Goal: Task Accomplishment & Management: Use online tool/utility

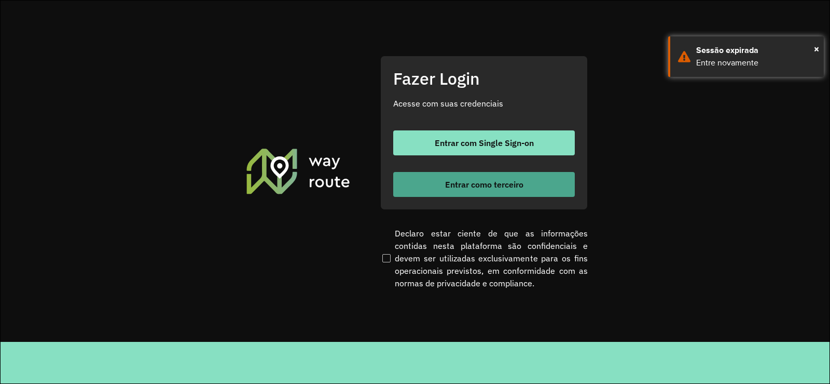
click at [500, 180] on span "Entrar como terceiro" at bounding box center [484, 184] width 78 height 8
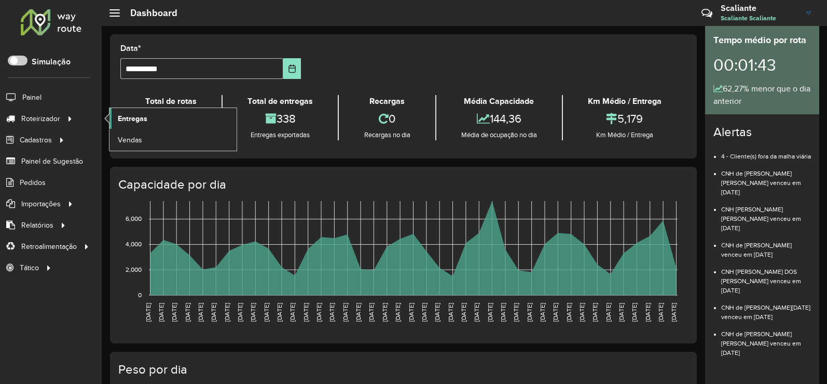
click at [129, 120] on span "Entregas" at bounding box center [133, 118] width 30 height 11
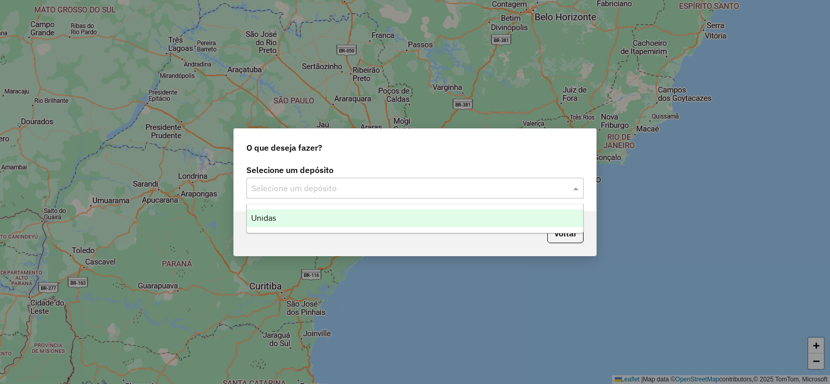
click at [348, 184] on input "text" at bounding box center [405, 188] width 306 height 12
click at [331, 216] on div "Unidas" at bounding box center [415, 218] width 336 height 18
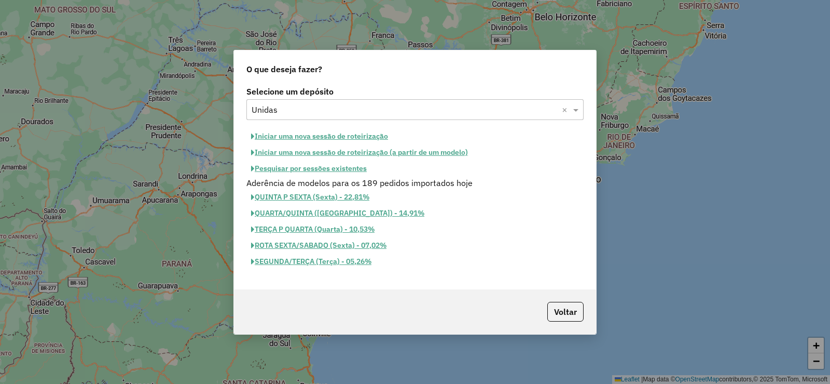
click at [355, 137] on button "Iniciar uma nova sessão de roteirização" at bounding box center [320, 136] width 146 height 16
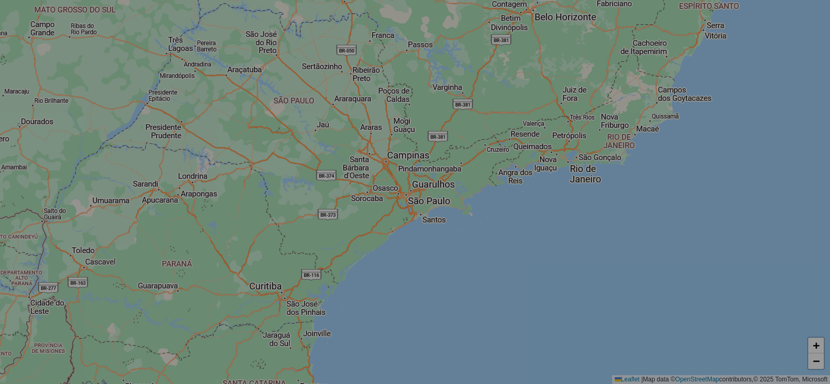
select select "*"
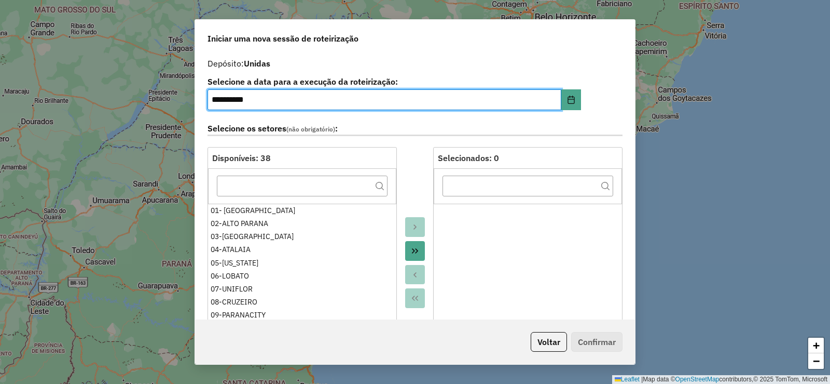
click at [408, 250] on button "Move All to Target" at bounding box center [415, 251] width 20 height 20
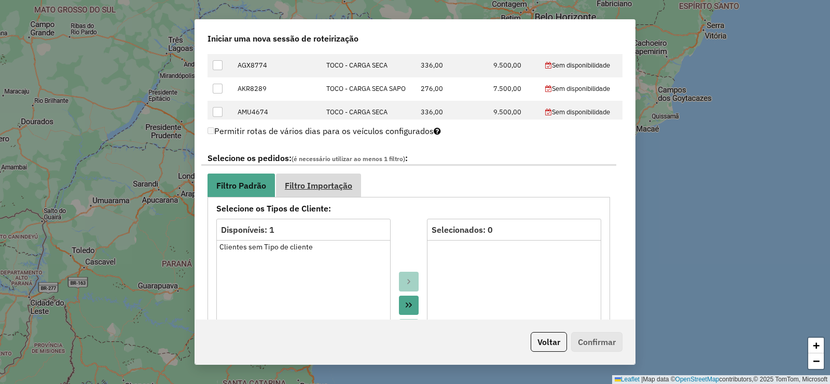
click at [344, 182] on span "Filtro Importação" at bounding box center [318, 185] width 67 height 8
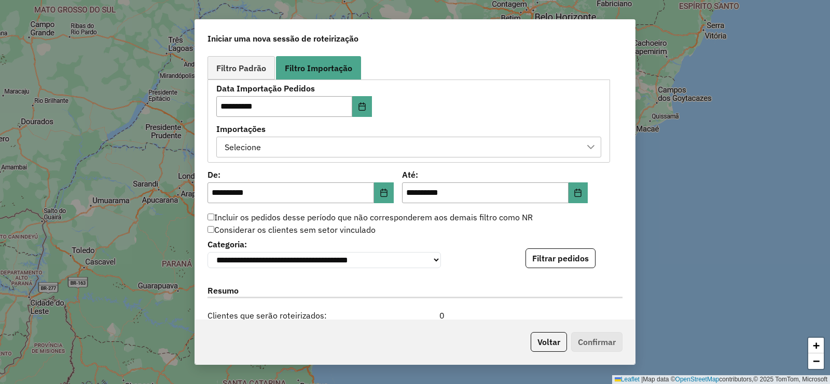
scroll to position [623, 0]
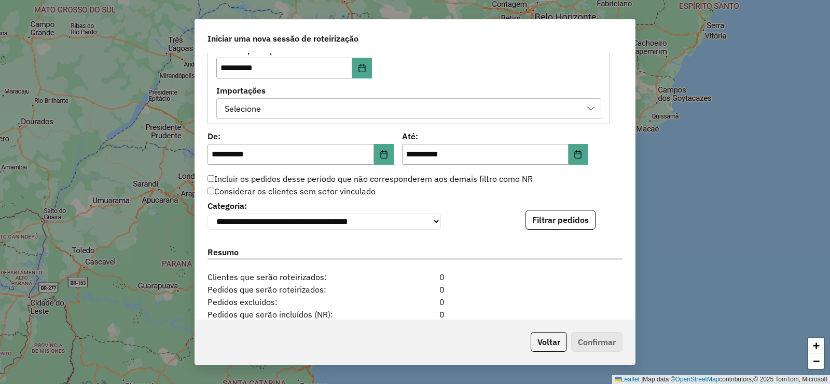
click at [413, 115] on div "Selecione" at bounding box center [401, 109] width 360 height 20
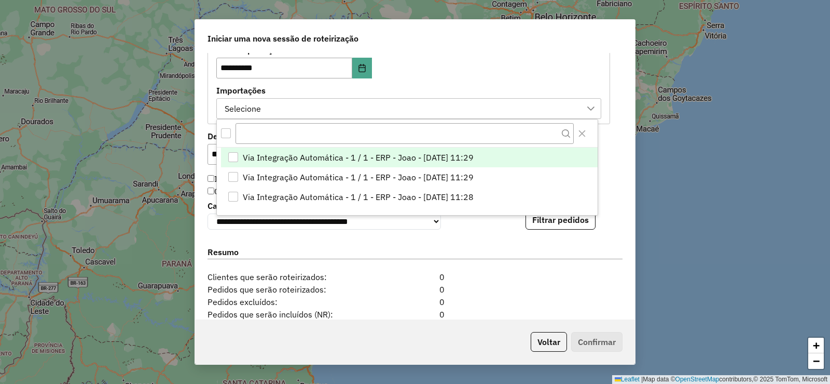
scroll to position [8, 47]
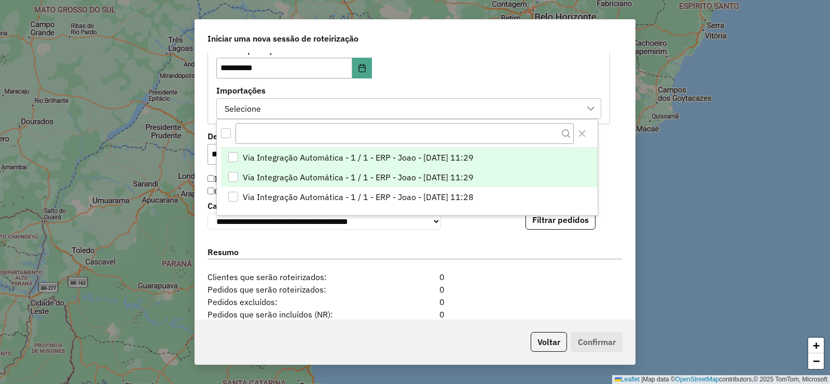
click at [446, 175] on span "Via Integração Automática - 1 / 1 - ERP - Joao - [DATE] 11:29" at bounding box center [358, 177] width 231 height 12
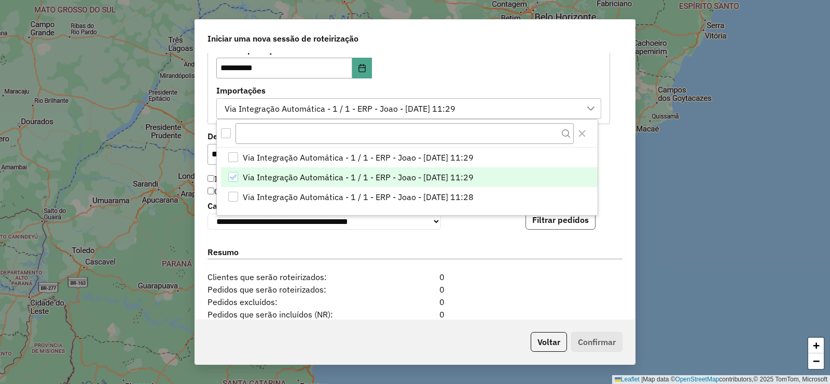
click at [558, 222] on button "Filtrar pedidos" at bounding box center [561, 220] width 70 height 20
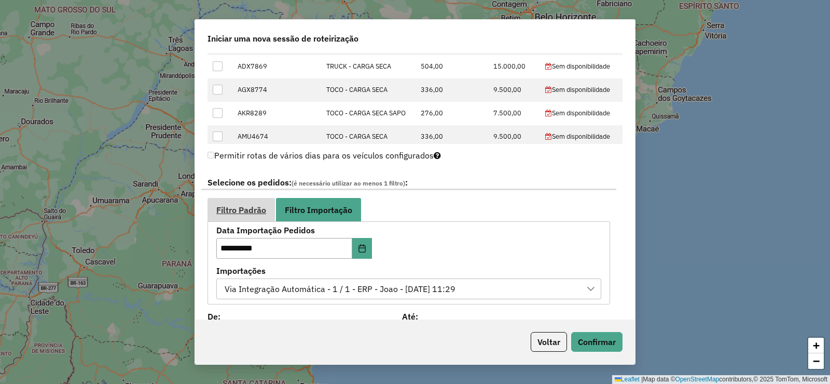
click at [259, 211] on span "Filtro Padrão" at bounding box center [241, 210] width 50 height 8
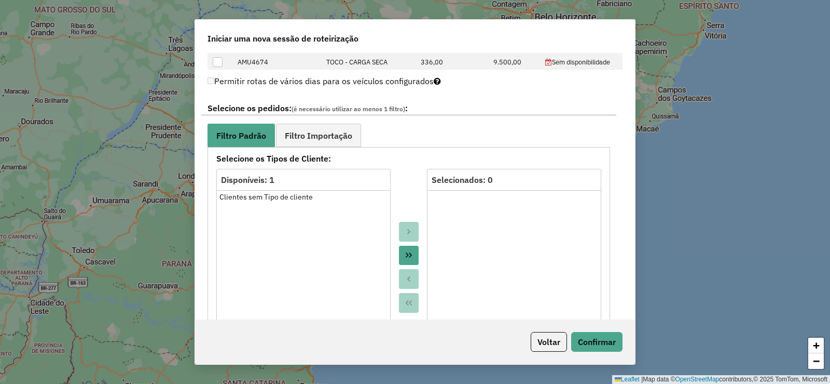
scroll to position [598, 0]
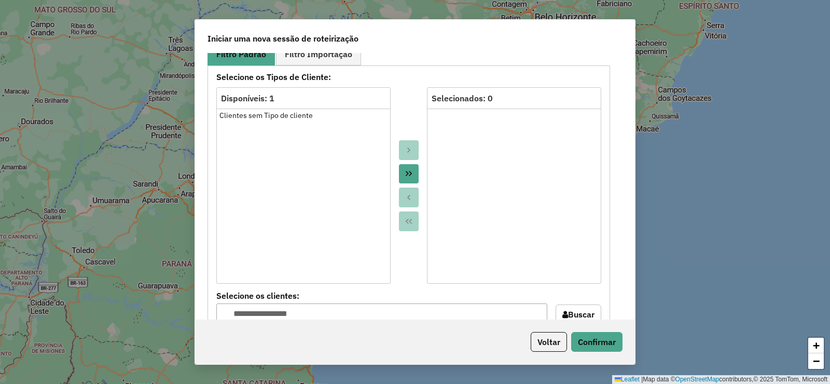
click at [408, 173] on icon "Move All to Target" at bounding box center [409, 173] width 8 height 8
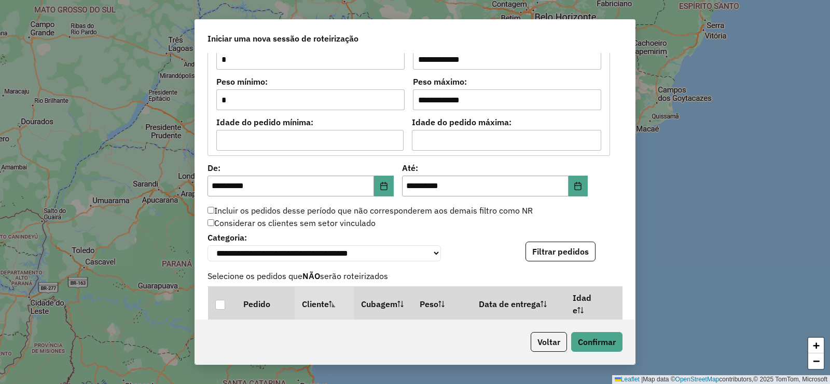
scroll to position [910, 0]
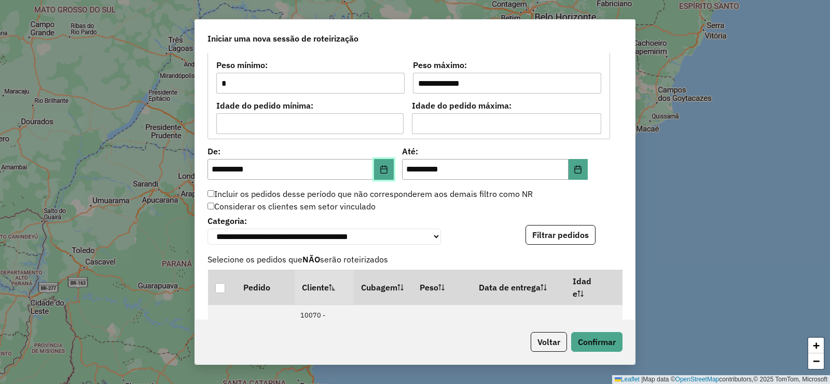
click at [388, 173] on button "Choose Date" at bounding box center [384, 169] width 20 height 21
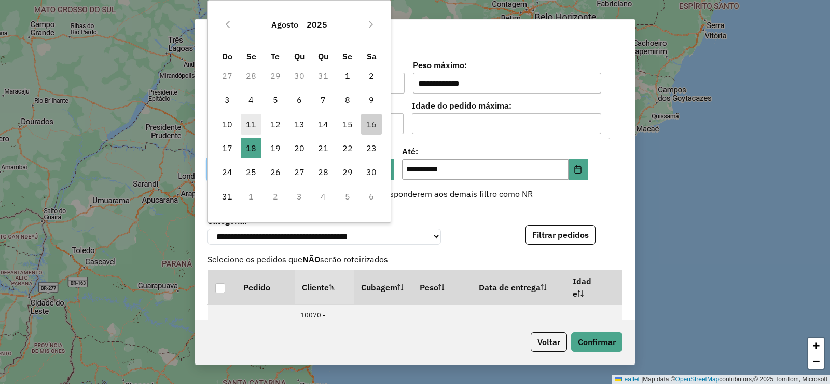
click at [256, 123] on span "11" at bounding box center [251, 124] width 21 height 21
type input "**********"
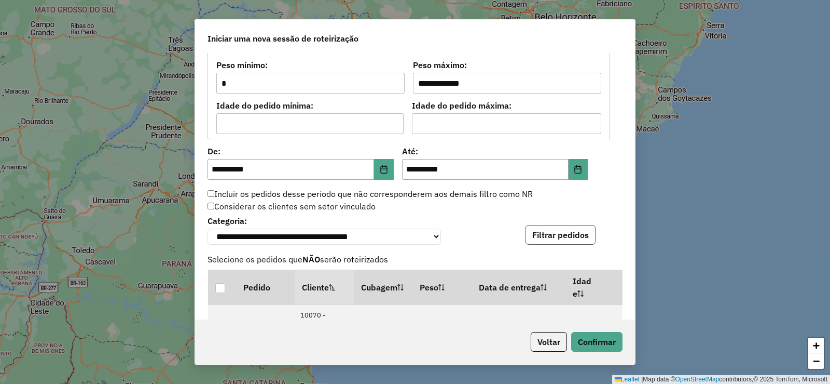
click at [566, 244] on button "Filtrar pedidos" at bounding box center [561, 235] width 70 height 20
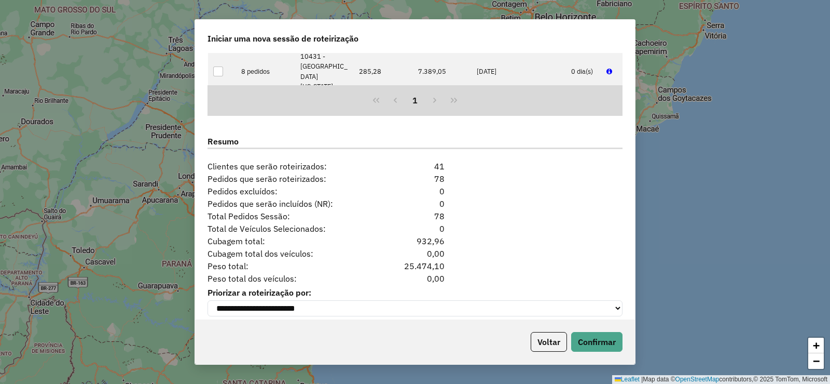
scroll to position [1264, 0]
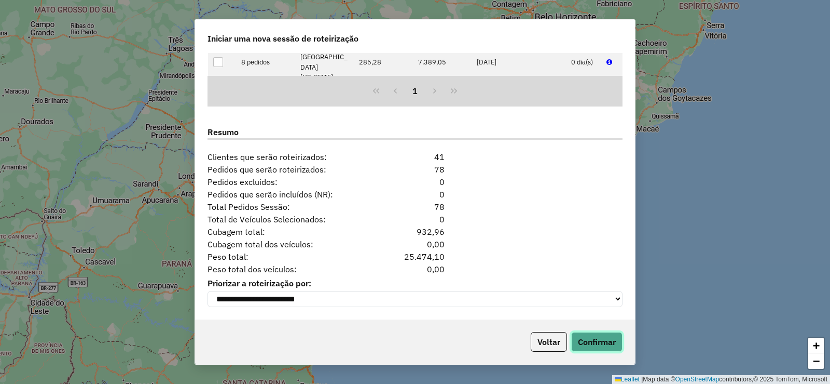
click at [610, 335] on button "Confirmar" at bounding box center [596, 342] width 51 height 20
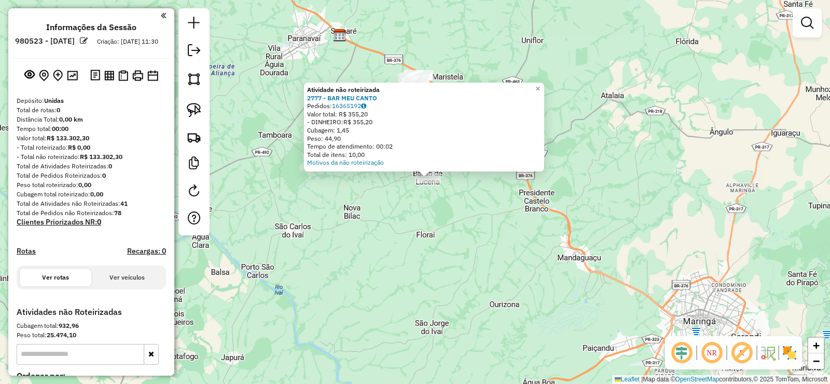
click at [438, 212] on div "Atividade não roteirizada 2777 - BAR MEU CANTO Pedidos: 16365192 Valor total: R…" at bounding box center [415, 192] width 830 height 384
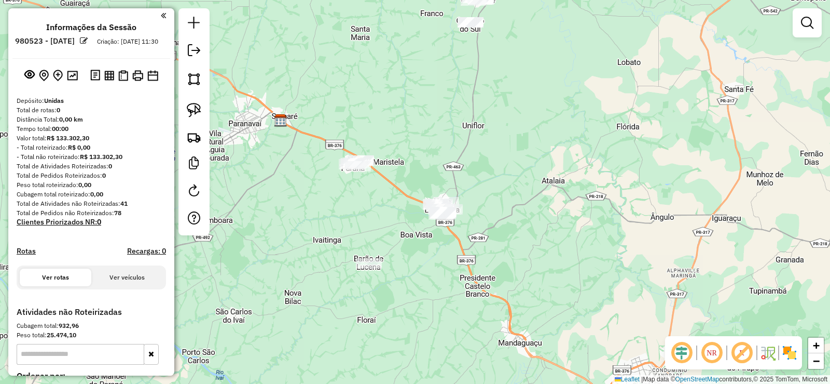
drag, startPoint x: 439, startPoint y: 257, endPoint x: 388, endPoint y: 317, distance: 78.1
click at [379, 343] on div "Janela de atendimento Grade de atendimento Capacidade Transportadoras Veículos …" at bounding box center [415, 192] width 830 height 384
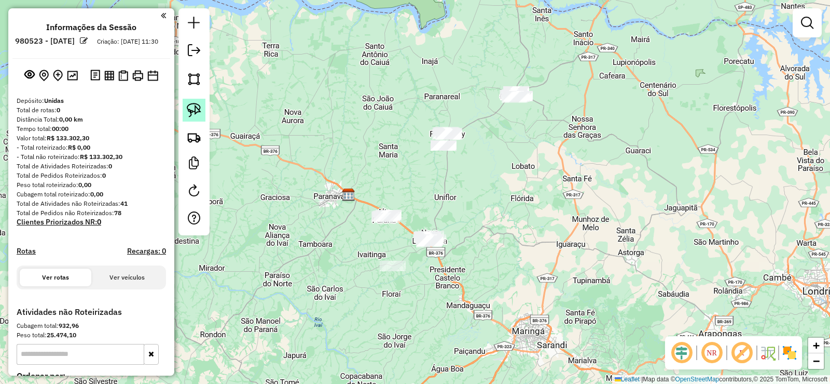
click at [200, 103] on img at bounding box center [194, 110] width 15 height 15
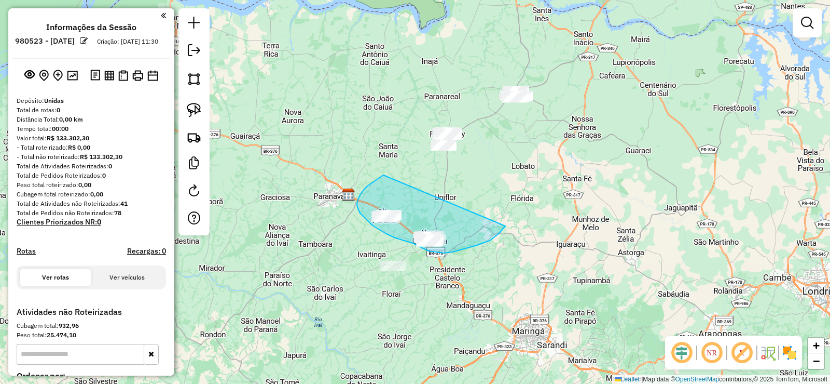
drag, startPoint x: 357, startPoint y: 204, endPoint x: 506, endPoint y: 226, distance: 150.0
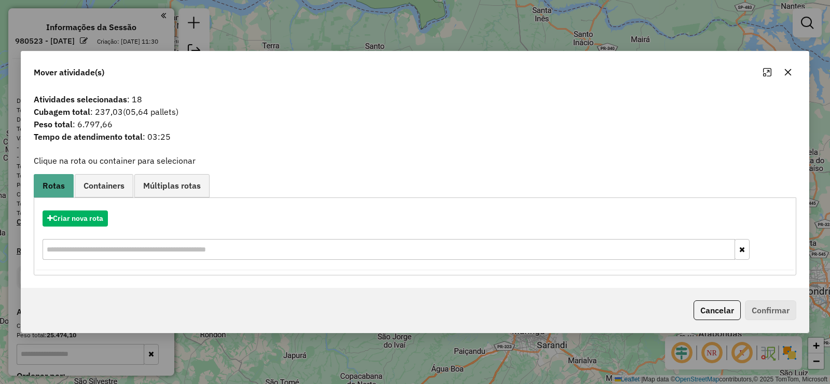
click at [793, 76] on button "button" at bounding box center [788, 72] width 17 height 17
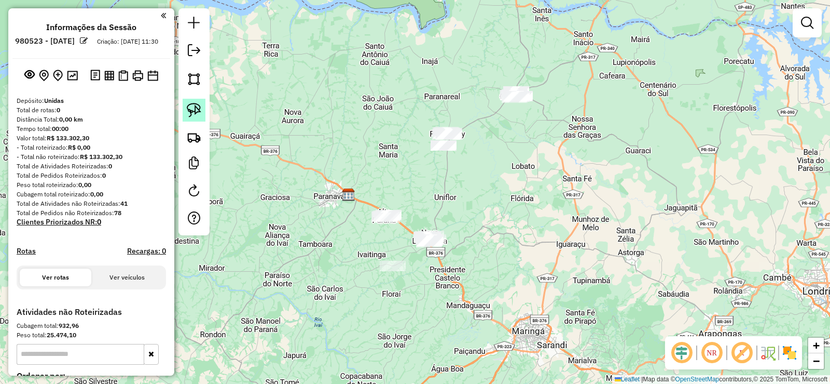
click at [195, 108] on img at bounding box center [194, 110] width 15 height 15
drag, startPoint x: 469, startPoint y: 114, endPoint x: 494, endPoint y: 162, distance: 54.3
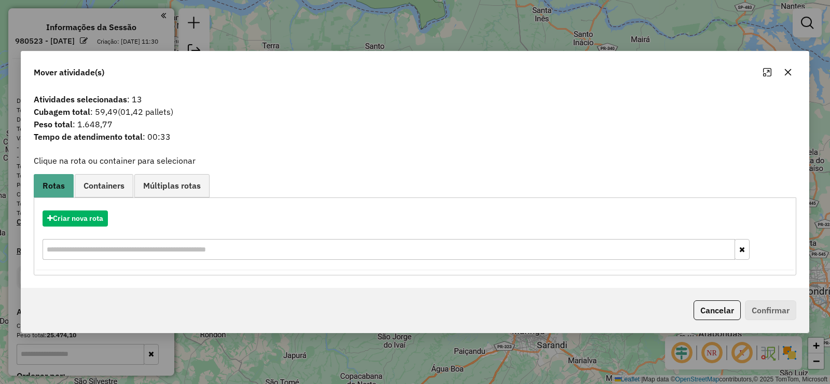
click at [792, 74] on icon "button" at bounding box center [788, 72] width 8 height 8
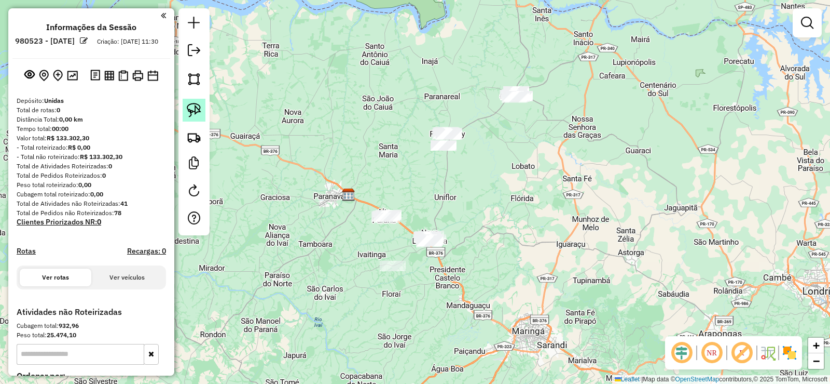
click at [195, 105] on img at bounding box center [194, 110] width 15 height 15
drag, startPoint x: 366, startPoint y: 199, endPoint x: 426, endPoint y: 217, distance: 62.9
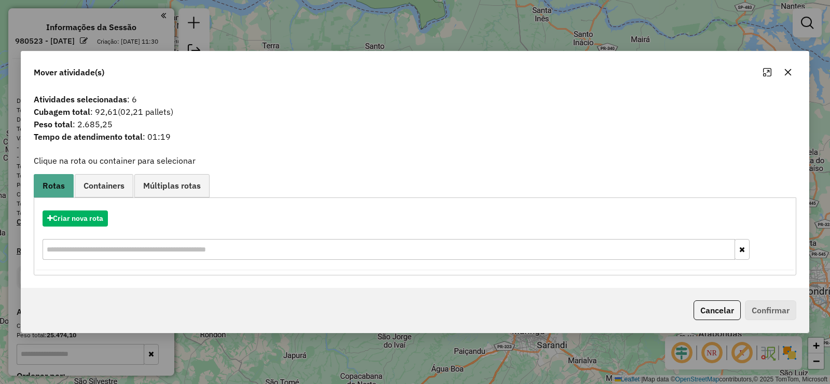
click at [797, 71] on div "Mover atividade(s)" at bounding box center [415, 69] width 788 height 37
drag, startPoint x: 789, startPoint y: 71, endPoint x: 712, endPoint y: 93, distance: 80.9
click at [788, 71] on icon "button" at bounding box center [788, 72] width 7 height 7
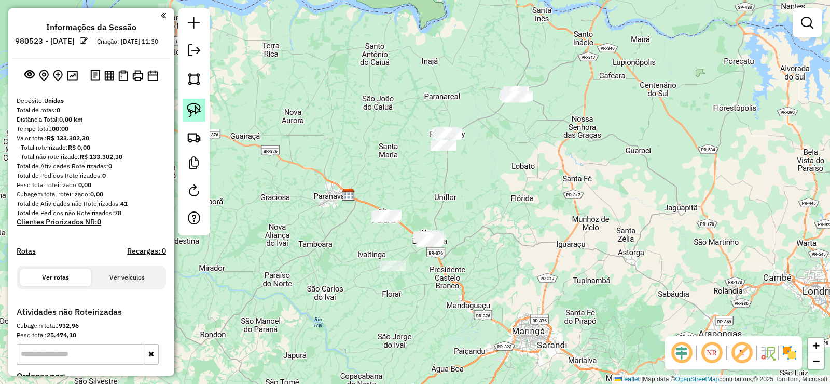
click at [190, 108] on img at bounding box center [194, 110] width 15 height 15
drag, startPoint x: 541, startPoint y: 89, endPoint x: 556, endPoint y: 115, distance: 30.0
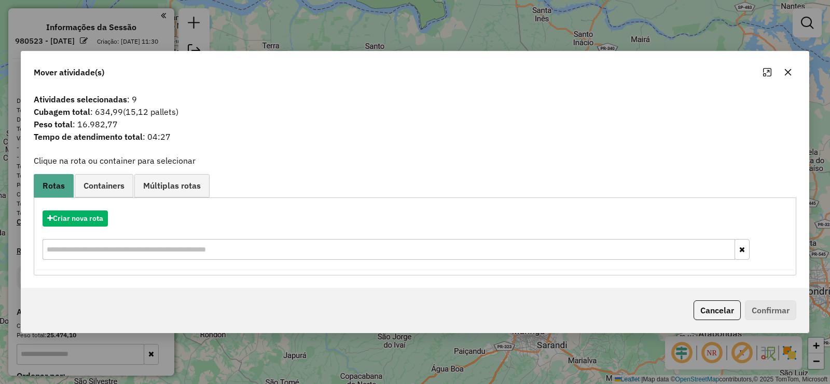
click at [784, 65] on button "button" at bounding box center [788, 72] width 17 height 17
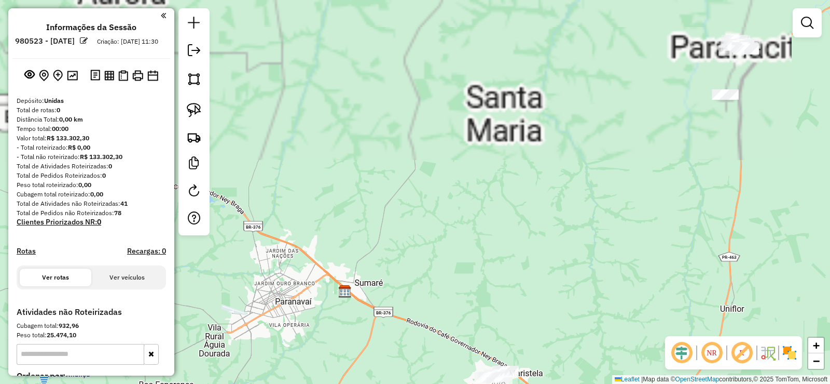
drag, startPoint x: 676, startPoint y: 79, endPoint x: 576, endPoint y: 227, distance: 178.8
click at [575, 228] on div "Janela de atendimento Grade de atendimento Capacidade Transportadoras Veículos …" at bounding box center [415, 192] width 830 height 384
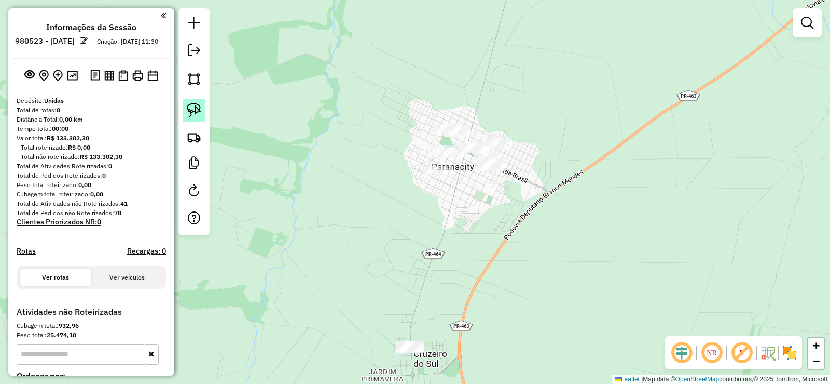
click at [194, 102] on link at bounding box center [194, 110] width 23 height 23
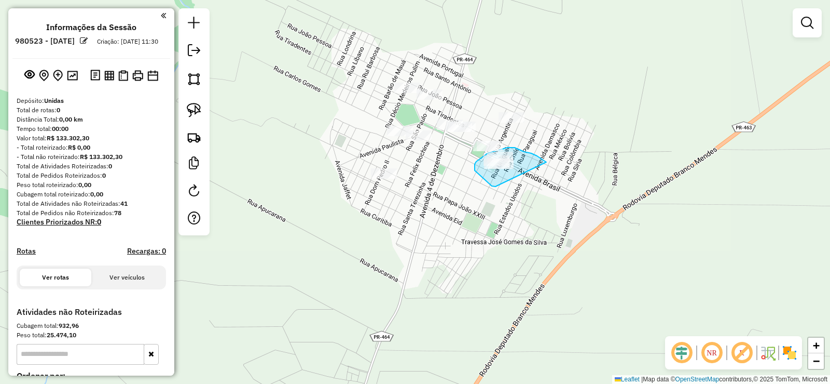
drag, startPoint x: 531, startPoint y: 153, endPoint x: 496, endPoint y: 186, distance: 48.8
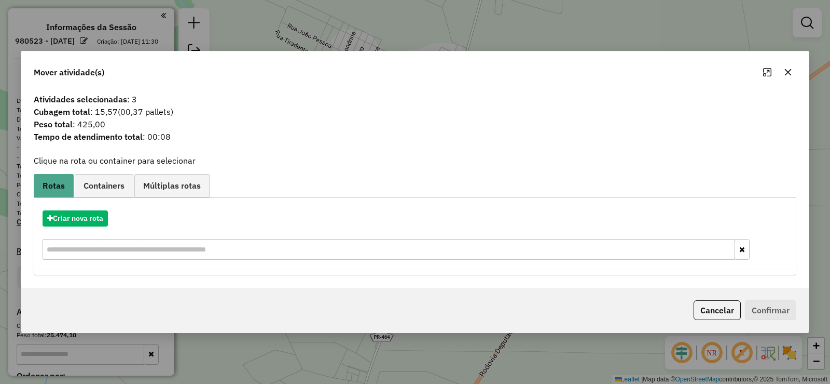
click at [781, 76] on button "button" at bounding box center [788, 72] width 17 height 17
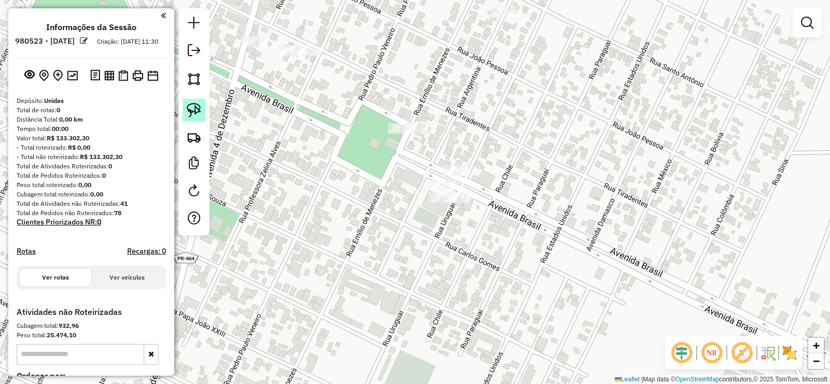
click at [185, 105] on link at bounding box center [194, 110] width 23 height 23
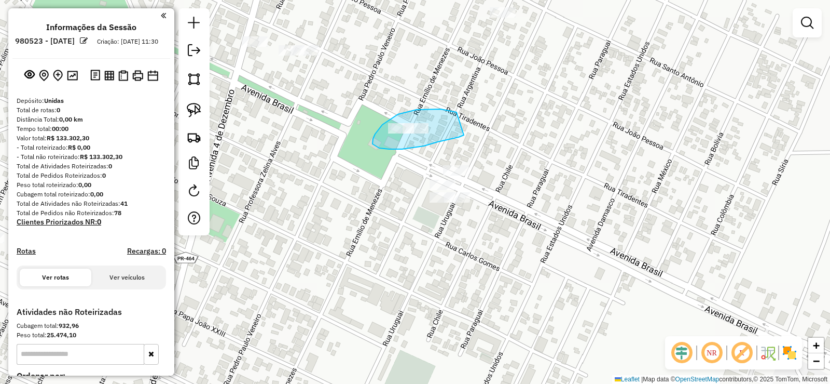
drag, startPoint x: 398, startPoint y: 114, endPoint x: 464, endPoint y: 135, distance: 69.1
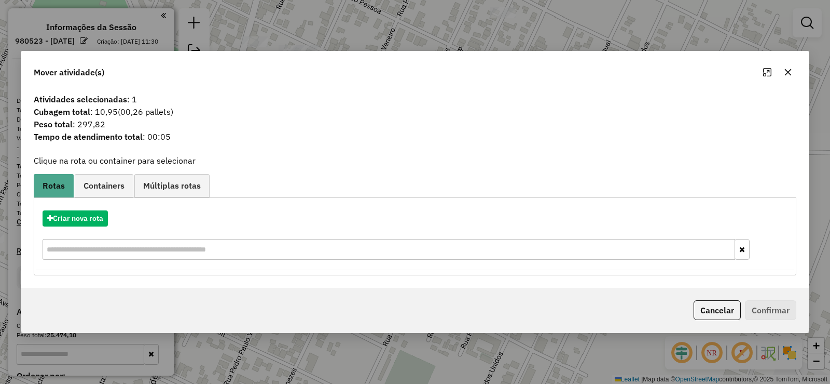
click at [792, 73] on icon "button" at bounding box center [788, 72] width 8 height 8
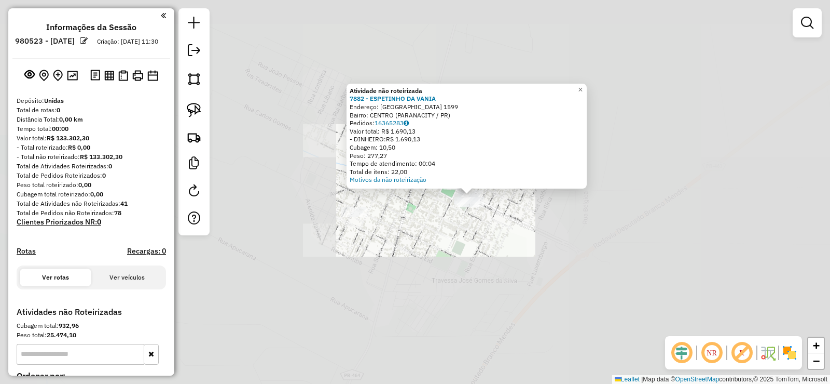
click at [536, 226] on div "Atividade não roteirizada 7882 - ESPETINHO DA VANIA Endereço: [GEOGRAPHIC_DATA]…" at bounding box center [415, 192] width 830 height 384
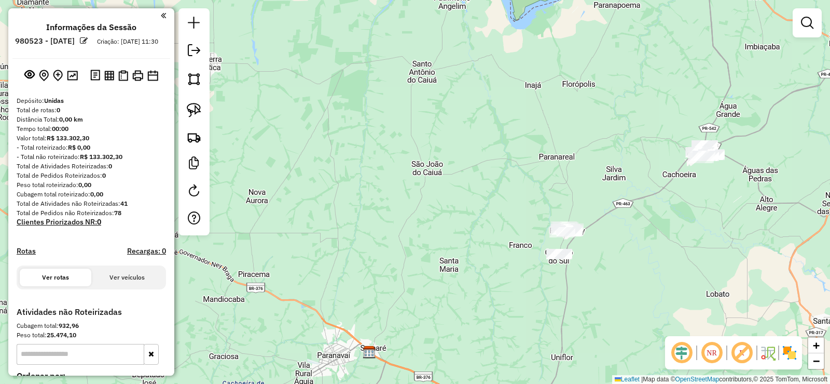
drag, startPoint x: 713, startPoint y: 211, endPoint x: 575, endPoint y: 242, distance: 141.6
click at [576, 246] on div "Janela de atendimento Grade de atendimento Capacidade Transportadoras Veículos …" at bounding box center [415, 192] width 830 height 384
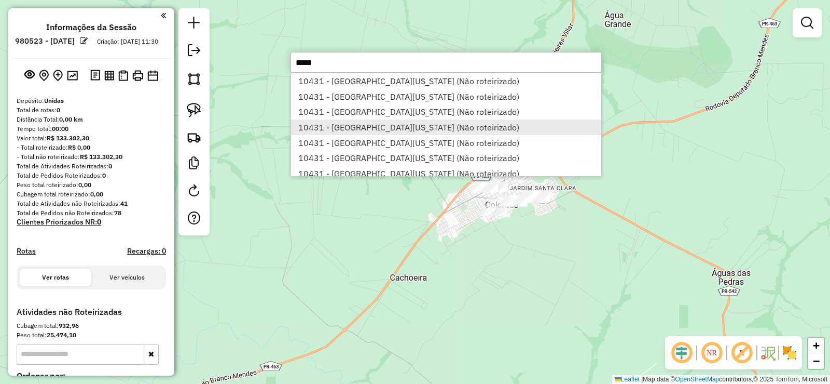
type input "*****"
click at [514, 124] on li "10431 - [GEOGRAPHIC_DATA][US_STATE] (Não roteirizado)" at bounding box center [446, 127] width 310 height 16
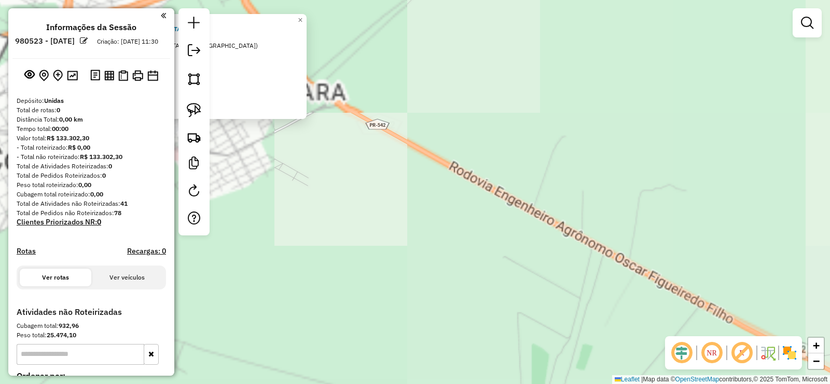
click at [345, 195] on div "Atividade não roteirizada 10431 - [GEOGRAPHIC_DATA][US_STATE] CHOPERIA Endereço…" at bounding box center [415, 192] width 830 height 384
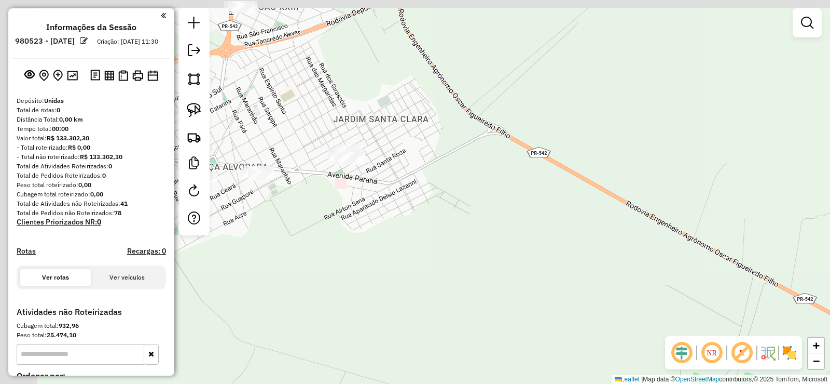
drag, startPoint x: 251, startPoint y: 163, endPoint x: 445, endPoint y: 196, distance: 197.4
click at [441, 195] on div "Janela de atendimento Grade de atendimento Capacidade Transportadoras Veículos …" at bounding box center [415, 192] width 830 height 384
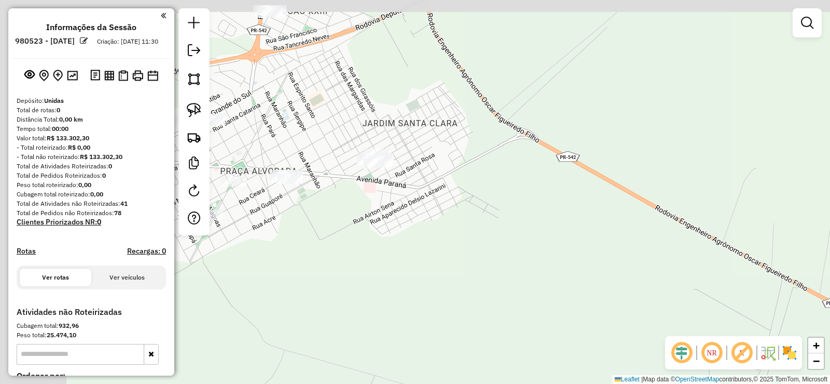
click at [422, 187] on div "Janela de atendimento Grade de atendimento Capacidade Transportadoras Veículos …" at bounding box center [415, 192] width 830 height 384
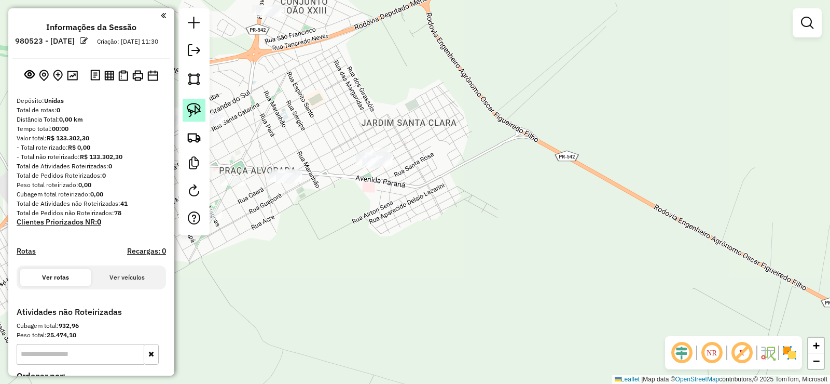
click at [197, 106] on img at bounding box center [194, 110] width 15 height 15
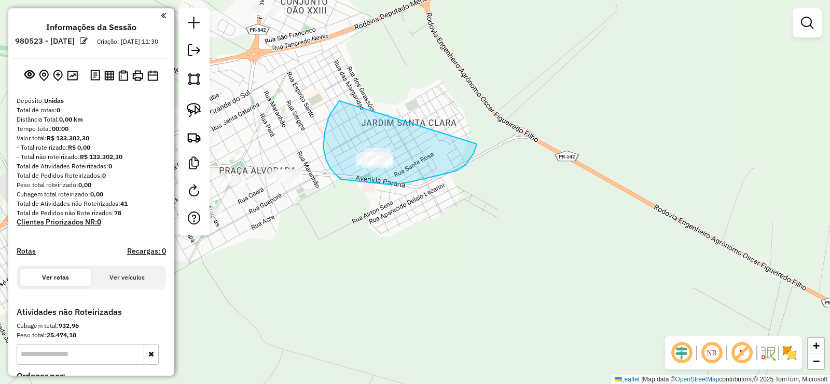
drag, startPoint x: 329, startPoint y: 118, endPoint x: 478, endPoint y: 139, distance: 150.8
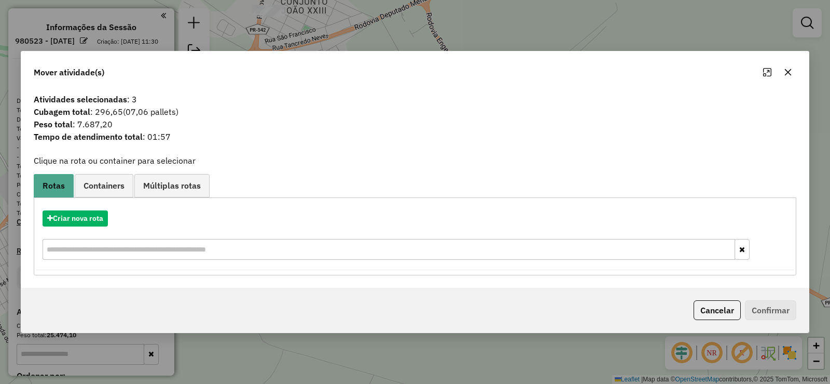
click at [794, 73] on button "button" at bounding box center [788, 72] width 17 height 17
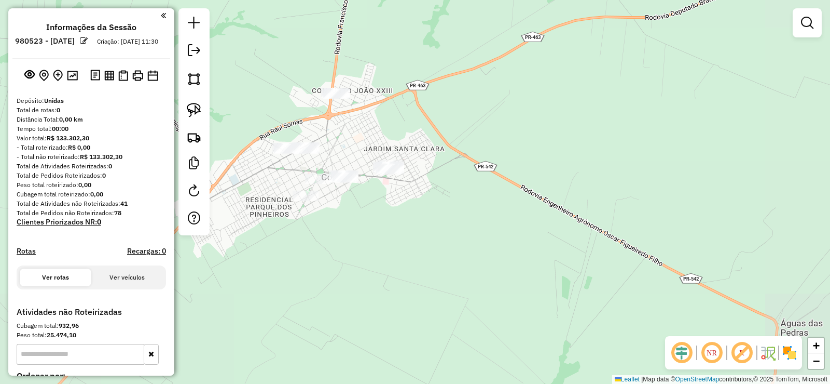
drag, startPoint x: 399, startPoint y: 210, endPoint x: 465, endPoint y: 191, distance: 68.0
click at [465, 191] on div "Janela de atendimento Grade de atendimento Capacidade Transportadoras Veículos …" at bounding box center [415, 192] width 830 height 384
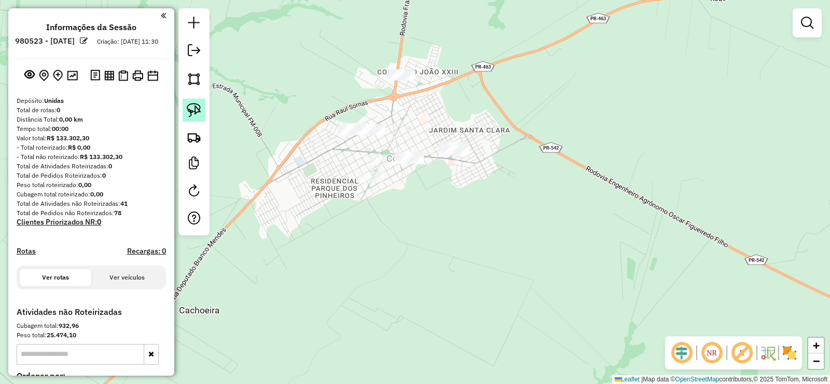
click at [188, 102] on link at bounding box center [194, 110] width 23 height 23
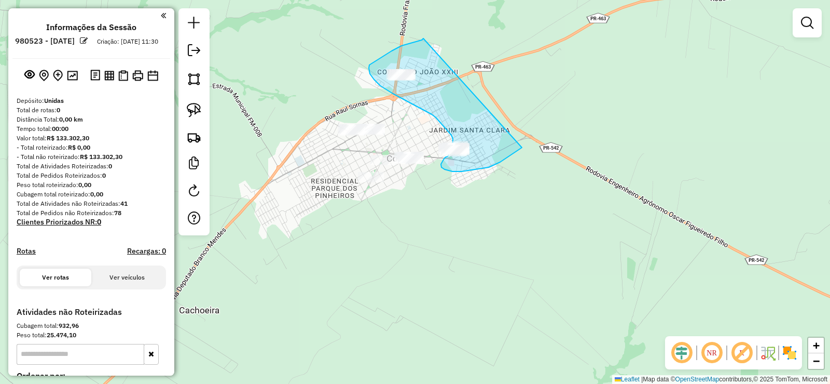
drag, startPoint x: 370, startPoint y: 65, endPoint x: 522, endPoint y: 147, distance: 173.5
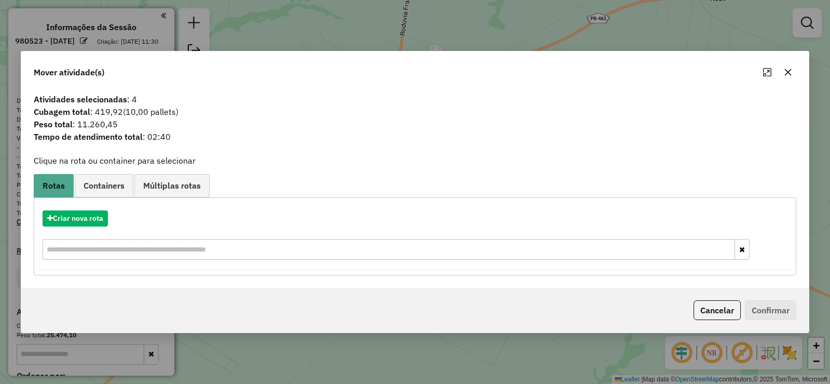
click at [782, 67] on button "button" at bounding box center [788, 72] width 17 height 17
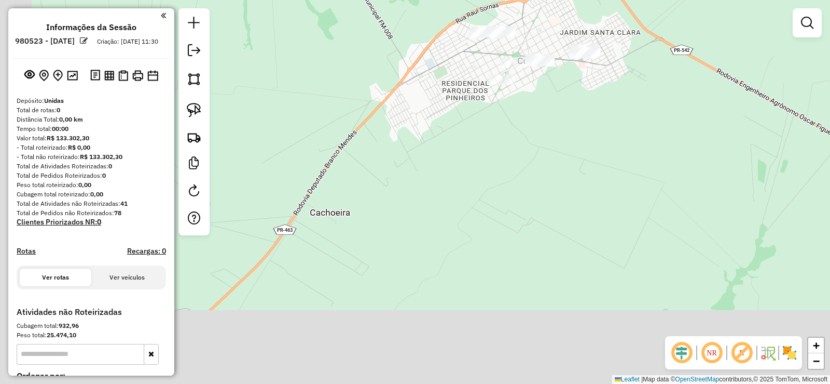
drag, startPoint x: 392, startPoint y: 288, endPoint x: 531, endPoint y: 179, distance: 177.0
click at [544, 170] on div "Janela de atendimento Grade de atendimento Capacidade Transportadoras Veículos …" at bounding box center [415, 192] width 830 height 384
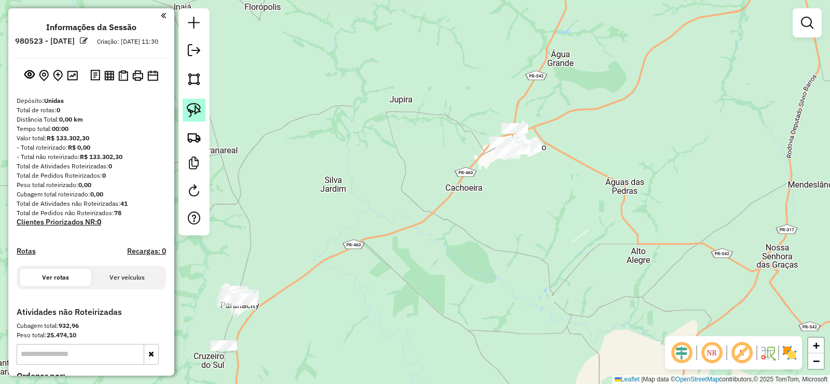
drag, startPoint x: 194, startPoint y: 112, endPoint x: 365, endPoint y: 128, distance: 172.1
click at [195, 111] on img at bounding box center [194, 110] width 15 height 15
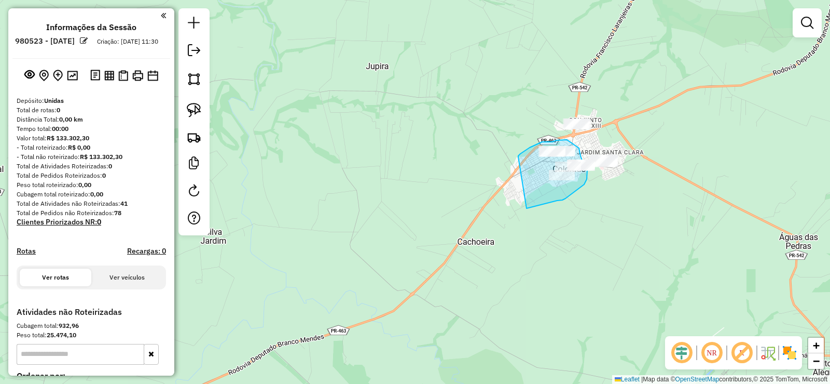
drag, startPoint x: 519, startPoint y: 157, endPoint x: 527, endPoint y: 208, distance: 52.1
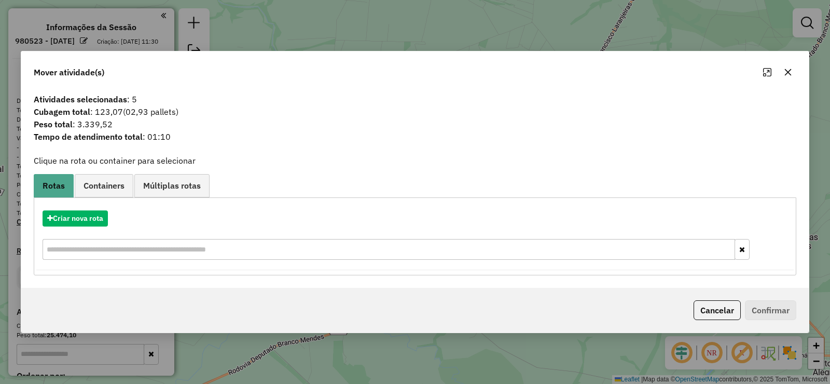
click at [792, 72] on icon "button" at bounding box center [788, 72] width 8 height 8
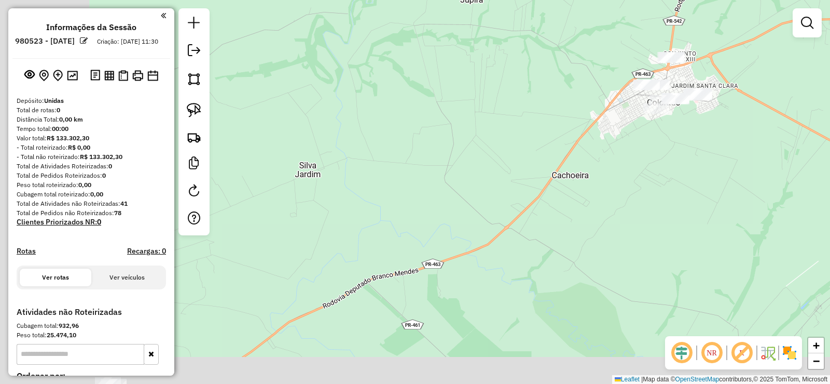
drag, startPoint x: 418, startPoint y: 264, endPoint x: 509, endPoint y: 199, distance: 112.0
click at [509, 199] on div "Janela de atendimento Grade de atendimento Capacidade Transportadoras Veículos …" at bounding box center [415, 192] width 830 height 384
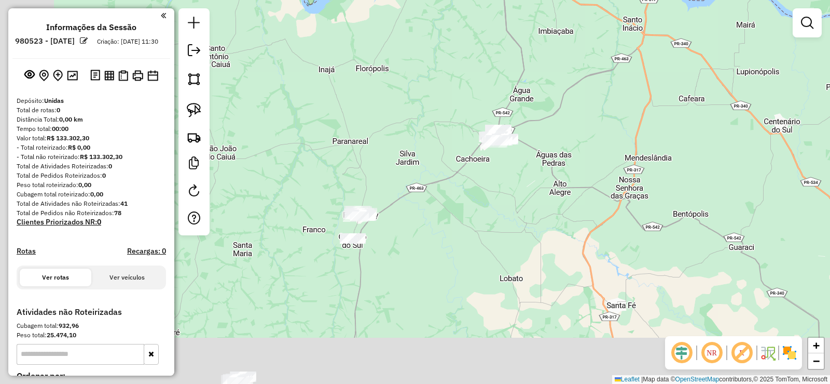
drag, startPoint x: 338, startPoint y: 283, endPoint x: 288, endPoint y: 190, distance: 105.4
click at [401, 231] on div "Janela de atendimento Grade de atendimento Capacidade Transportadoras Veículos …" at bounding box center [415, 192] width 830 height 384
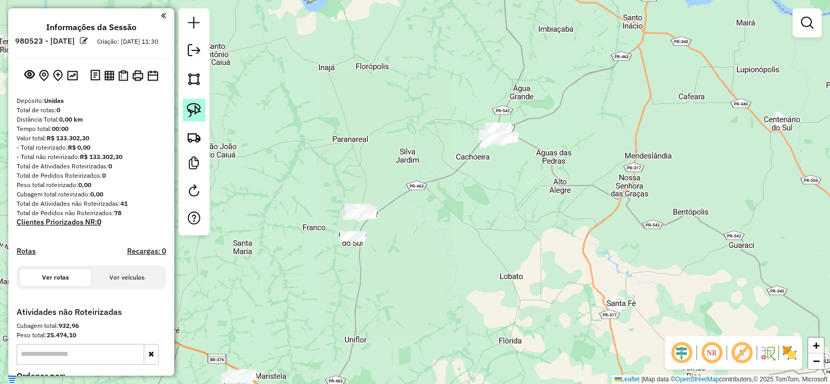
click at [196, 106] on img at bounding box center [194, 110] width 15 height 15
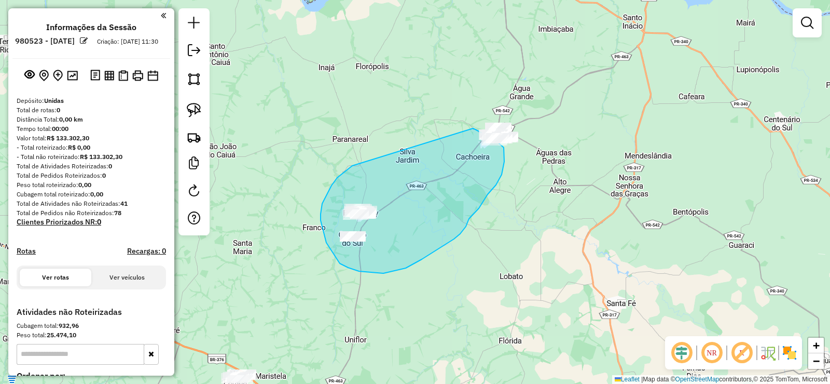
drag, startPoint x: 349, startPoint y: 168, endPoint x: 447, endPoint y: 129, distance: 106.2
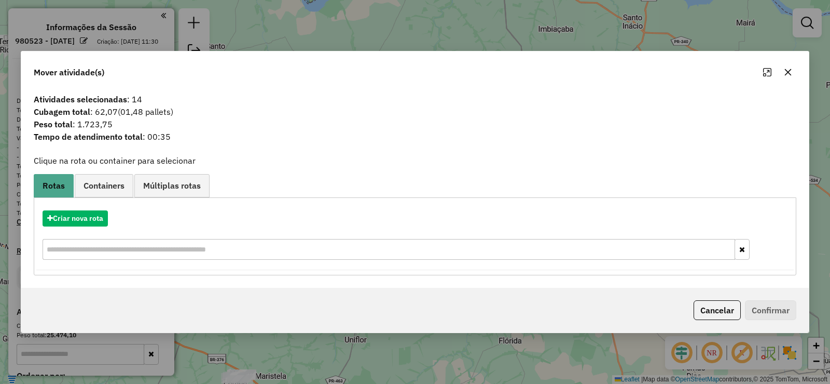
click at [792, 78] on button "button" at bounding box center [788, 72] width 17 height 17
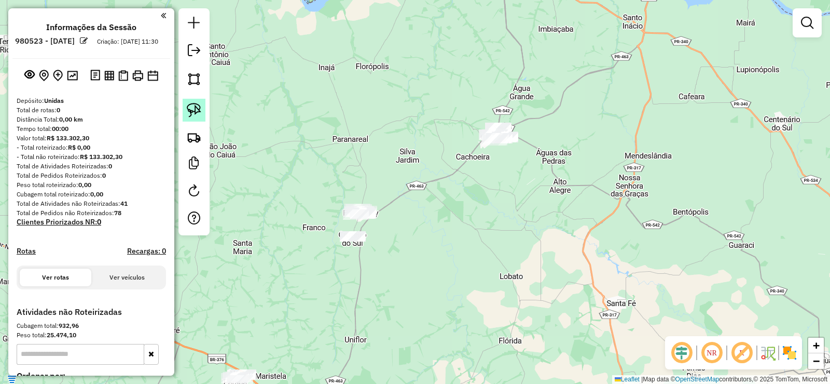
click at [202, 108] on link at bounding box center [194, 110] width 23 height 23
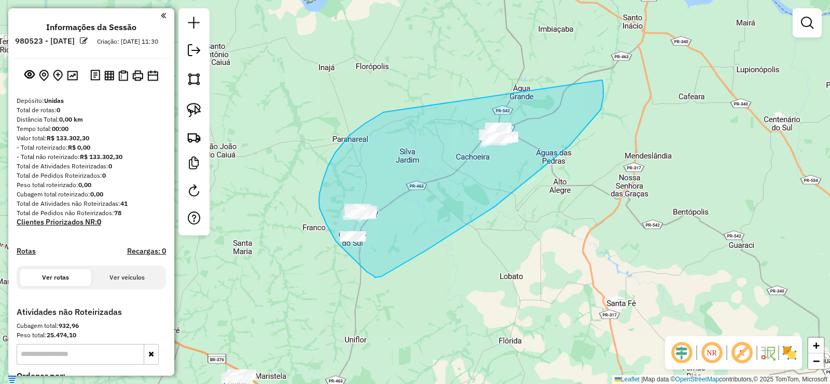
drag, startPoint x: 355, startPoint y: 131, endPoint x: 602, endPoint y: 79, distance: 253.0
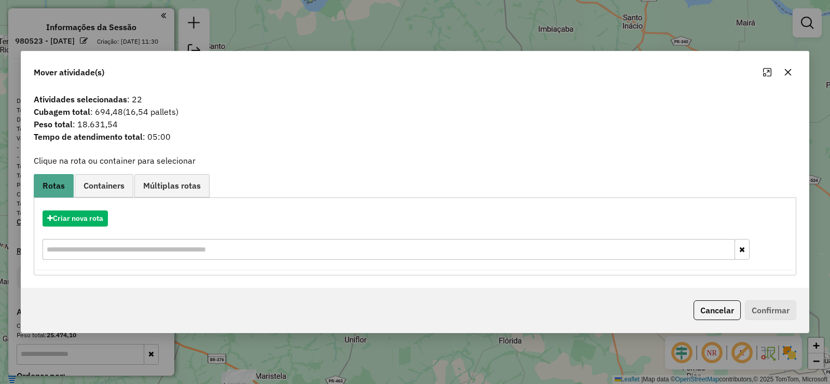
click at [792, 73] on icon "button" at bounding box center [788, 72] width 8 height 8
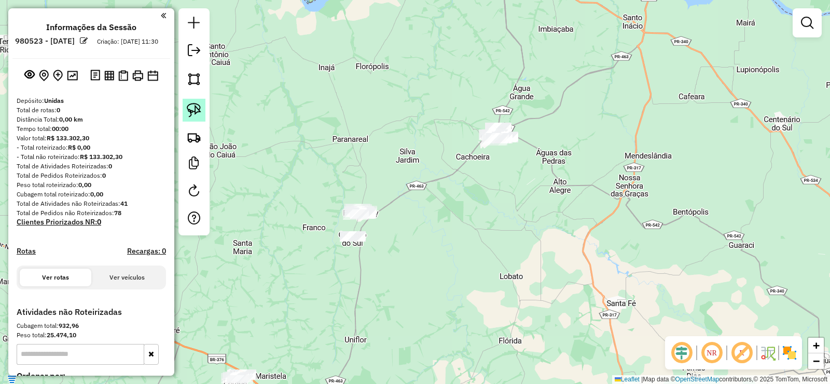
click at [198, 112] on img at bounding box center [194, 110] width 15 height 15
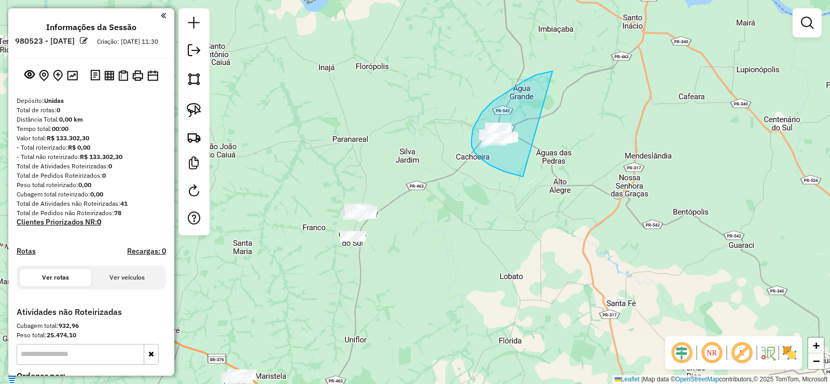
drag, startPoint x: 553, startPoint y: 71, endPoint x: 598, endPoint y: 153, distance: 93.4
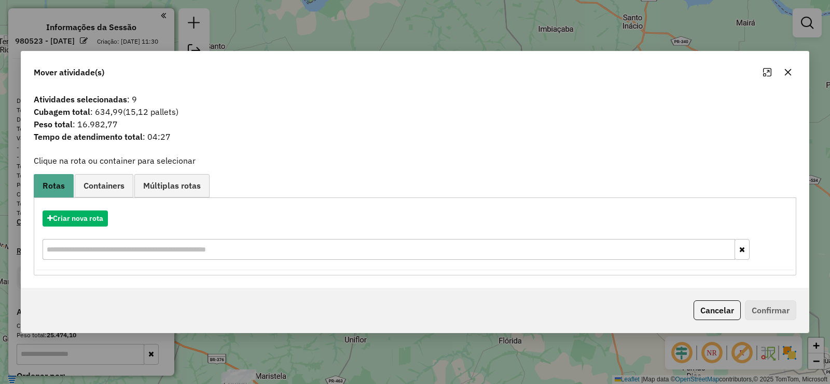
click at [787, 74] on icon "button" at bounding box center [788, 72] width 8 height 8
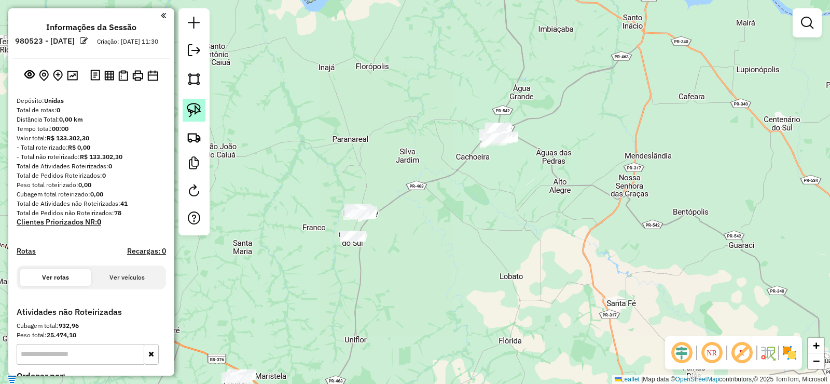
click at [189, 112] on img at bounding box center [194, 110] width 15 height 15
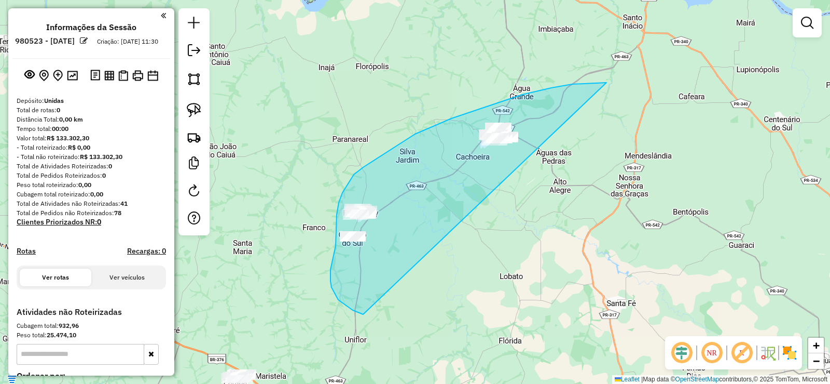
drag, startPoint x: 605, startPoint y: 83, endPoint x: 472, endPoint y: 292, distance: 247.8
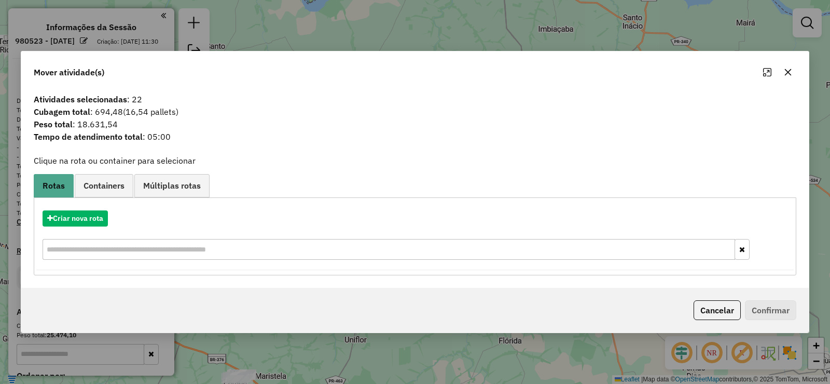
click at [785, 68] on icon "button" at bounding box center [788, 72] width 8 height 8
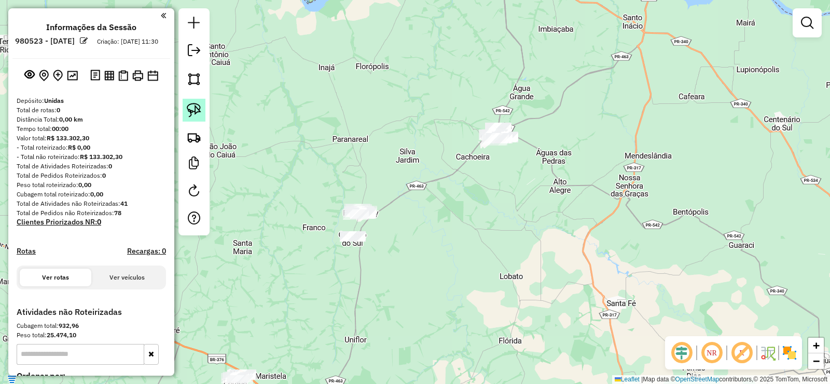
click at [198, 105] on img at bounding box center [194, 110] width 15 height 15
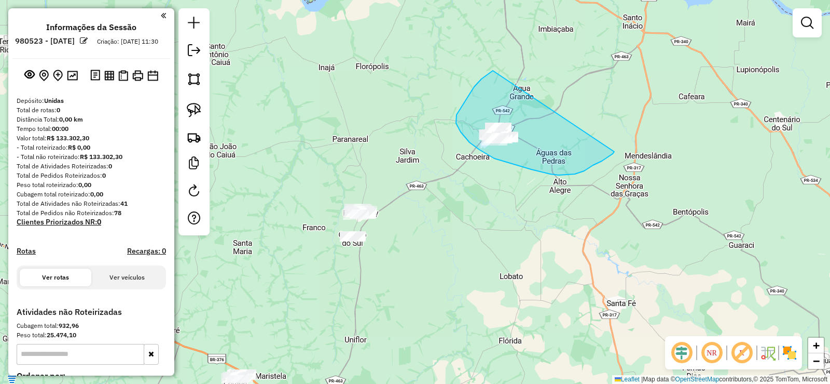
drag, startPoint x: 493, startPoint y: 71, endPoint x: 615, endPoint y: 151, distance: 145.8
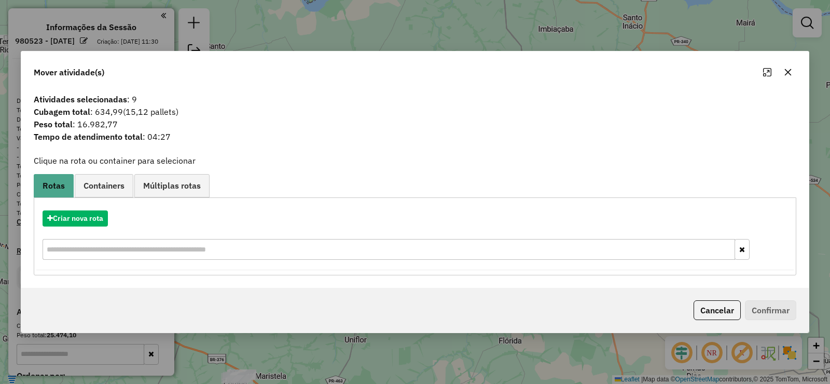
click at [789, 69] on icon "button" at bounding box center [788, 72] width 8 height 8
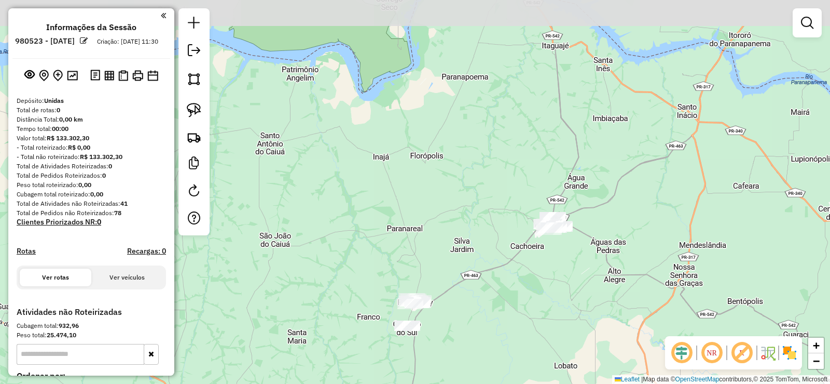
drag, startPoint x: 475, startPoint y: 90, endPoint x: 522, endPoint y: 168, distance: 91.2
click at [523, 169] on div "Janela de atendimento Grade de atendimento Capacidade Transportadoras Veículos …" at bounding box center [415, 192] width 830 height 384
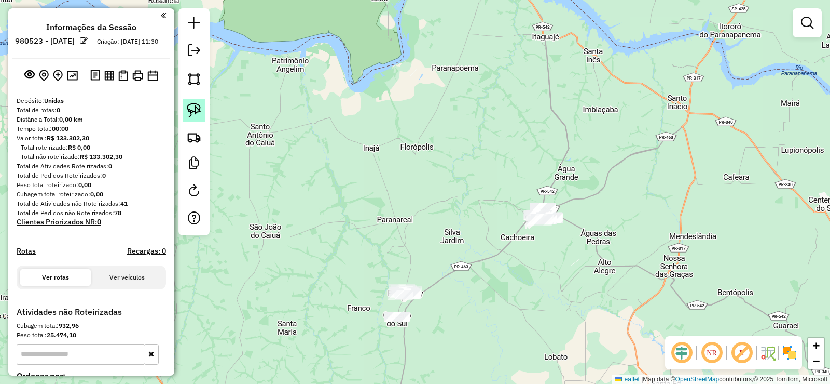
drag, startPoint x: 209, startPoint y: 115, endPoint x: 200, endPoint y: 111, distance: 9.5
click at [208, 114] on div at bounding box center [194, 121] width 31 height 227
click at [198, 109] on img at bounding box center [194, 110] width 15 height 15
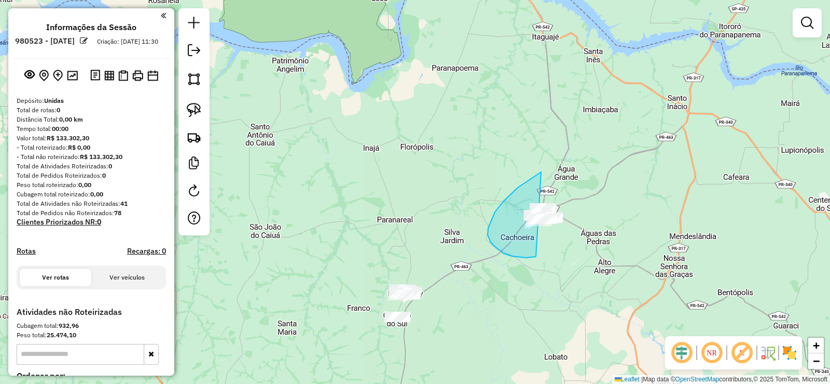
drag, startPoint x: 495, startPoint y: 212, endPoint x: 607, endPoint y: 220, distance: 112.4
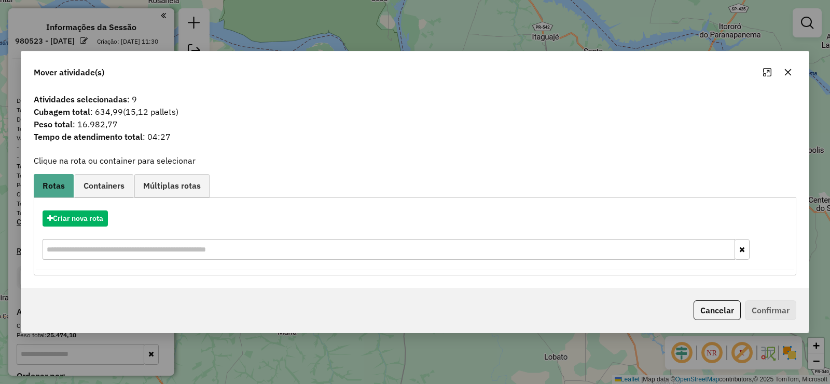
click at [786, 69] on button "button" at bounding box center [788, 72] width 17 height 17
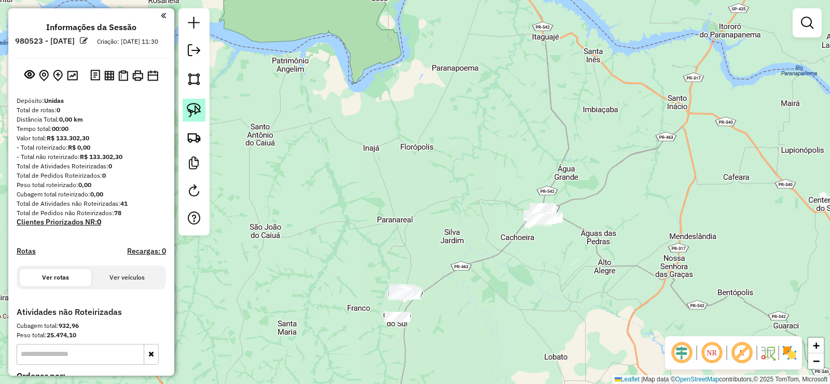
click at [200, 110] on img at bounding box center [194, 110] width 15 height 15
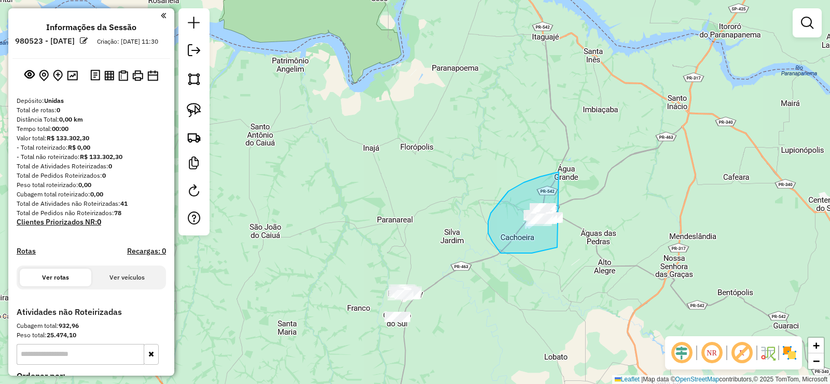
drag, startPoint x: 509, startPoint y: 191, endPoint x: 585, endPoint y: 243, distance: 92.7
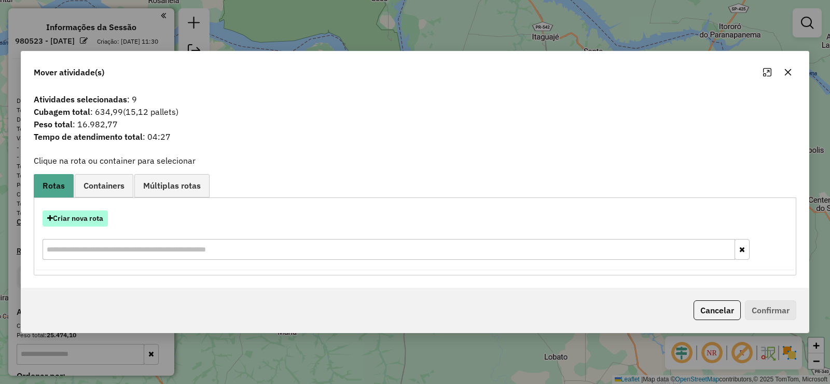
click at [101, 211] on button "Criar nova rota" at bounding box center [75, 218] width 65 height 16
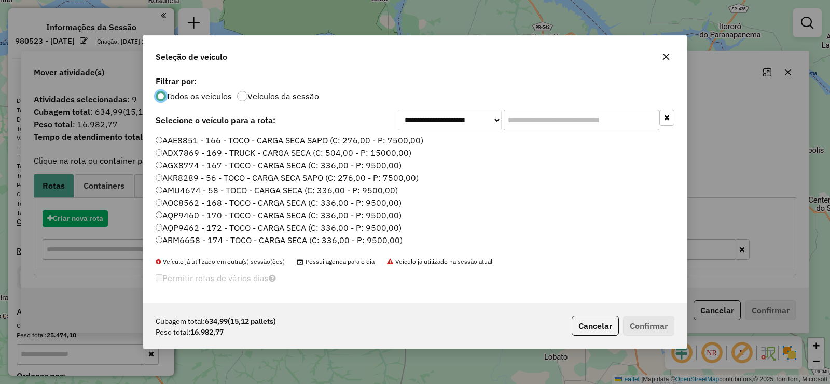
scroll to position [6, 3]
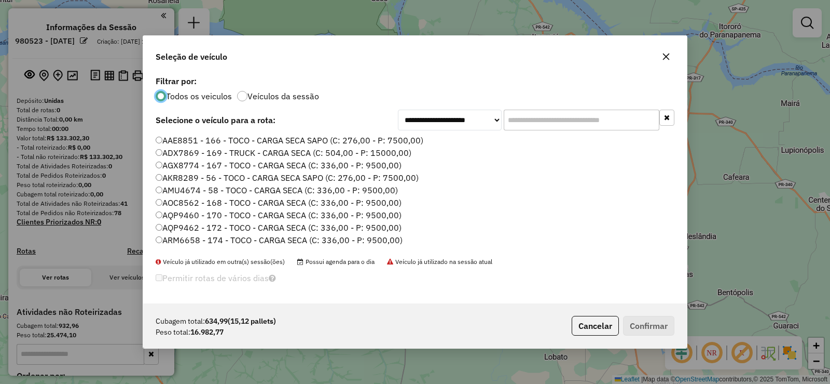
click at [516, 110] on input "text" at bounding box center [582, 120] width 156 height 21
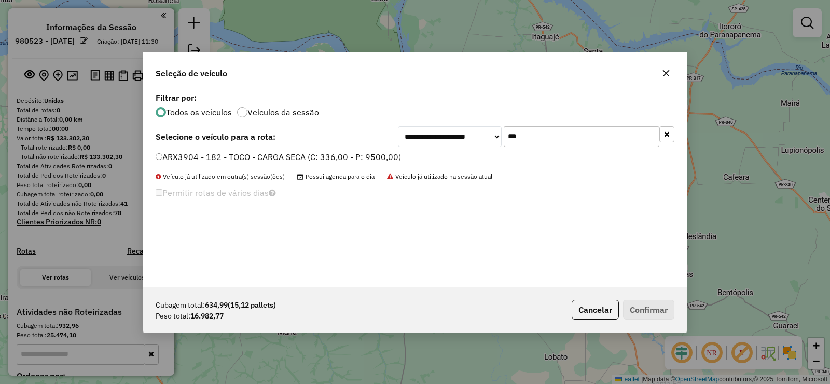
type input "***"
click at [398, 158] on label "ARX3904 - 182 - TOCO - CARGA SECA (C: 336,00 - P: 9500,00)" at bounding box center [279, 157] width 246 height 12
click at [644, 311] on button "Confirmar" at bounding box center [648, 309] width 51 height 20
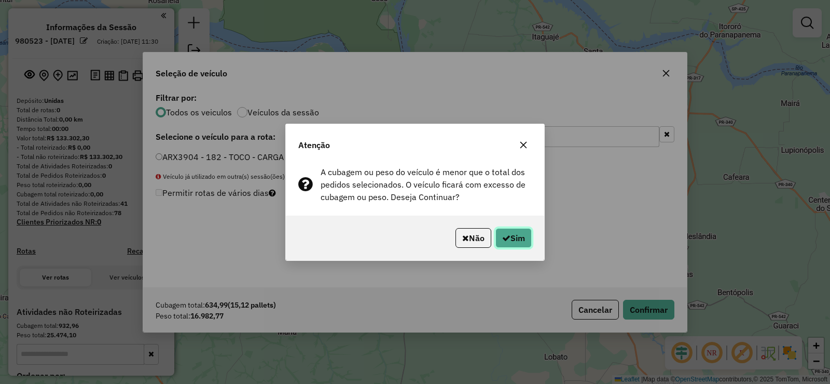
click at [528, 238] on button "Sim" at bounding box center [514, 238] width 36 height 20
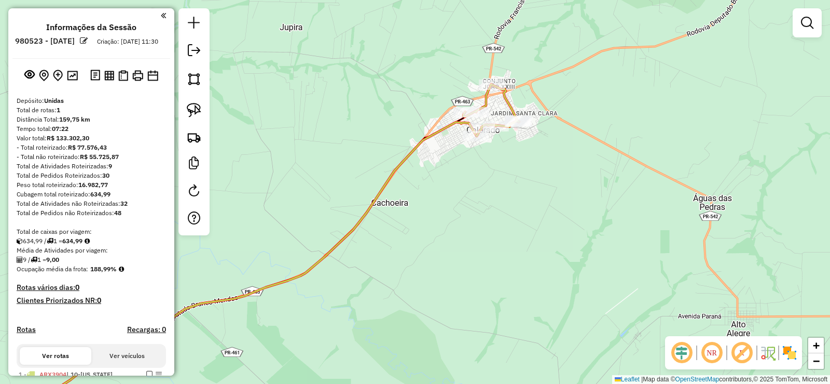
click at [676, 351] on em at bounding box center [682, 352] width 25 height 25
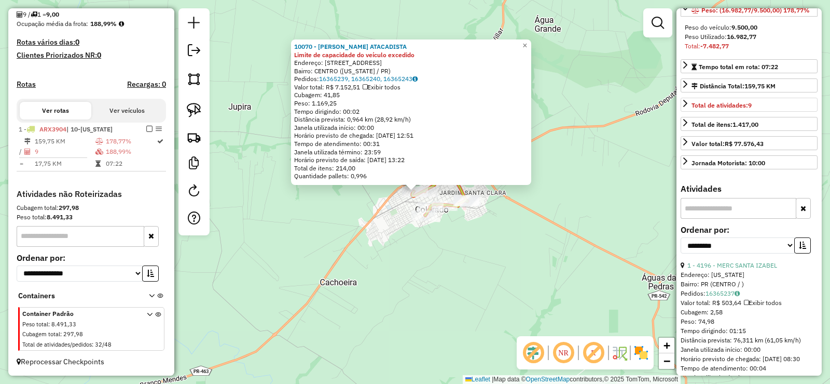
scroll to position [208, 0]
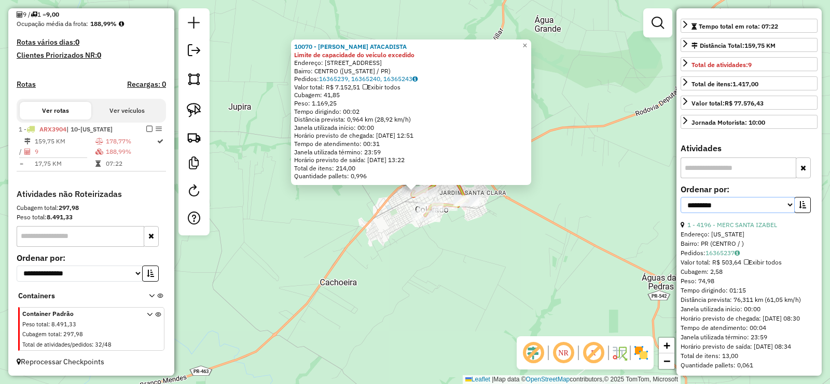
click at [771, 213] on select "**********" at bounding box center [738, 205] width 114 height 16
select select "*********"
click at [681, 213] on select "**********" at bounding box center [738, 205] width 114 height 16
click at [802, 213] on button "button" at bounding box center [803, 205] width 17 height 16
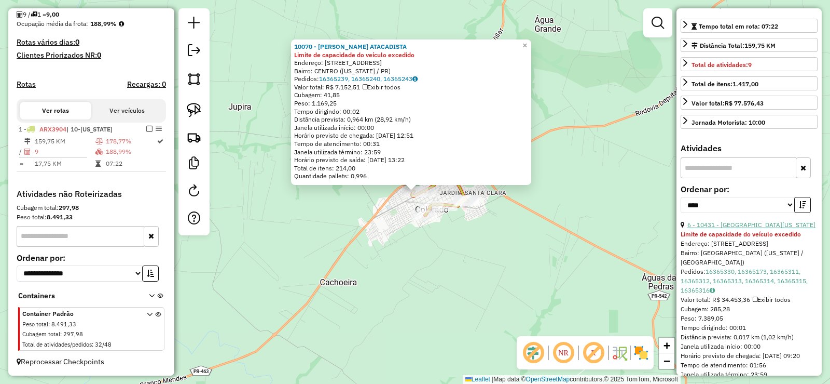
click at [768, 228] on link "6 - 10431 - [GEOGRAPHIC_DATA][US_STATE]" at bounding box center [752, 225] width 128 height 8
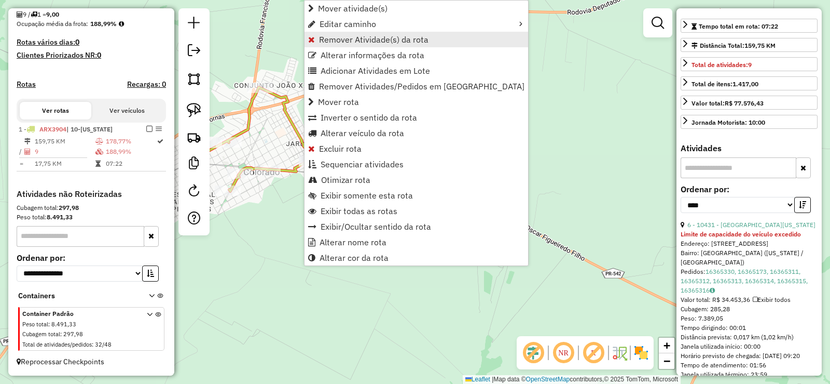
click at [390, 42] on span "Remover Atividade(s) da rota" at bounding box center [374, 39] width 110 height 8
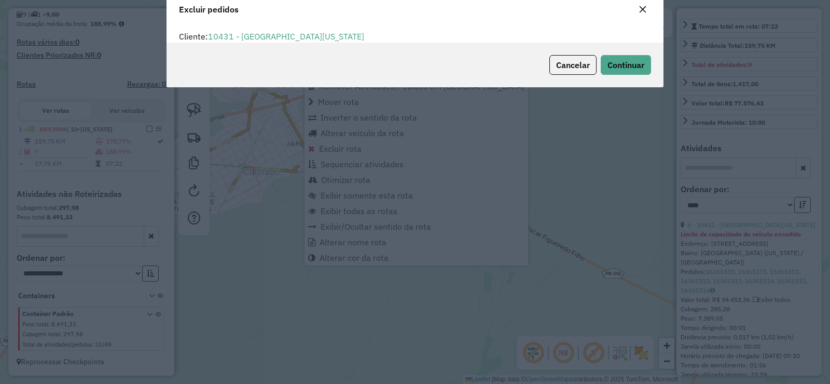
scroll to position [6, 3]
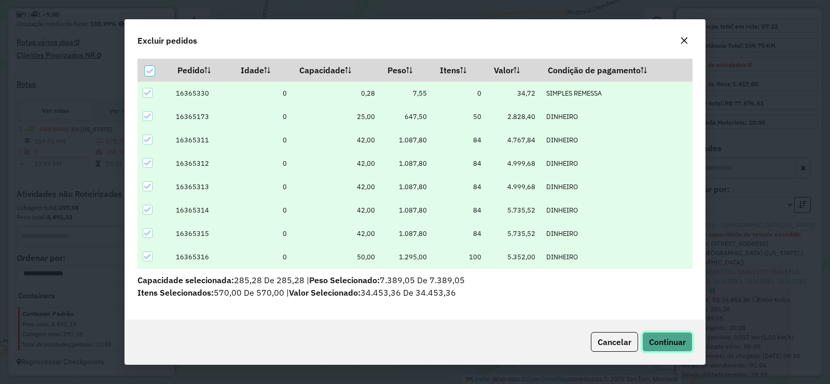
click at [673, 350] on button "Continuar" at bounding box center [668, 342] width 50 height 20
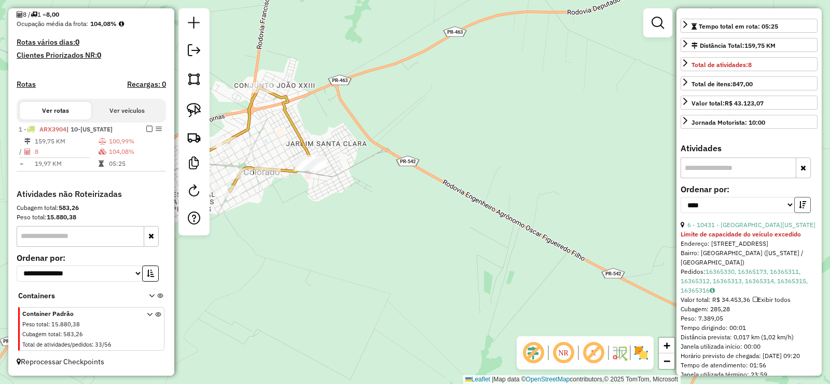
click at [800, 208] on icon "button" at bounding box center [802, 204] width 7 height 7
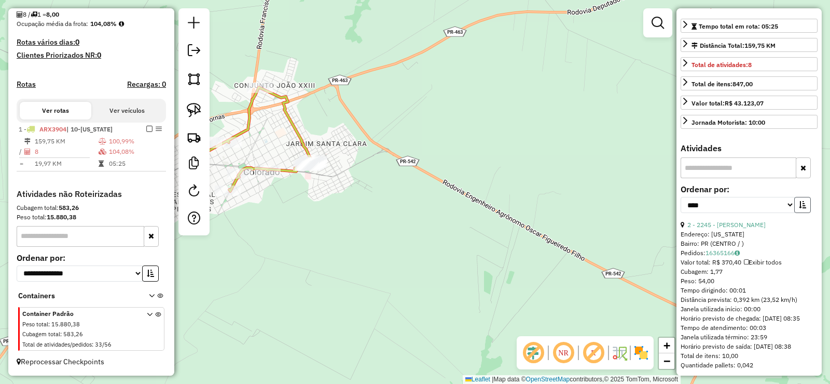
click at [800, 208] on icon "button" at bounding box center [802, 204] width 7 height 7
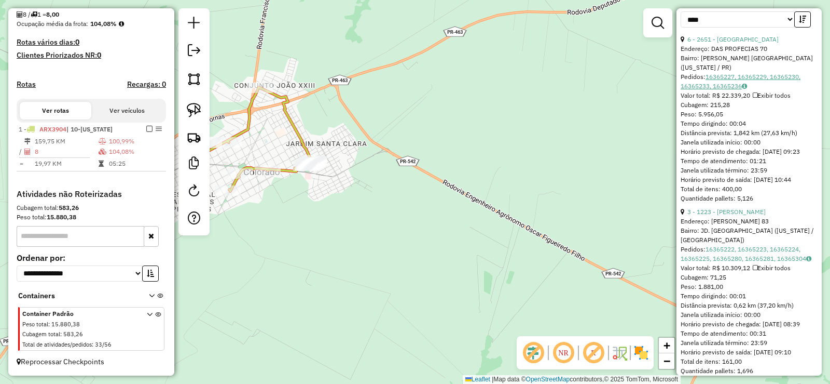
scroll to position [260, 0]
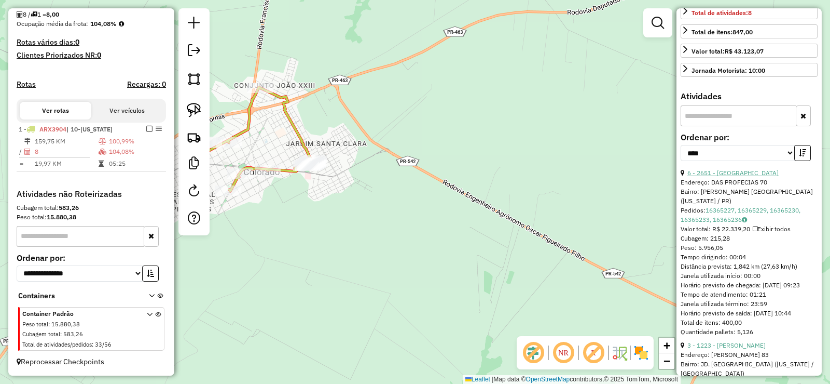
click at [719, 176] on link "6 - 2651 - [GEOGRAPHIC_DATA]" at bounding box center [733, 173] width 91 height 8
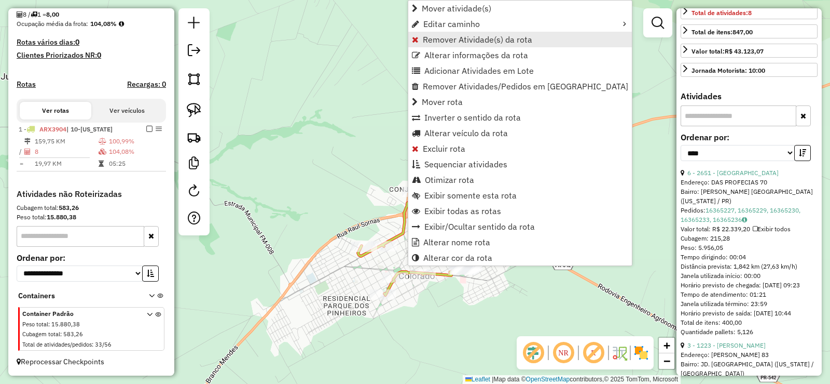
click at [477, 38] on span "Remover Atividade(s) da rota" at bounding box center [478, 39] width 110 height 8
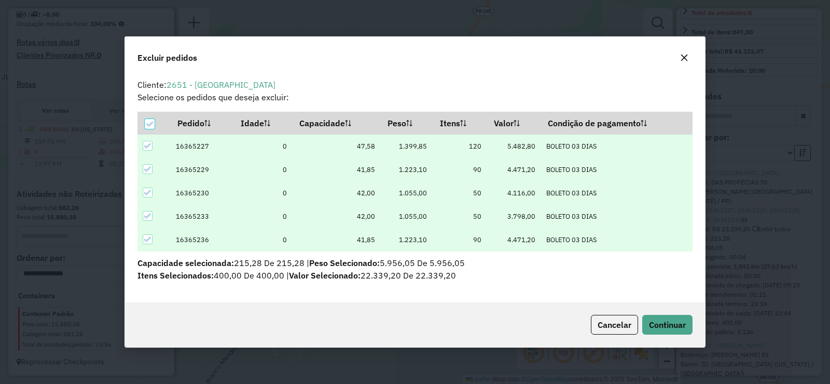
scroll to position [0, 0]
click at [677, 319] on span "Continuar" at bounding box center [667, 324] width 37 height 10
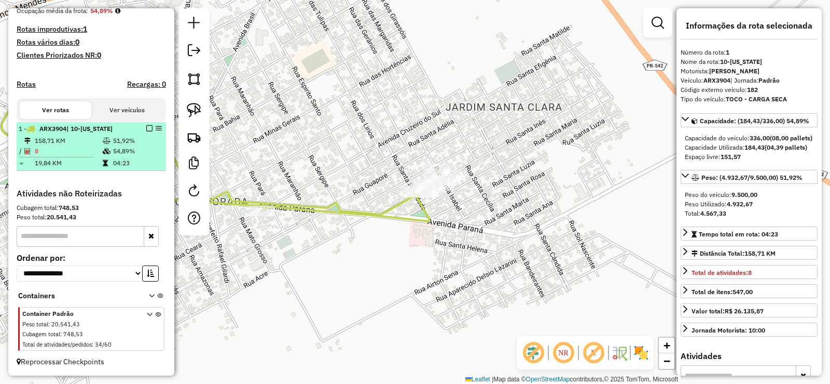
click at [146, 128] on em at bounding box center [149, 128] width 6 height 6
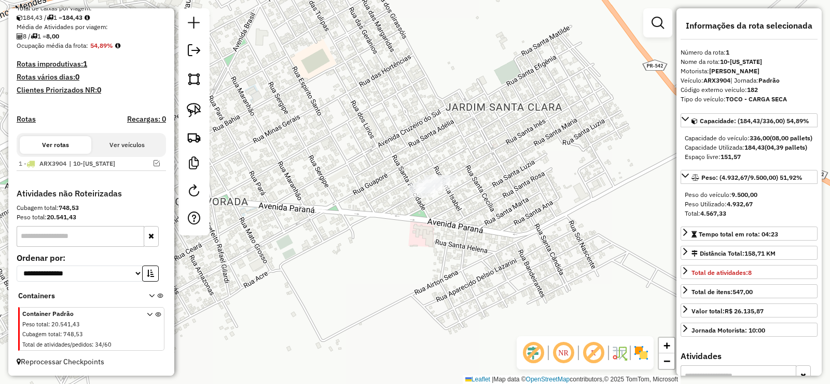
scroll to position [233, 0]
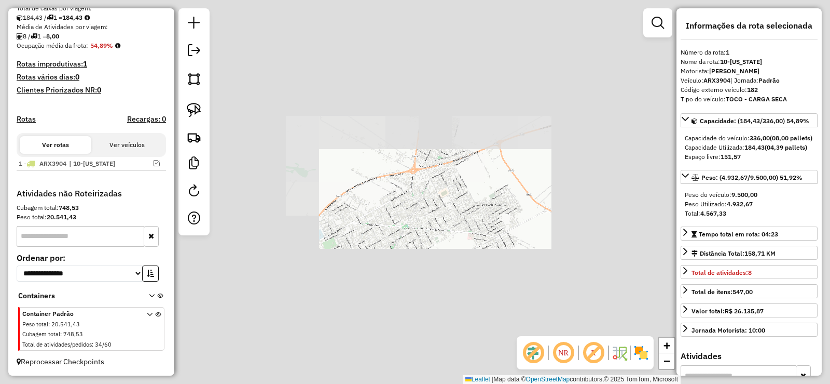
click at [379, 307] on div "Janela de atendimento Grade de atendimento Capacidade Transportadoras Veículos …" at bounding box center [415, 192] width 830 height 384
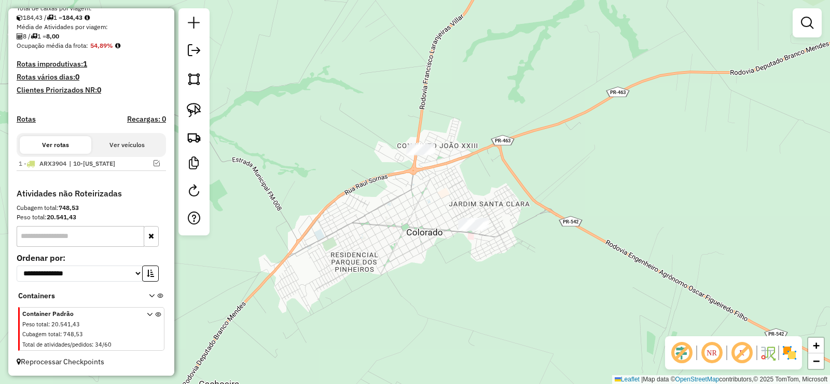
click at [201, 122] on div at bounding box center [194, 121] width 31 height 227
click at [198, 114] on img at bounding box center [194, 110] width 15 height 15
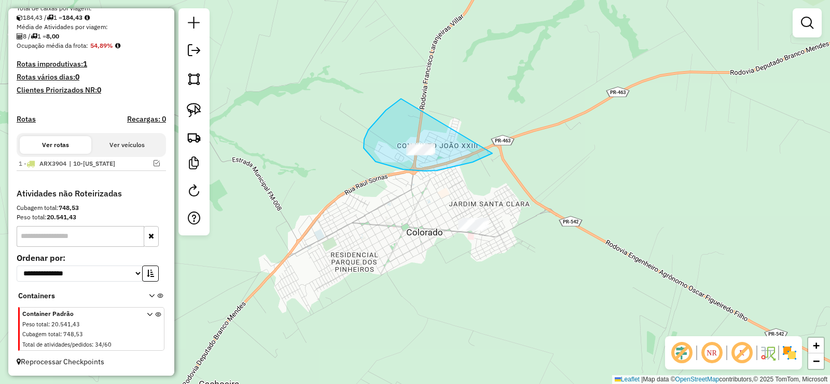
drag, startPoint x: 364, startPoint y: 148, endPoint x: 508, endPoint y: 142, distance: 144.4
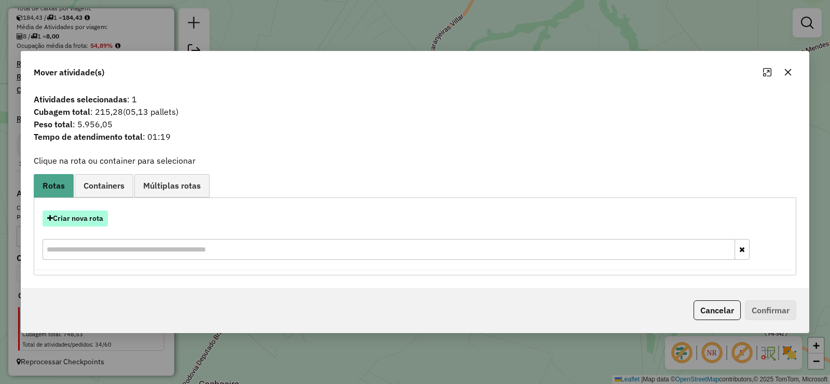
click at [75, 211] on button "Criar nova rota" at bounding box center [75, 218] width 65 height 16
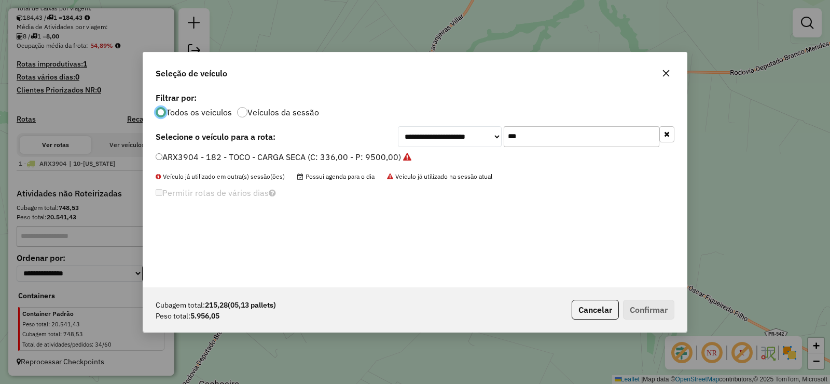
scroll to position [6, 3]
click at [583, 144] on input "***" at bounding box center [582, 136] width 156 height 21
click at [581, 143] on input "***" at bounding box center [582, 136] width 156 height 21
type input "***"
click at [392, 160] on label "AQP9460 - 170 - TOCO - CARGA SECA (C: 336,00 - P: 9500,00)" at bounding box center [279, 157] width 246 height 12
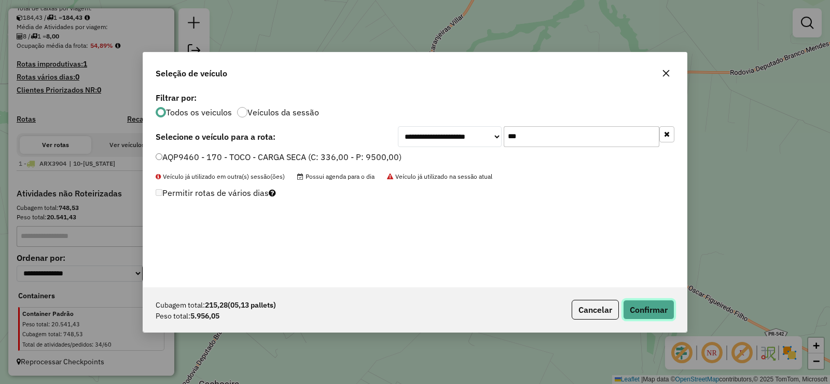
click at [633, 306] on button "Confirmar" at bounding box center [648, 309] width 51 height 20
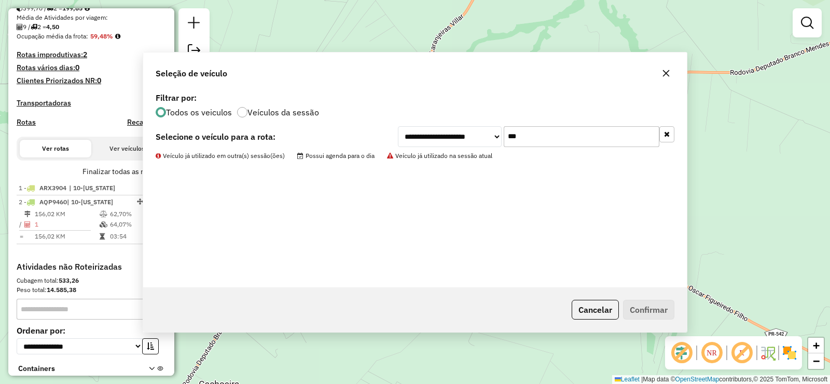
scroll to position [267, 0]
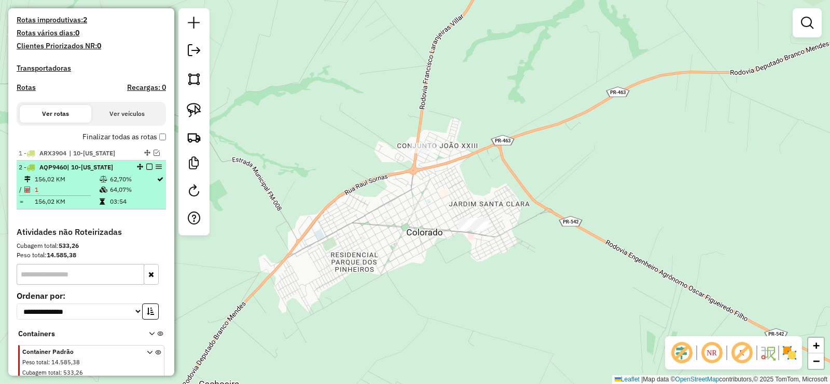
click at [146, 170] on em at bounding box center [149, 166] width 6 height 6
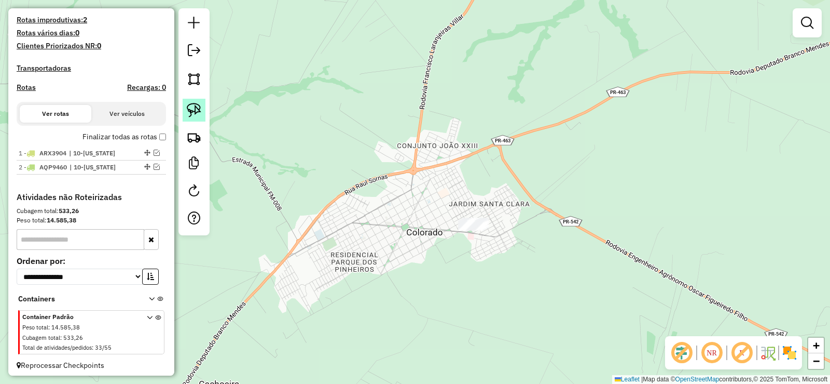
click at [198, 106] on img at bounding box center [194, 110] width 15 height 15
drag, startPoint x: 419, startPoint y: 197, endPoint x: 534, endPoint y: 225, distance: 118.6
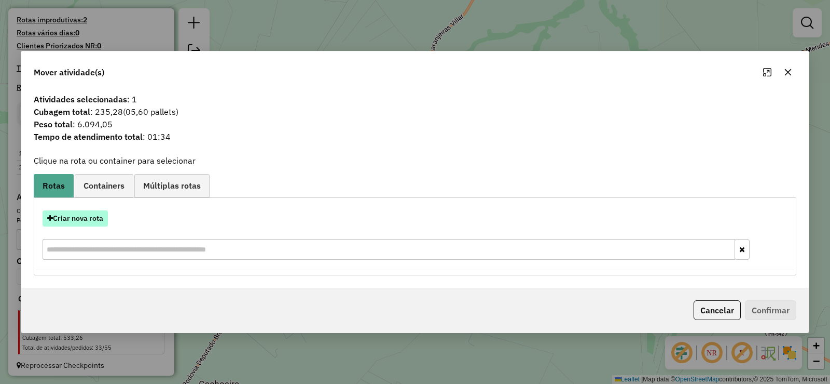
click at [50, 214] on button "Criar nova rota" at bounding box center [75, 218] width 65 height 16
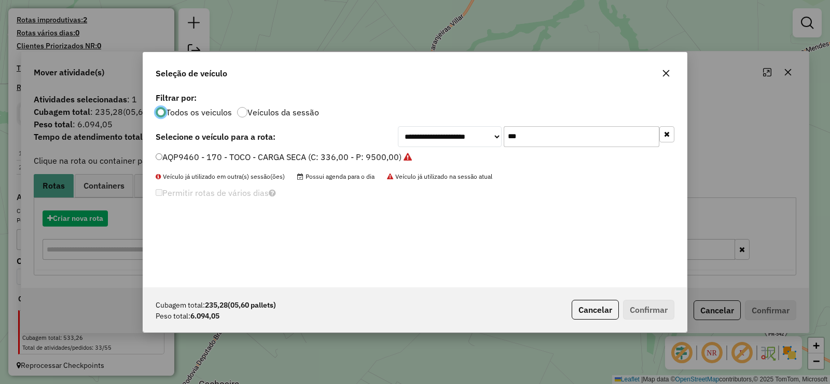
scroll to position [6, 3]
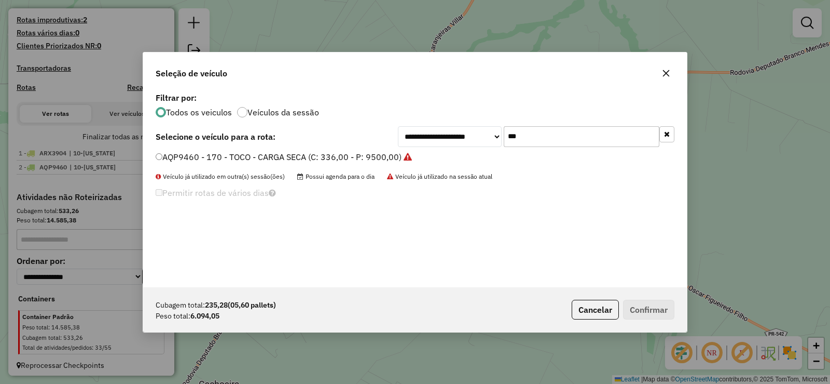
click at [544, 138] on input "***" at bounding box center [582, 136] width 156 height 21
type input "***"
drag, startPoint x: 374, startPoint y: 161, endPoint x: 381, endPoint y: 158, distance: 7.9
click at [374, 161] on label "RHQ7F37 - 204 - TOCO - CARGA SECA (C: 336,00 - P: 9500,00)" at bounding box center [279, 157] width 246 height 12
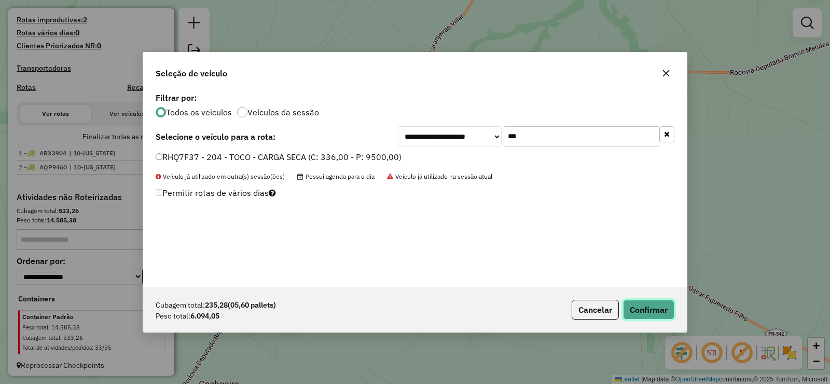
click at [658, 315] on button "Confirmar" at bounding box center [648, 309] width 51 height 20
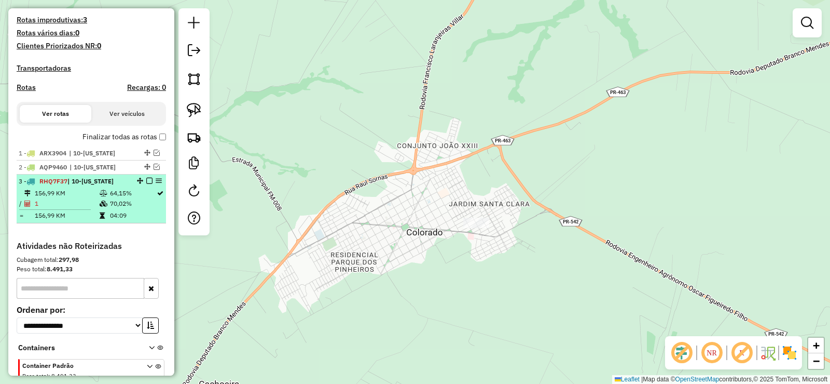
click at [147, 198] on td "64,15%" at bounding box center [133, 193] width 47 height 10
select select "*********"
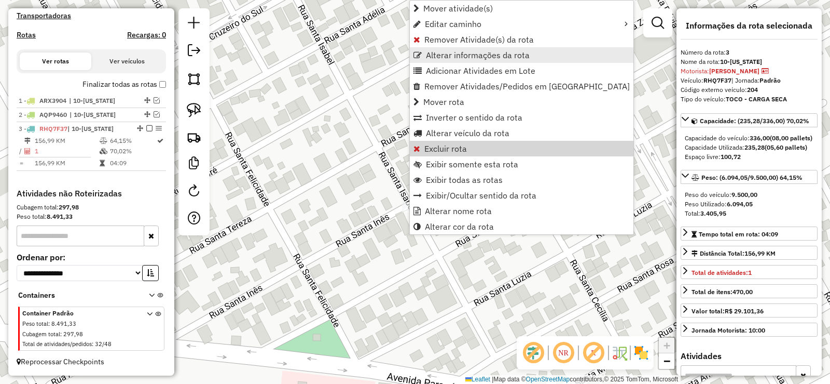
scroll to position [329, 0]
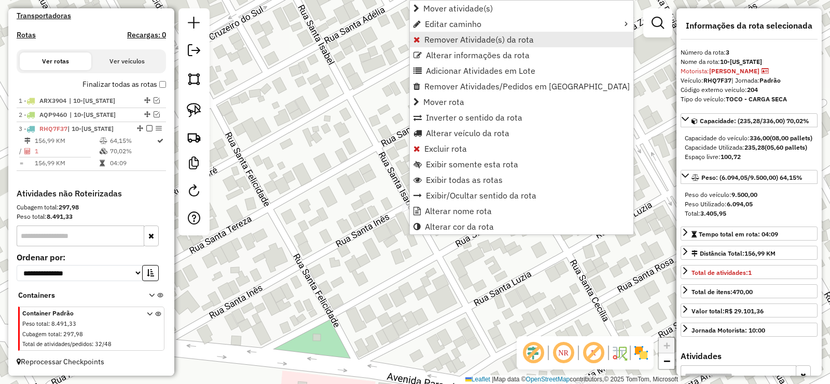
click at [485, 38] on span "Remover Atividade(s) da rota" at bounding box center [480, 39] width 110 height 8
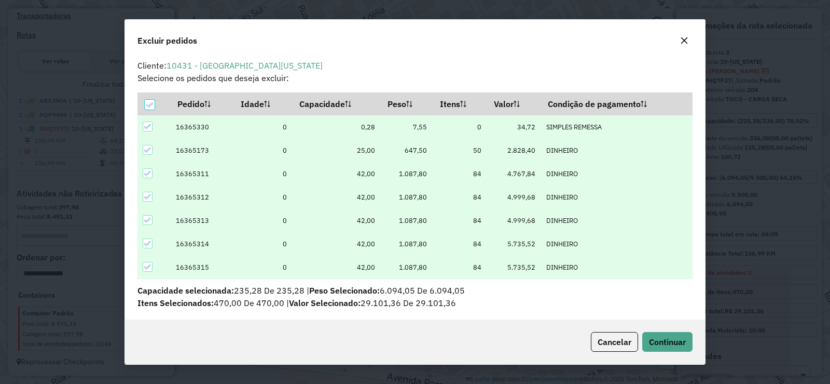
scroll to position [0, 0]
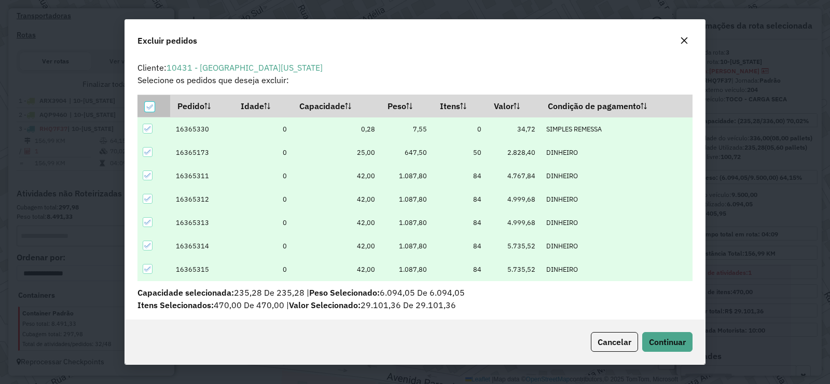
click at [152, 103] on icon at bounding box center [149, 106] width 7 height 7
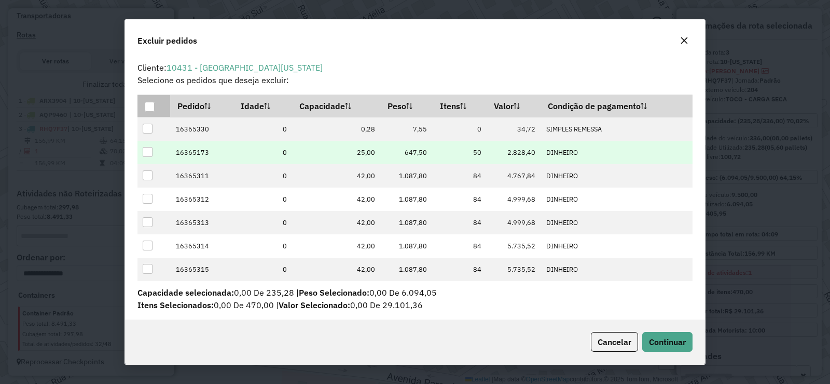
click at [148, 151] on div at bounding box center [148, 152] width 10 height 10
click at [679, 343] on span "Continuar" at bounding box center [667, 341] width 37 height 10
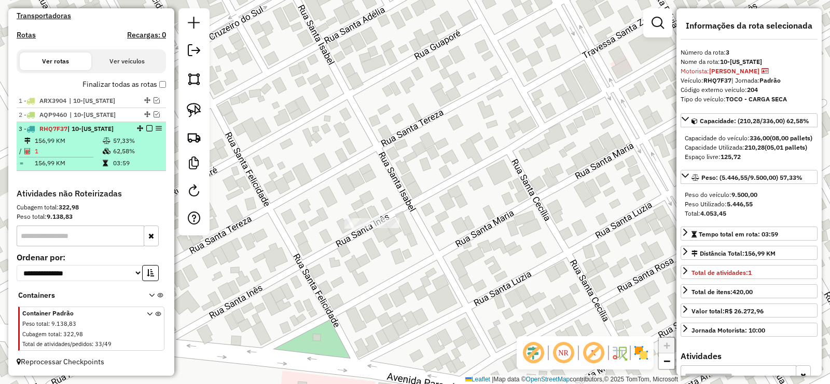
click at [146, 127] on em at bounding box center [149, 128] width 6 height 6
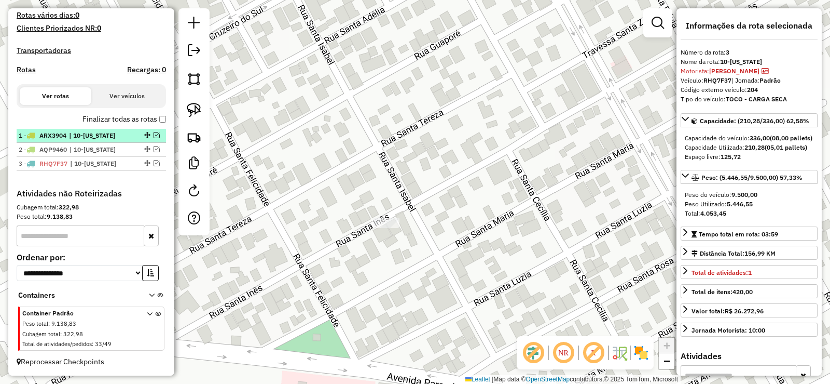
click at [155, 135] on em at bounding box center [157, 135] width 6 height 6
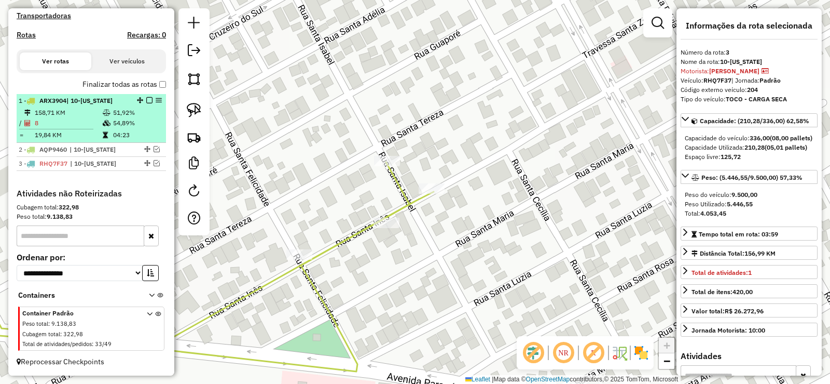
click at [142, 135] on td "04:23" at bounding box center [137, 135] width 49 height 10
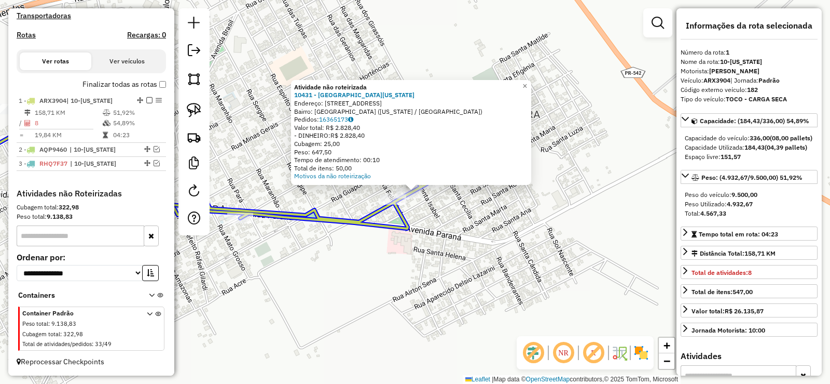
click at [415, 198] on div at bounding box center [410, 193] width 26 height 10
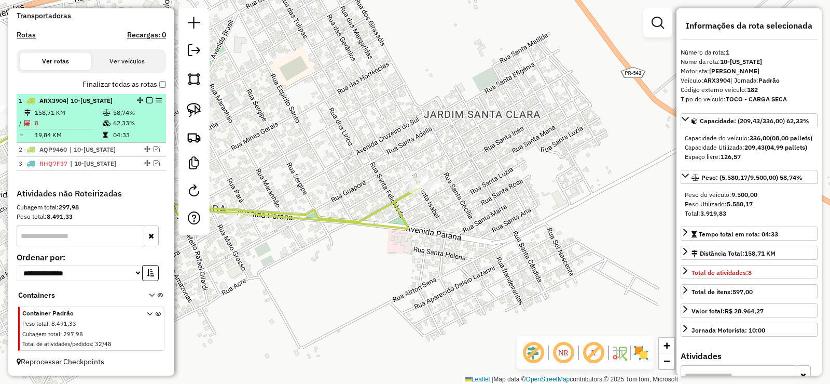
click at [146, 101] on em at bounding box center [149, 100] width 6 height 6
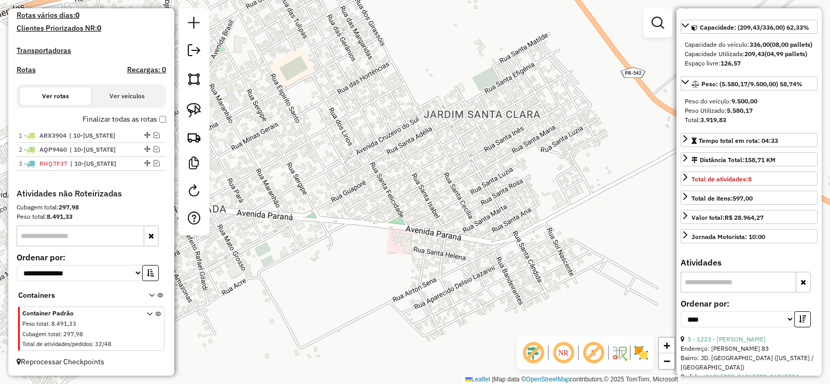
scroll to position [208, 0]
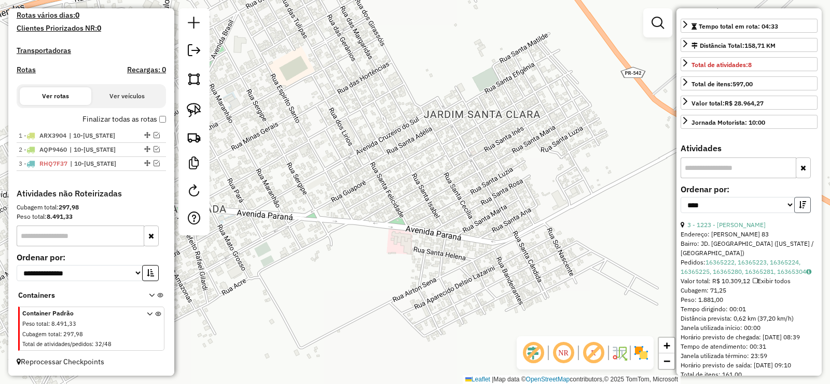
click at [798, 213] on button "button" at bounding box center [803, 205] width 17 height 16
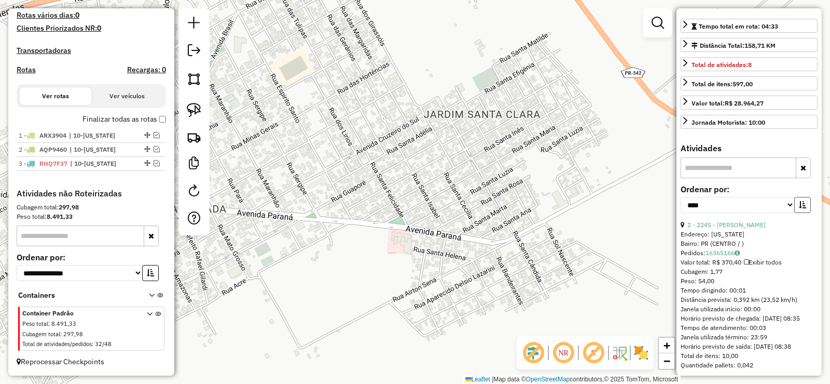
click at [798, 213] on button "button" at bounding box center [803, 205] width 17 height 16
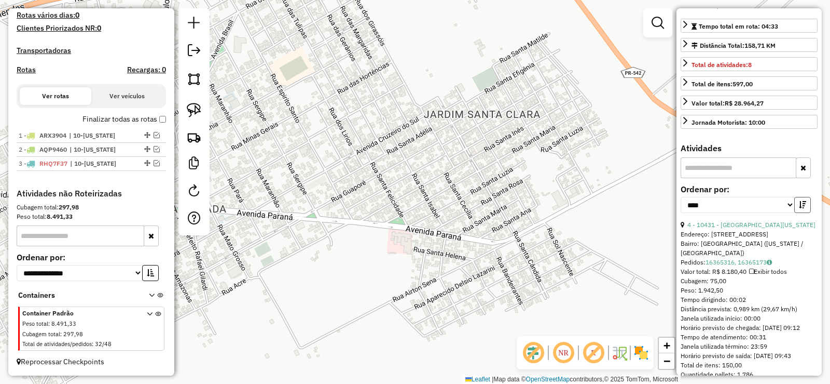
click at [798, 213] on button "button" at bounding box center [803, 205] width 17 height 16
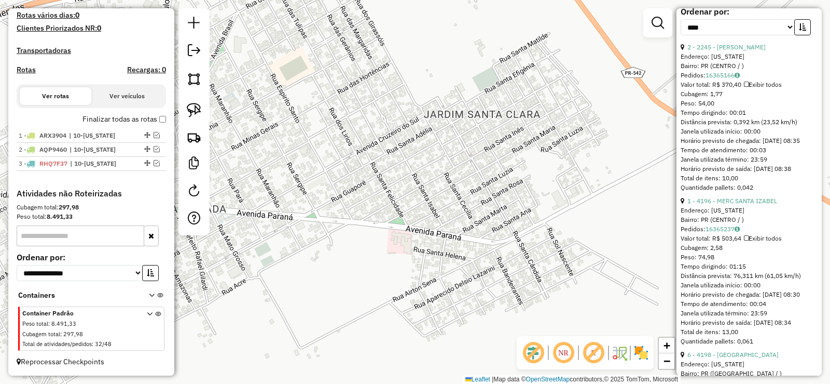
scroll to position [311, 0]
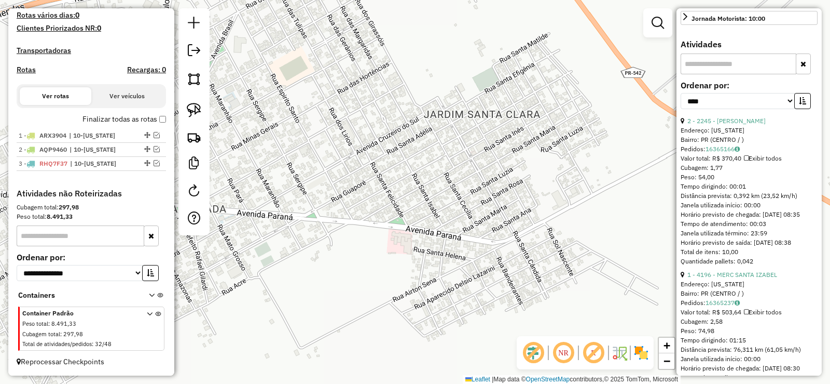
click at [719, 126] on div "2 - 2245 - [PERSON_NAME]" at bounding box center [749, 120] width 137 height 9
click at [717, 125] on link "2 - 2245 - [PERSON_NAME]" at bounding box center [727, 121] width 78 height 8
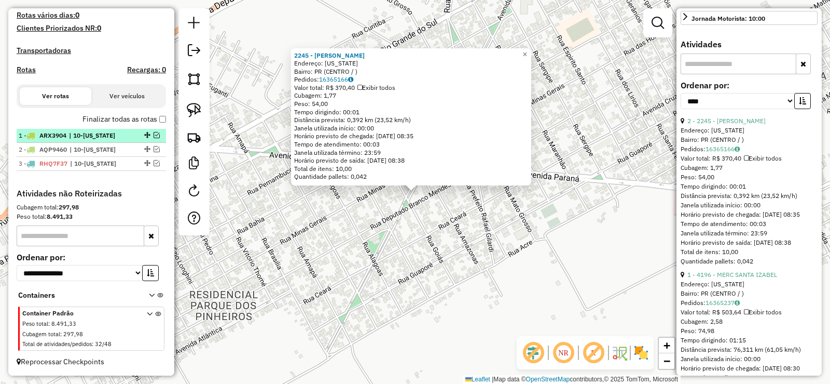
click at [154, 136] on em at bounding box center [157, 135] width 6 height 6
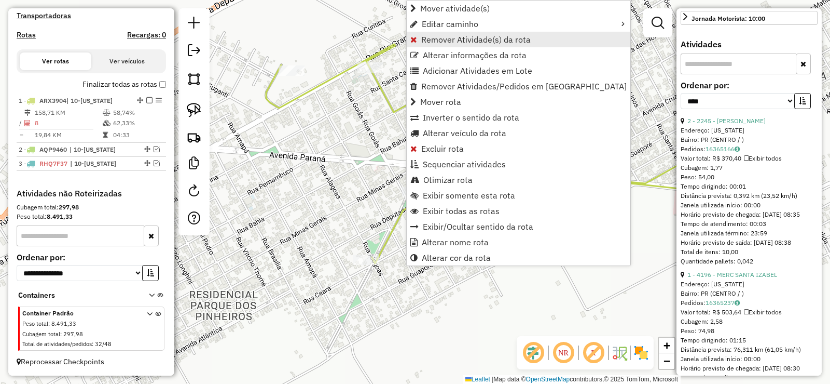
click at [472, 41] on span "Remover Atividade(s) da rota" at bounding box center [476, 39] width 110 height 8
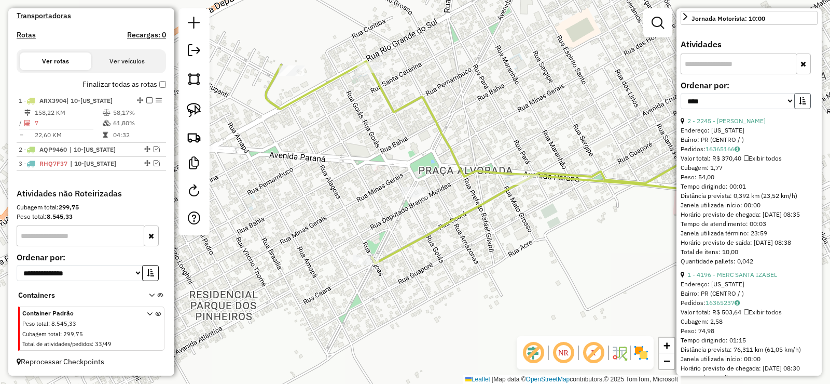
click at [801, 104] on icon "button" at bounding box center [802, 100] width 7 height 7
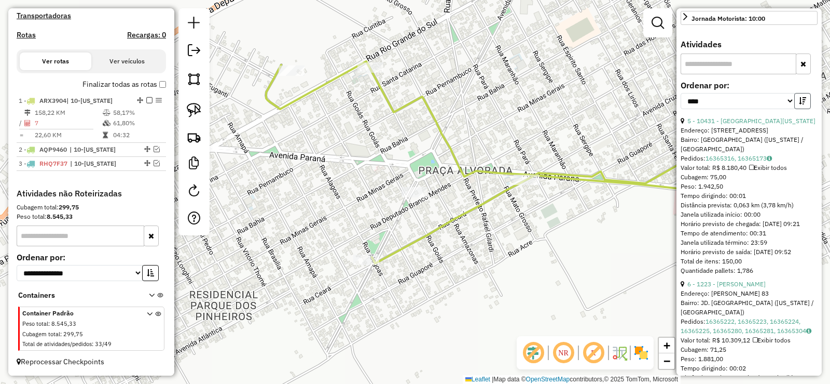
click at [801, 104] on icon "button" at bounding box center [802, 100] width 7 height 7
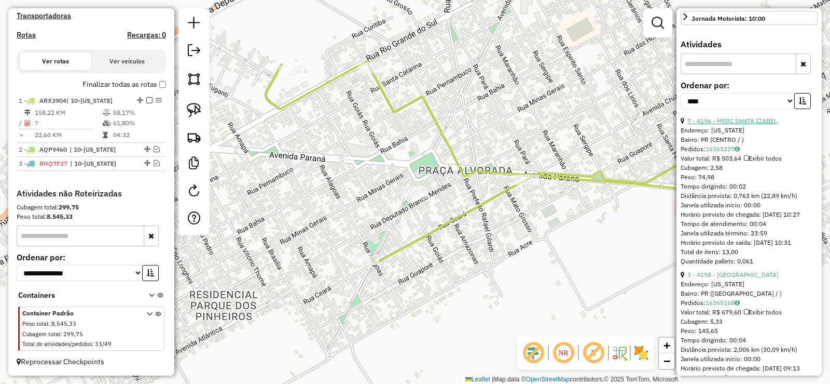
click at [760, 125] on link "7 - 4196 - MERC SANTA IZABEL" at bounding box center [733, 121] width 90 height 8
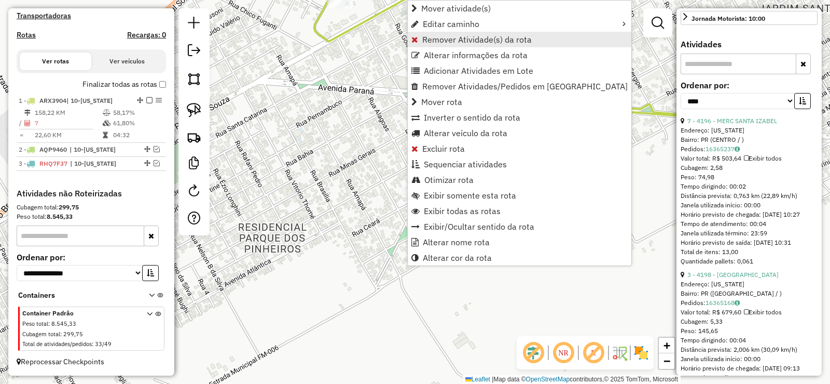
click at [474, 39] on span "Remover Atividade(s) da rota" at bounding box center [477, 39] width 110 height 8
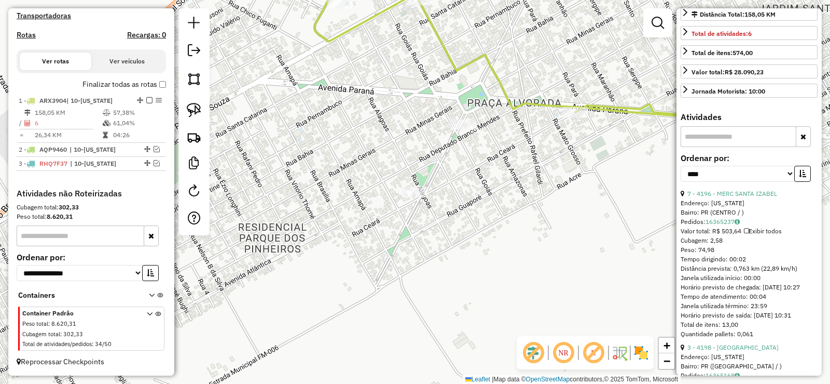
scroll to position [52, 0]
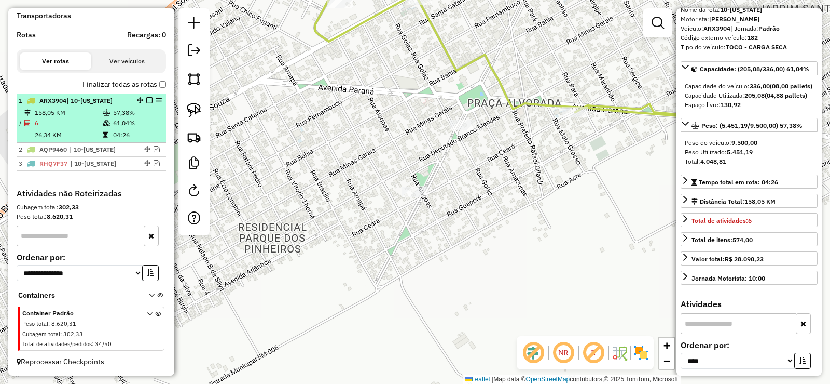
click at [146, 100] on em at bounding box center [149, 100] width 6 height 6
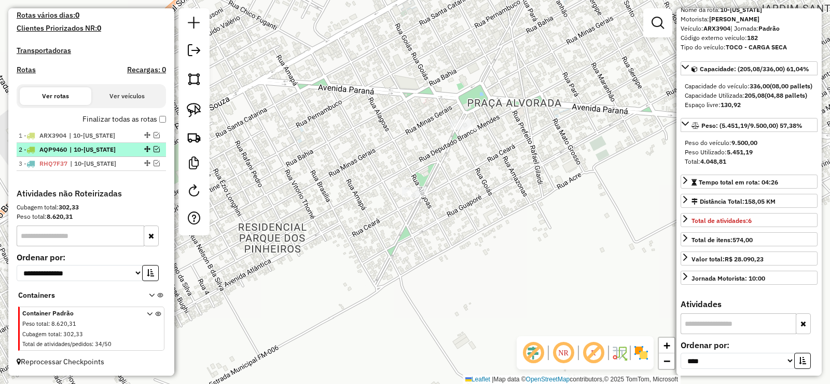
click at [154, 149] on em at bounding box center [157, 149] width 6 height 6
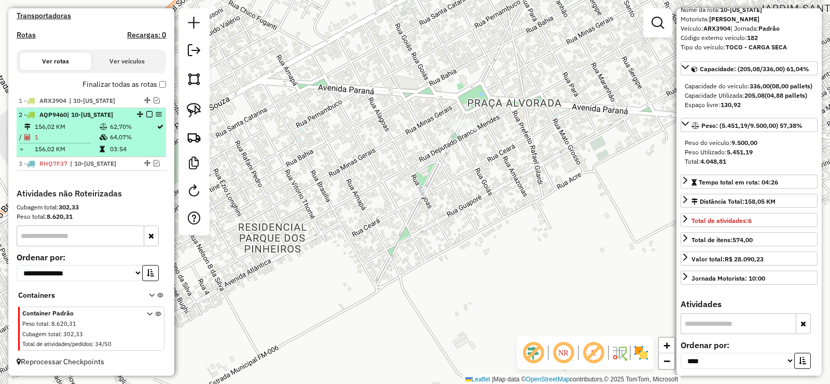
click at [142, 149] on td "03:54" at bounding box center [133, 149] width 47 height 10
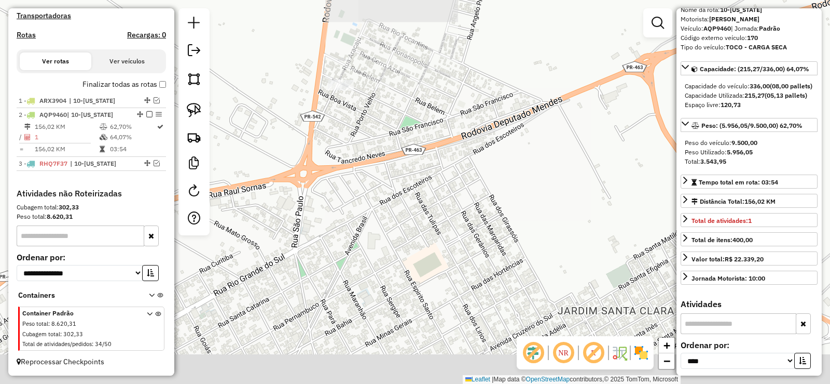
drag, startPoint x: 421, startPoint y: 295, endPoint x: 331, endPoint y: 142, distance: 177.1
click at [332, 142] on div "Janela de atendimento Grade de atendimento Capacidade Transportadoras Veículos …" at bounding box center [415, 192] width 830 height 384
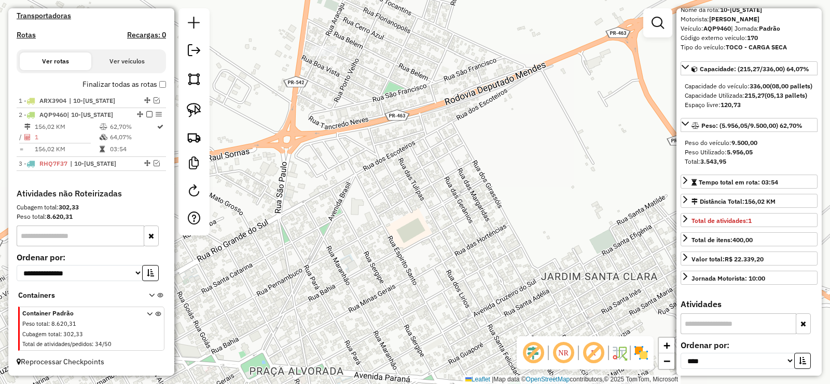
drag, startPoint x: 377, startPoint y: 251, endPoint x: 309, endPoint y: 100, distance: 165.6
click at [309, 100] on div "Janela de atendimento Grade de atendimento Capacidade Transportadoras Veículos …" at bounding box center [415, 192] width 830 height 384
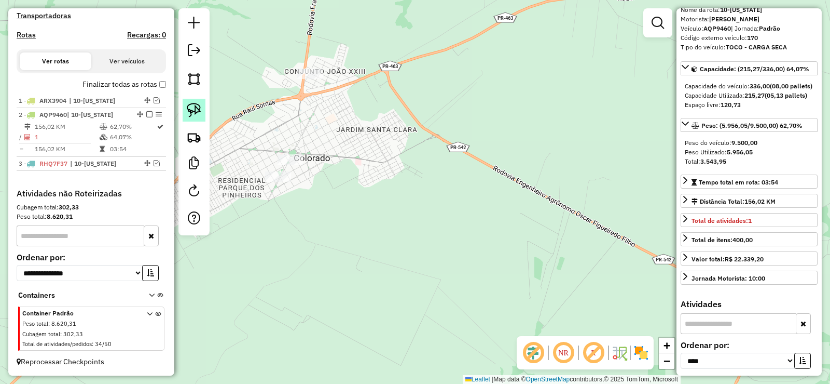
click at [185, 106] on link at bounding box center [194, 110] width 23 height 23
drag, startPoint x: 255, startPoint y: 131, endPoint x: 361, endPoint y: 151, distance: 108.2
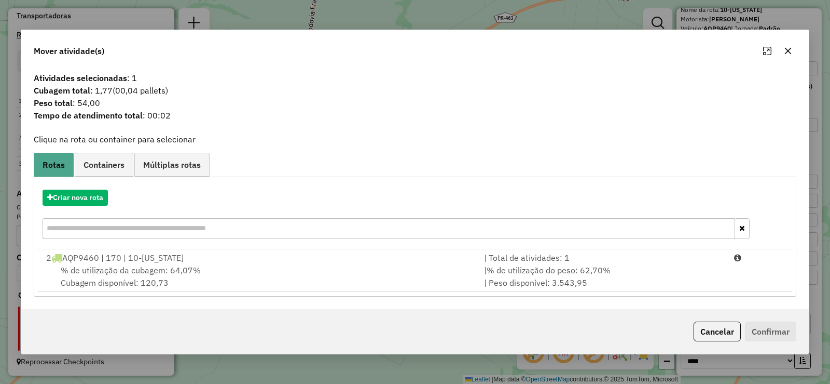
drag, startPoint x: 739, startPoint y: 276, endPoint x: 754, endPoint y: 313, distance: 40.8
click at [740, 276] on li "2 AQP9460 | 170 | 10-[US_STATE] | Total de atividades: 1 % de utilização da cub…" at bounding box center [415, 270] width 755 height 42
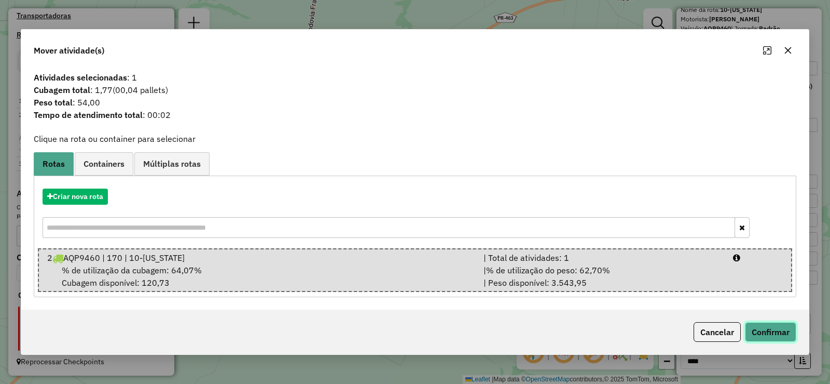
click at [764, 325] on button "Confirmar" at bounding box center [770, 332] width 51 height 20
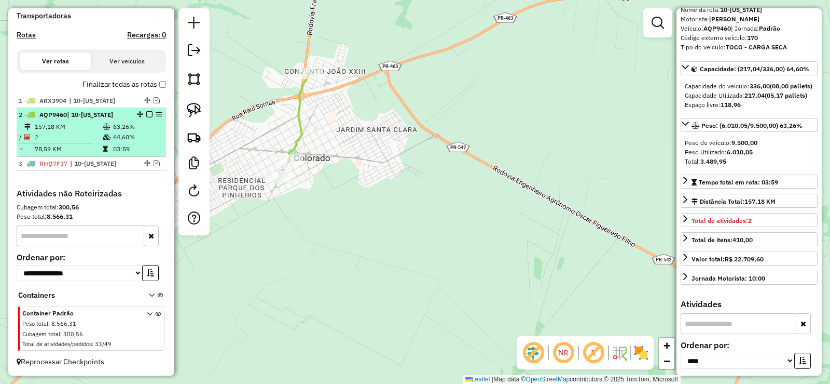
click at [147, 115] on em at bounding box center [149, 114] width 6 height 6
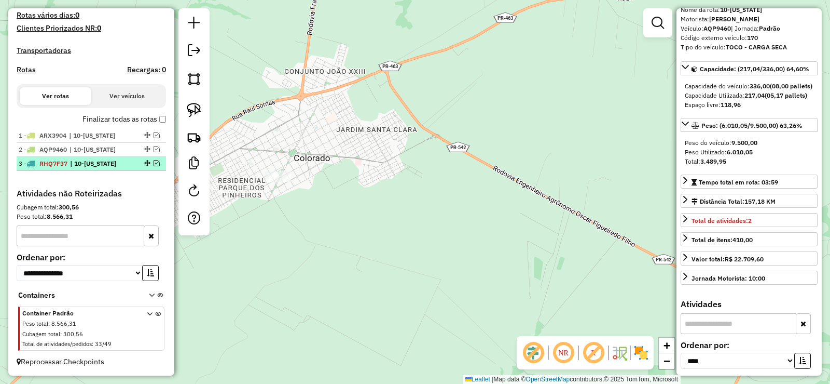
click at [155, 160] on em at bounding box center [157, 163] width 6 height 6
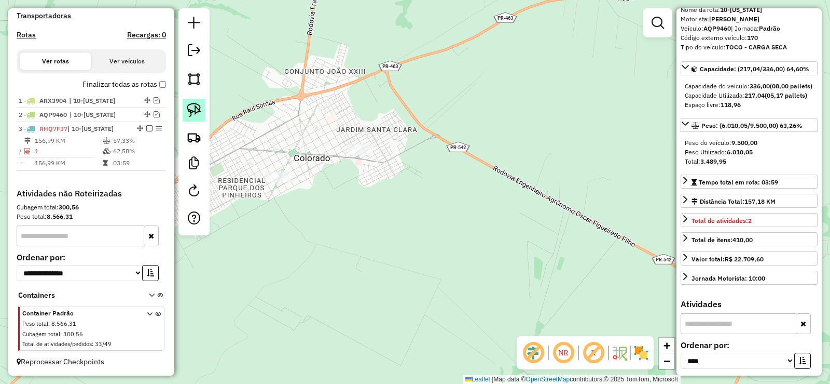
click at [193, 111] on img at bounding box center [194, 110] width 15 height 15
drag, startPoint x: 246, startPoint y: 187, endPoint x: 352, endPoint y: 175, distance: 107.6
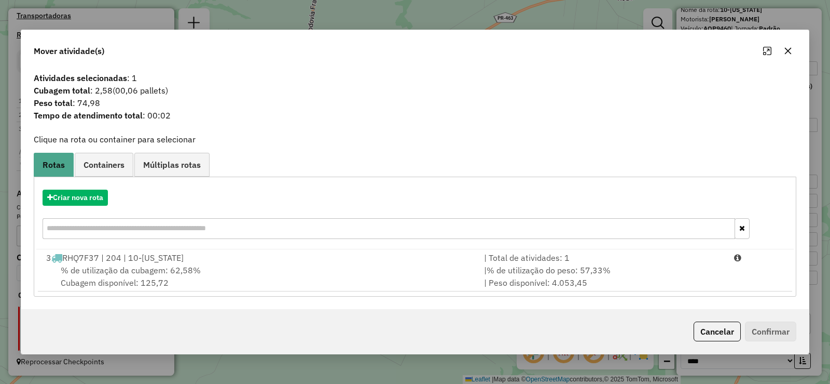
drag, startPoint x: 683, startPoint y: 258, endPoint x: 720, endPoint y: 293, distance: 51.1
click at [684, 258] on div "| Total de atividades: 1" at bounding box center [603, 257] width 250 height 12
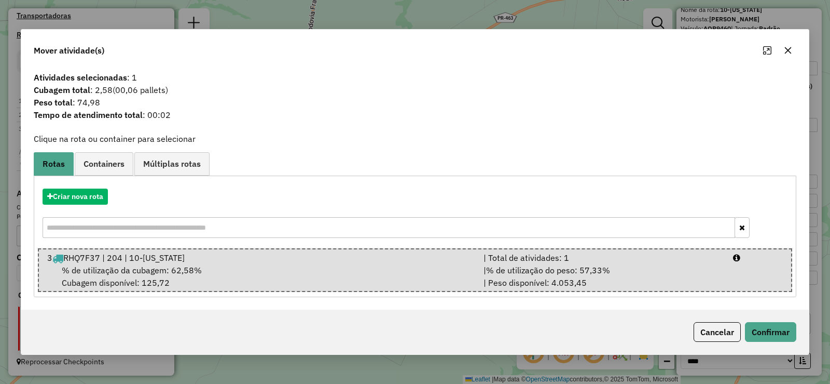
click at [734, 321] on div "Cancelar Confirmar" at bounding box center [415, 331] width 788 height 45
click at [759, 336] on button "Confirmar" at bounding box center [770, 332] width 51 height 20
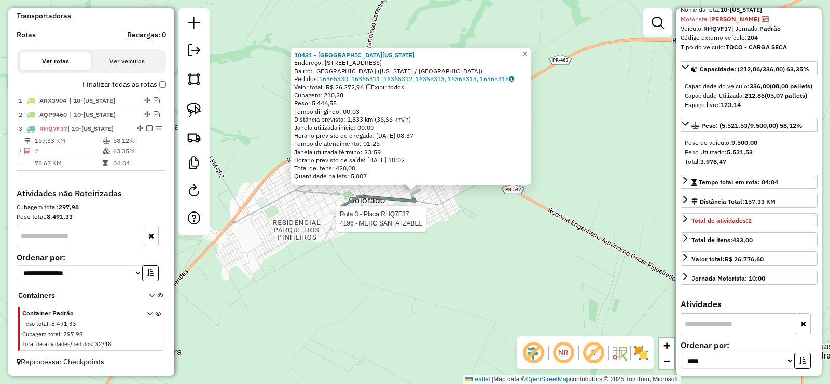
click at [330, 224] on div at bounding box center [333, 218] width 26 height 10
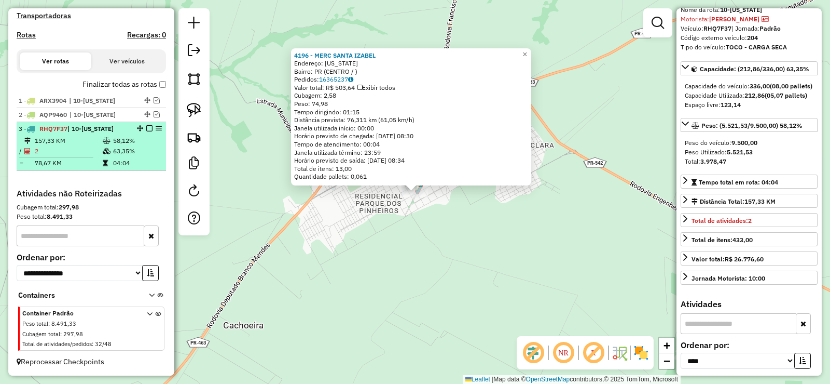
click at [146, 127] on em at bounding box center [149, 128] width 6 height 6
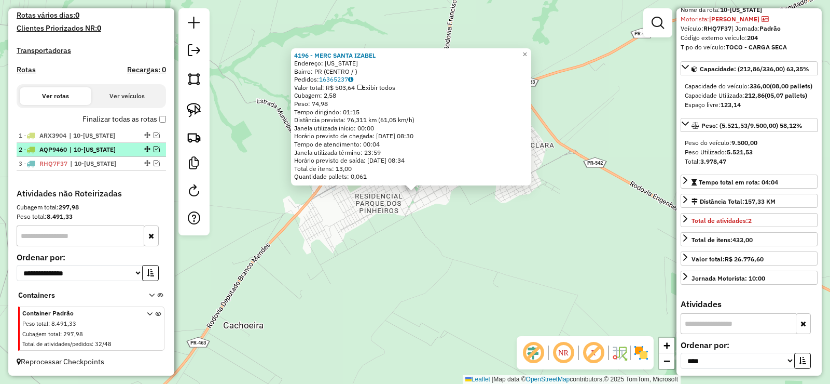
click at [154, 151] on em at bounding box center [157, 149] width 6 height 6
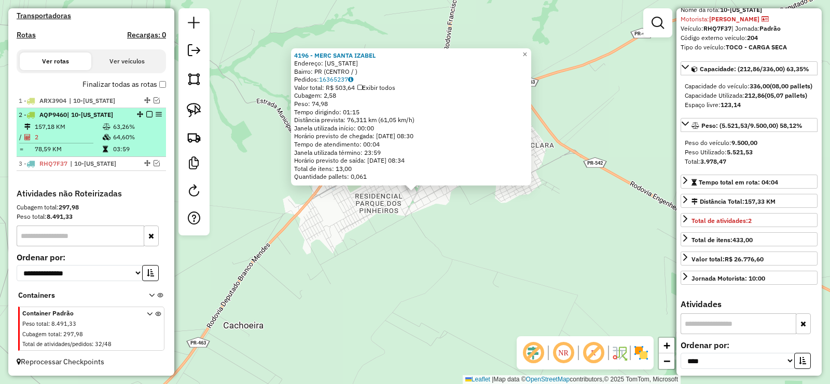
click at [143, 149] on td "03:59" at bounding box center [137, 149] width 49 height 10
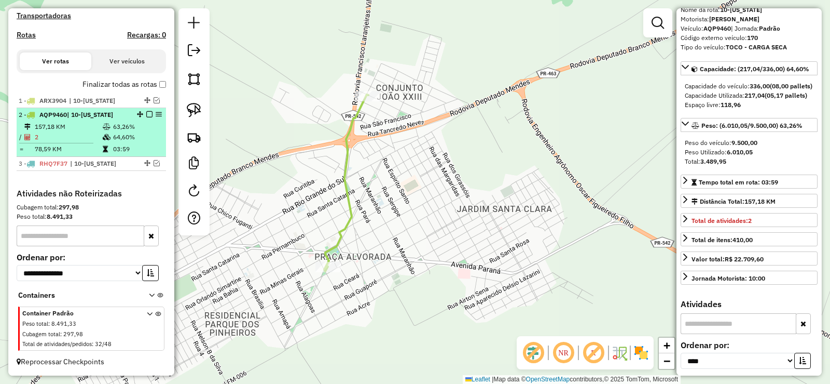
click at [146, 114] on em at bounding box center [149, 114] width 6 height 6
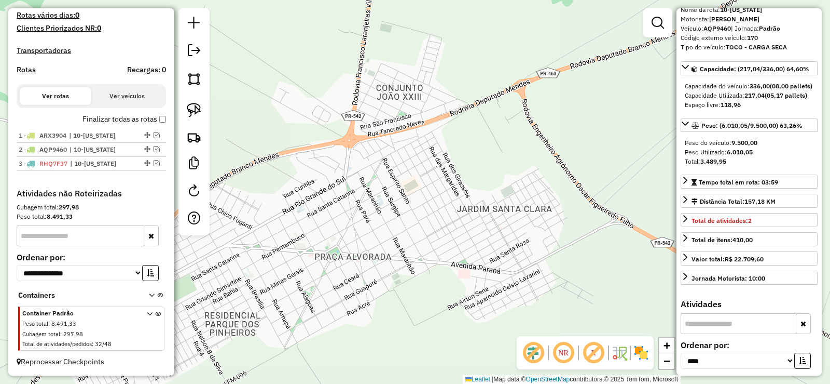
scroll to position [294, 0]
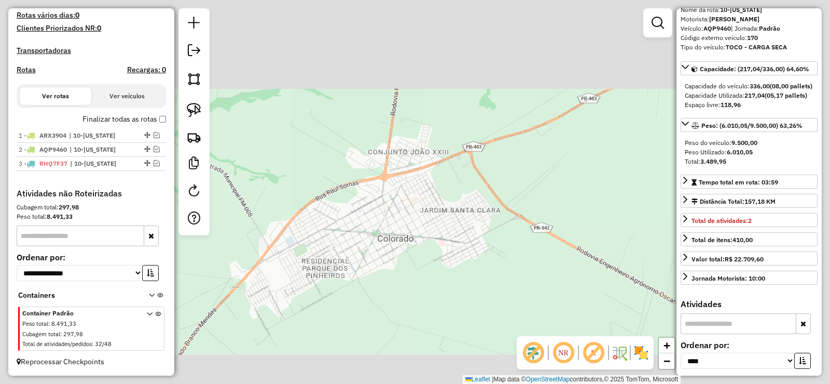
click at [419, 213] on div "Janela de atendimento Grade de atendimento Capacidade Transportadoras Veículos …" at bounding box center [415, 192] width 830 height 384
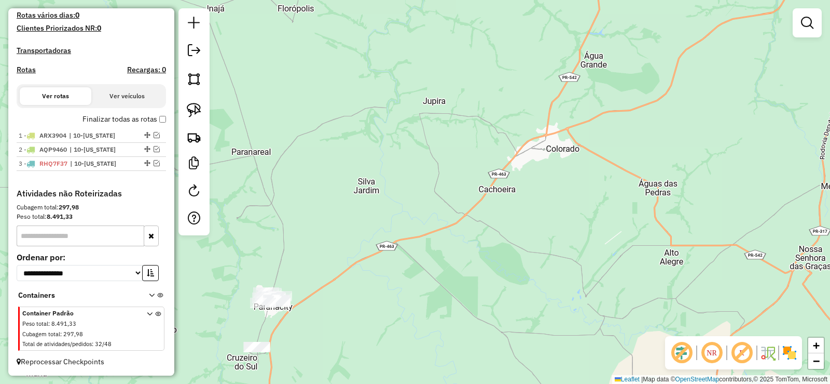
drag, startPoint x: 448, startPoint y: 243, endPoint x: 533, endPoint y: 92, distance: 173.1
click at [538, 89] on div "Janela de atendimento Grade de atendimento Capacidade Transportadoras Veículos …" at bounding box center [415, 192] width 830 height 384
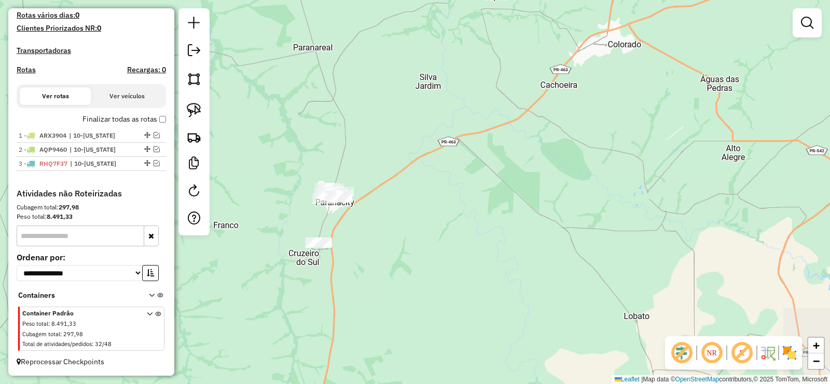
drag, startPoint x: 369, startPoint y: 262, endPoint x: 455, endPoint y: 112, distance: 172.8
click at [462, 100] on div "Janela de atendimento Grade de atendimento Capacidade Transportadoras Veículos …" at bounding box center [415, 192] width 830 height 384
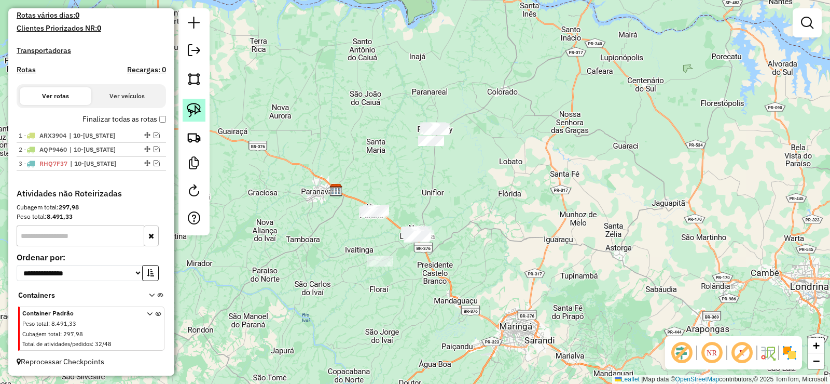
click at [201, 108] on img at bounding box center [194, 110] width 15 height 15
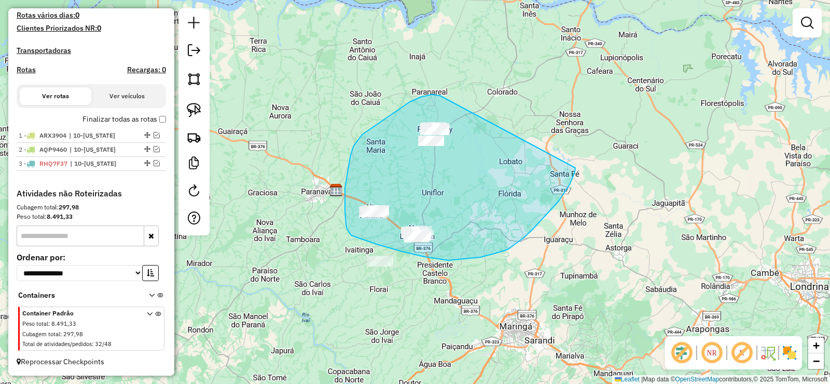
drag, startPoint x: 435, startPoint y: 94, endPoint x: 576, endPoint y: 168, distance: 158.1
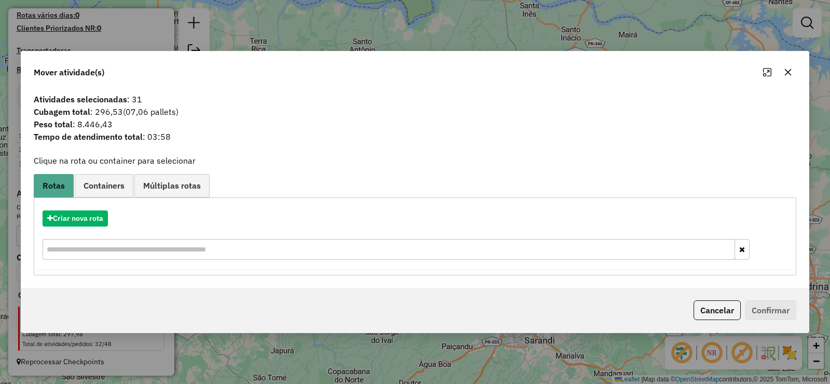
drag, startPoint x: 790, startPoint y: 73, endPoint x: 782, endPoint y: 77, distance: 8.8
click at [789, 73] on icon "button" at bounding box center [788, 72] width 7 height 7
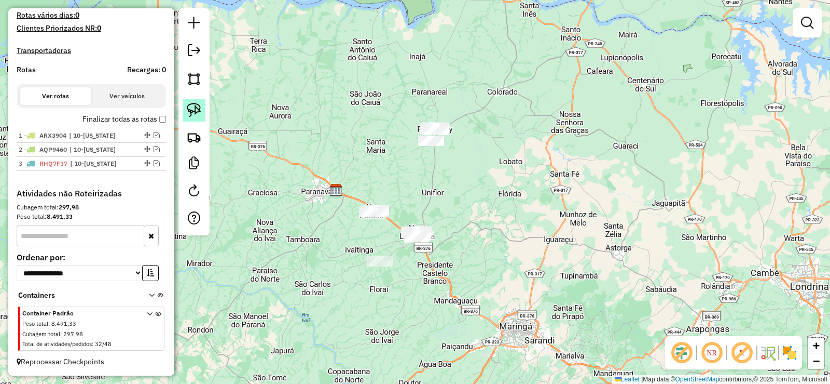
click at [200, 111] on img at bounding box center [194, 110] width 15 height 15
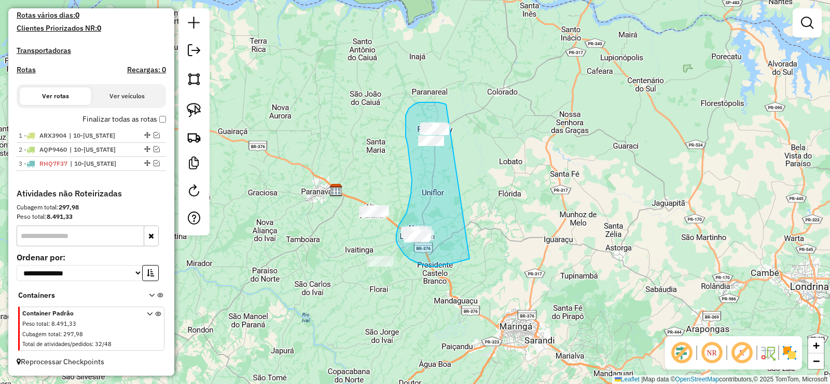
drag, startPoint x: 446, startPoint y: 105, endPoint x: 501, endPoint y: 231, distance: 137.9
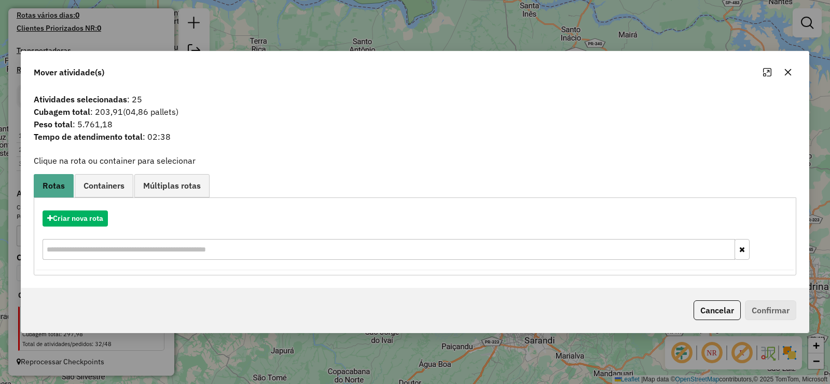
click at [778, 71] on div at bounding box center [777, 72] width 37 height 17
click at [787, 74] on icon "button" at bounding box center [788, 72] width 8 height 8
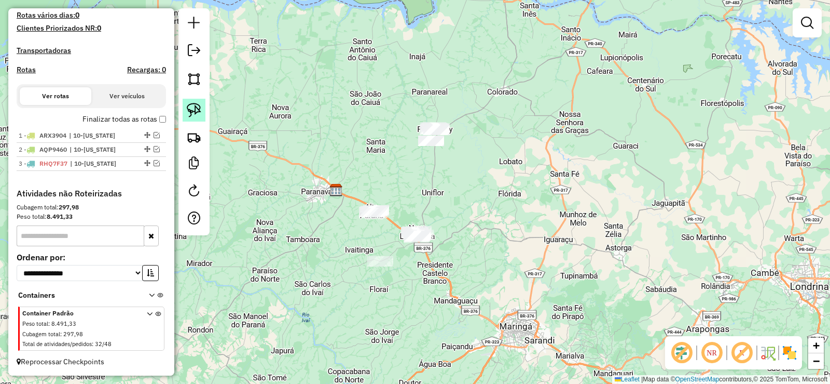
click at [205, 111] on link at bounding box center [194, 110] width 23 height 23
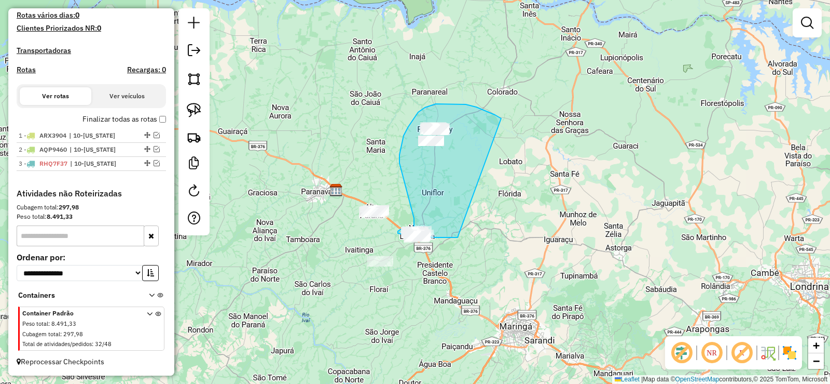
drag, startPoint x: 495, startPoint y: 115, endPoint x: 458, endPoint y: 237, distance: 128.1
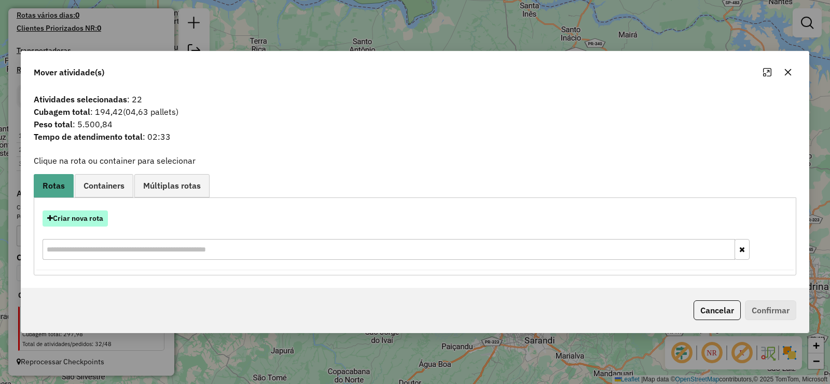
click at [102, 212] on button "Criar nova rota" at bounding box center [75, 218] width 65 height 16
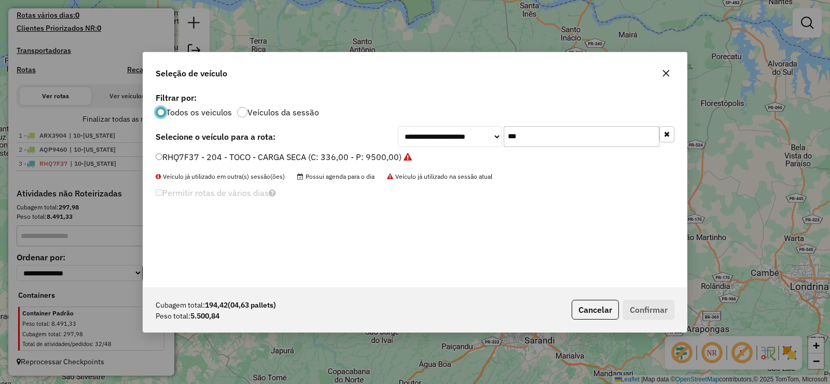
scroll to position [6, 3]
click at [575, 140] on input "***" at bounding box center [582, 136] width 156 height 21
type input "***"
click at [378, 160] on label "AQP9462 - 172 - TOCO - CARGA SECA (C: 336,00 - P: 9500,00)" at bounding box center [279, 157] width 246 height 12
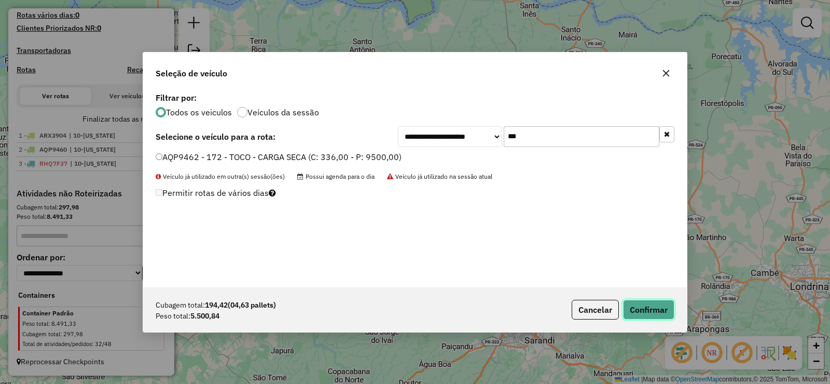
click at [649, 310] on button "Confirmar" at bounding box center [648, 309] width 51 height 20
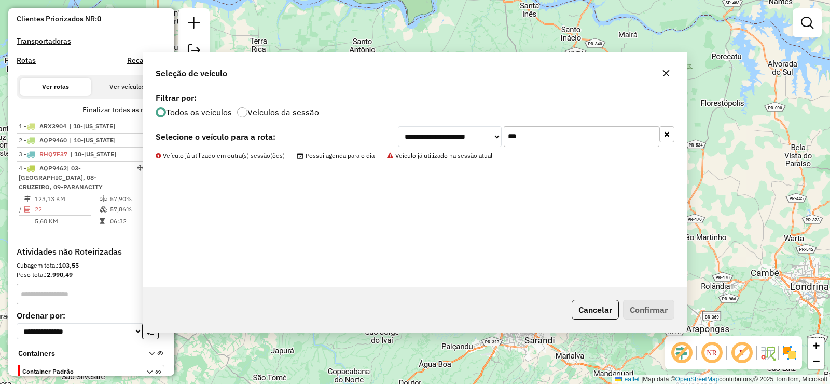
scroll to position [329, 0]
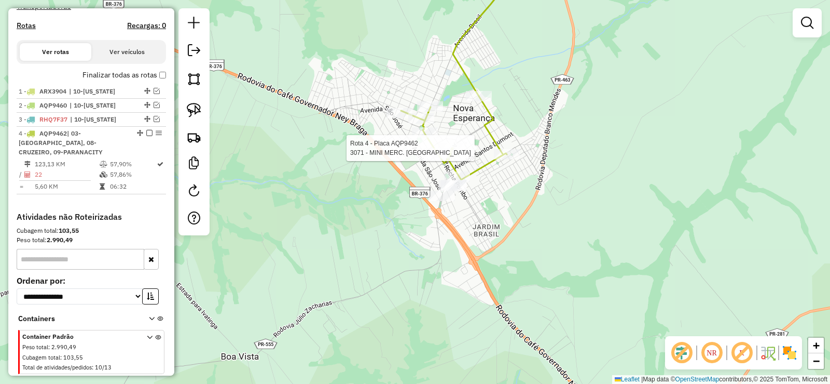
select select "*********"
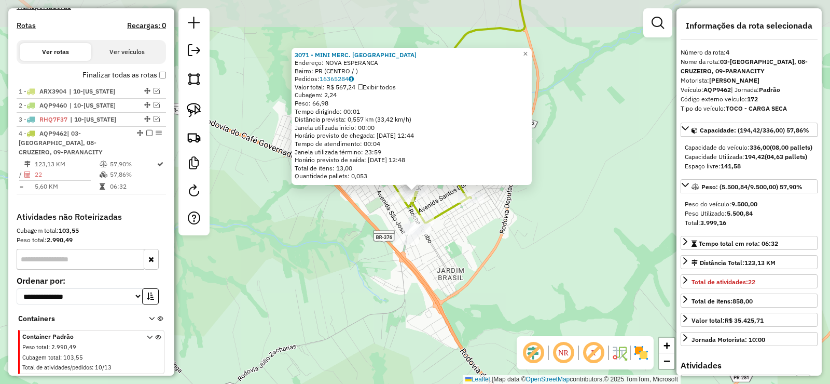
scroll to position [362, 0]
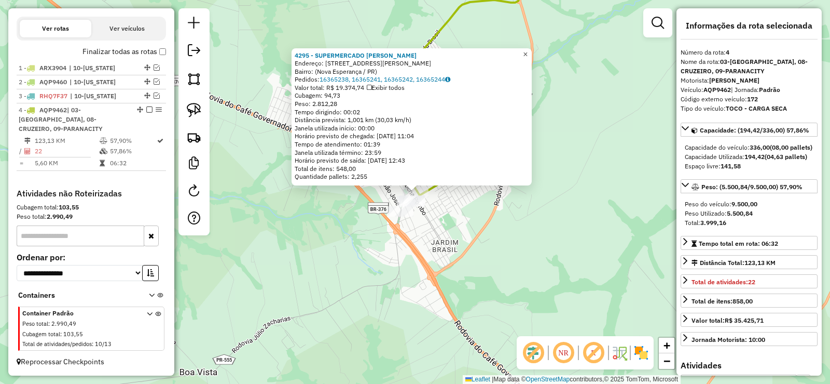
click at [528, 55] on span "×" at bounding box center [525, 54] width 5 height 9
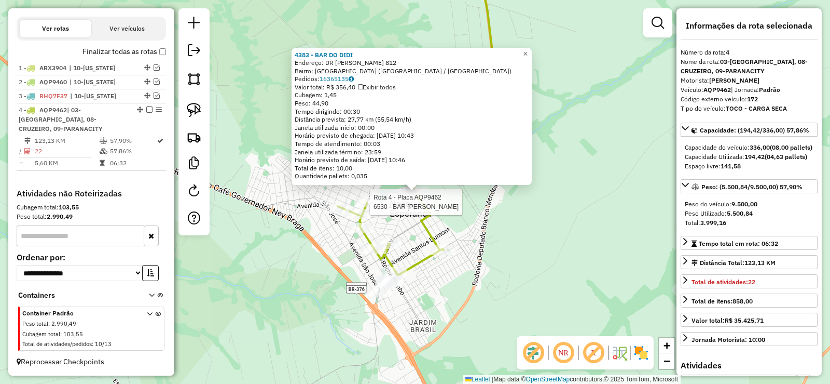
click at [367, 207] on div at bounding box center [367, 202] width 26 height 10
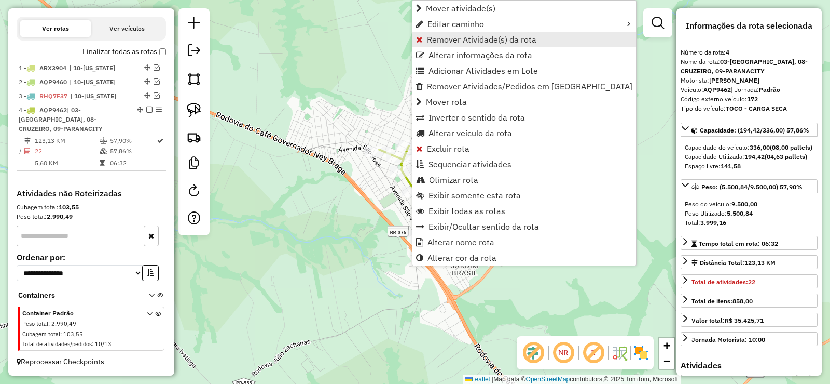
click at [488, 45] on link "Remover Atividade(s) da rota" at bounding box center [525, 40] width 224 height 16
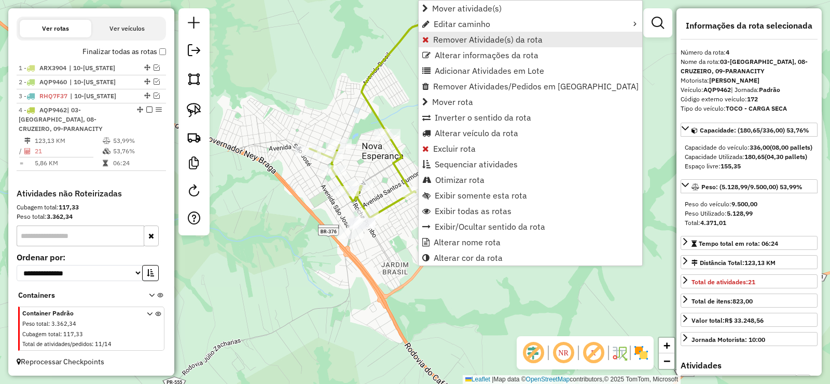
click at [472, 34] on link "Remover Atividade(s) da rota" at bounding box center [531, 40] width 224 height 16
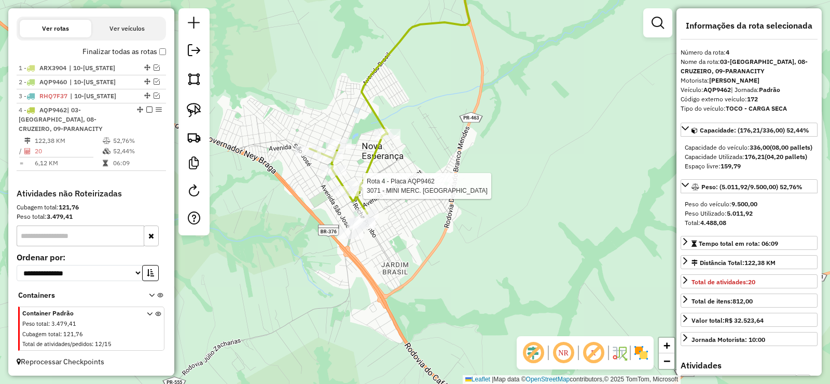
click at [372, 191] on div at bounding box center [360, 186] width 26 height 10
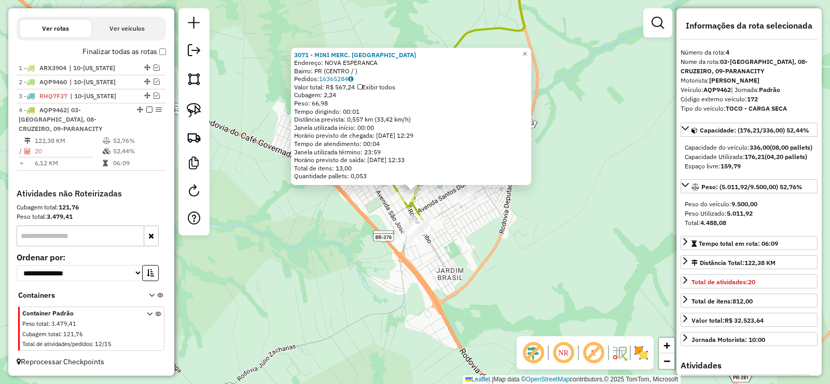
click at [369, 210] on div "3071 - MINI MERC. ESPERANCA Endereço: NOVA ESPERANCA Bairro: PR (CENTRO / ) [GE…" at bounding box center [415, 192] width 830 height 384
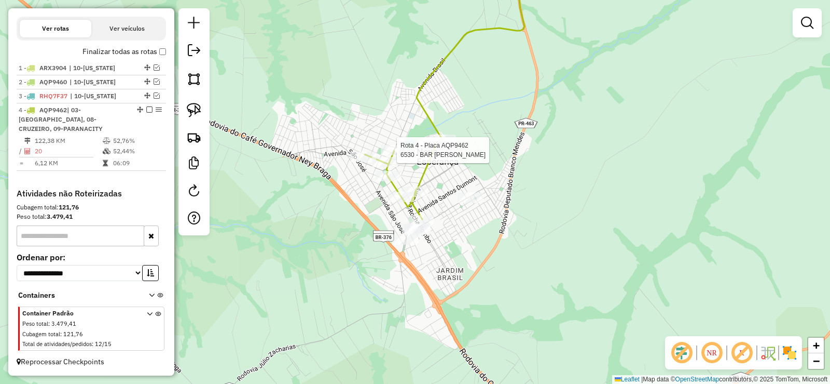
click at [393, 143] on div "Rota 4 - Placa AQP9462 3759 - SORV. GELA GUELA Rota 4 - Placa AQP9462 6530 - BA…" at bounding box center [415, 192] width 830 height 384
select select "*********"
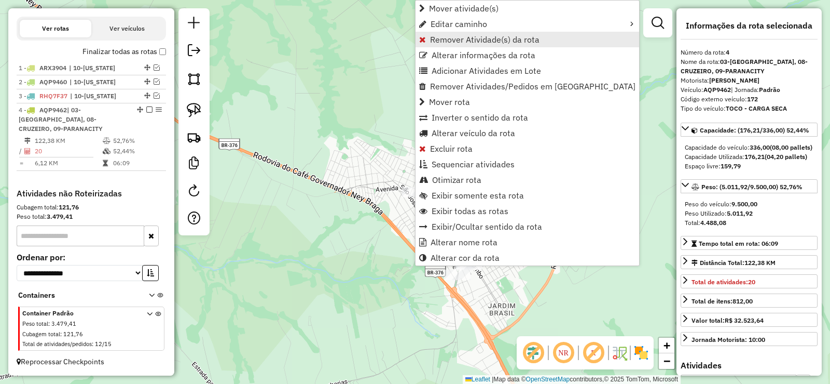
click at [468, 40] on span "Remover Atividade(s) da rota" at bounding box center [485, 39] width 110 height 8
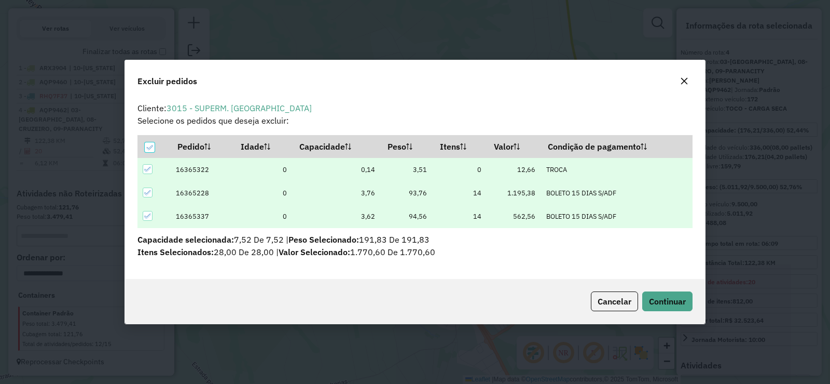
scroll to position [6, 3]
click at [655, 297] on span "Continuar" at bounding box center [667, 301] width 37 height 10
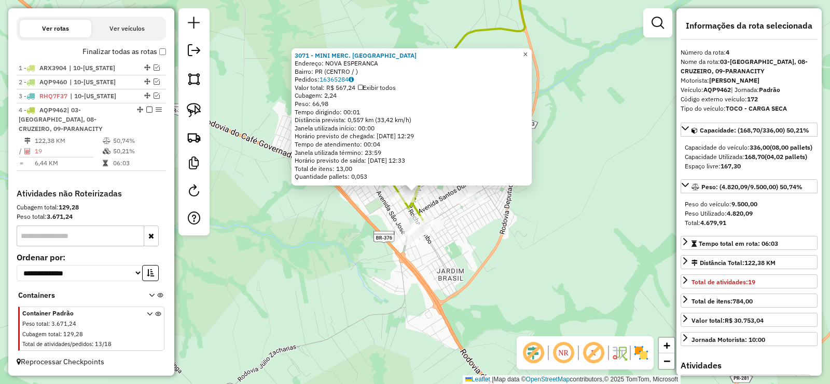
click at [528, 52] on span "×" at bounding box center [525, 54] width 5 height 9
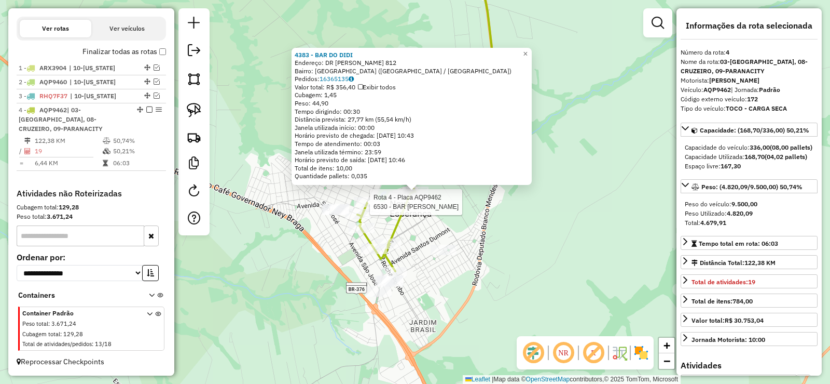
click at [374, 207] on div at bounding box center [367, 202] width 26 height 10
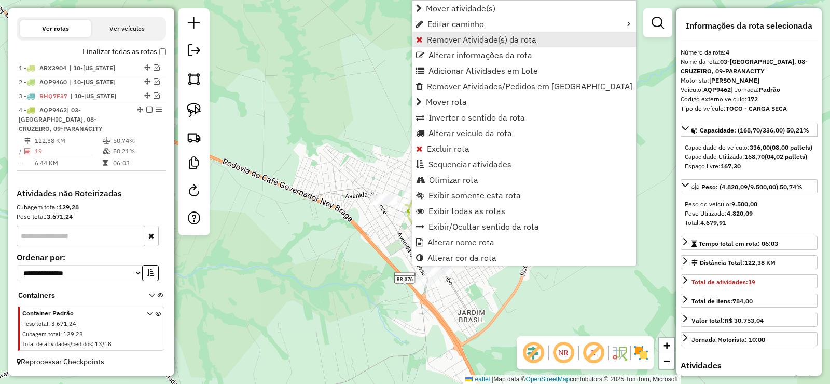
click at [471, 39] on span "Remover Atividade(s) da rota" at bounding box center [482, 39] width 110 height 8
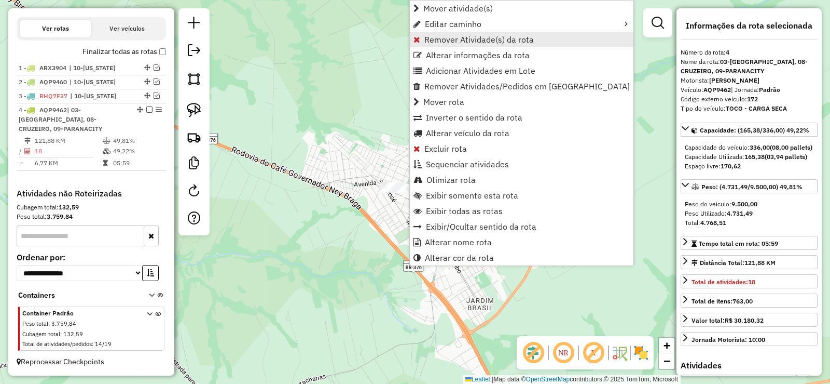
click at [452, 44] on span "Remover Atividade(s) da rota" at bounding box center [480, 39] width 110 height 8
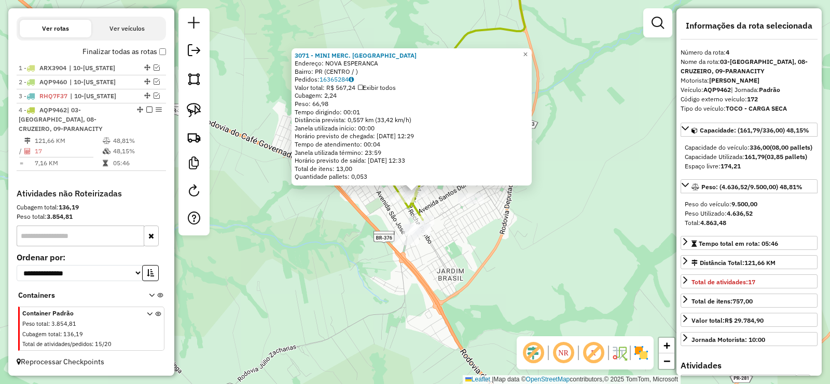
click at [397, 217] on div "3071 - MINI MERC. ESPERANCA Endereço: NOVA ESPERANCA Bairro: PR (CENTRO / ) [GE…" at bounding box center [415, 192] width 830 height 384
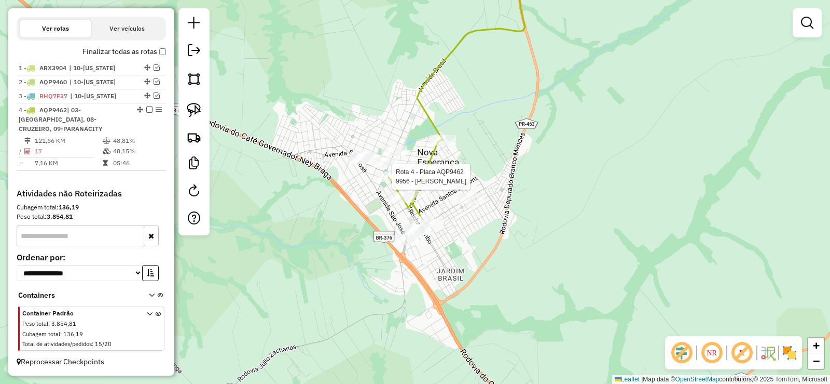
select select "*********"
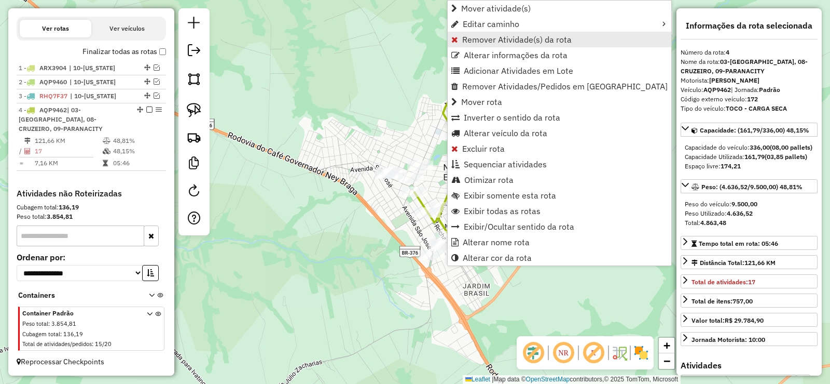
click at [493, 44] on span "Remover Atividade(s) da rota" at bounding box center [517, 39] width 110 height 8
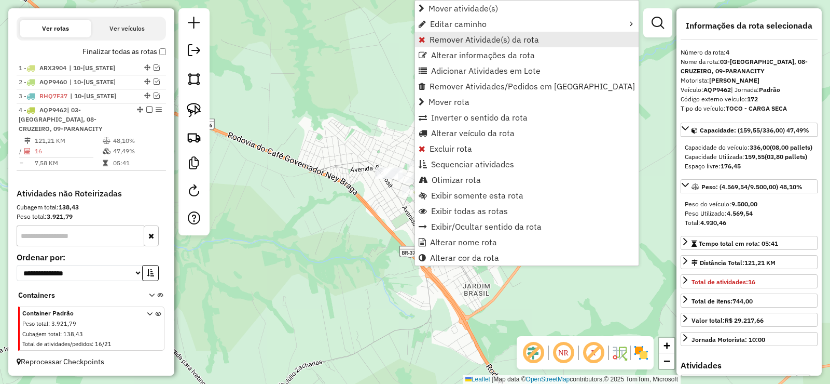
click at [480, 44] on span "Remover Atividade(s) da rota" at bounding box center [485, 39] width 110 height 8
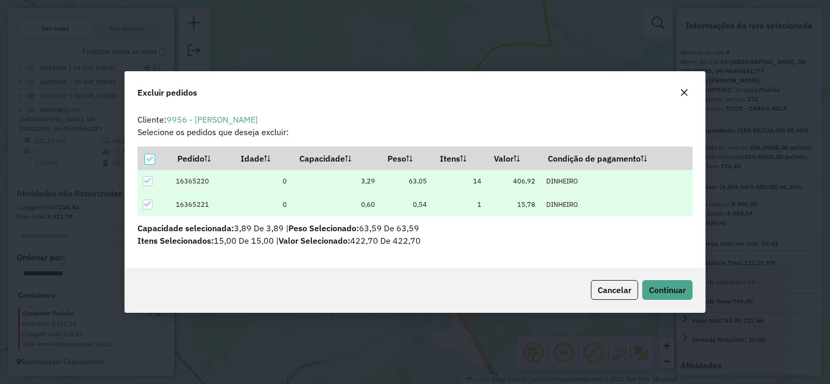
scroll to position [0, 0]
click at [673, 296] on button "Continuar" at bounding box center [668, 290] width 50 height 20
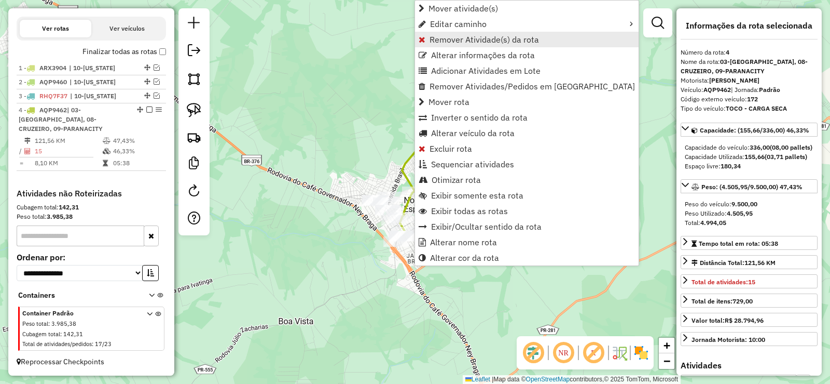
click at [467, 42] on span "Remover Atividade(s) da rota" at bounding box center [485, 39] width 110 height 8
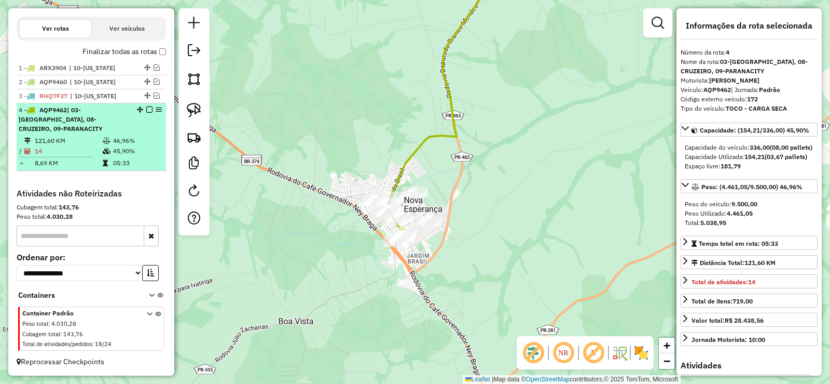
click at [147, 110] on em at bounding box center [149, 109] width 6 height 6
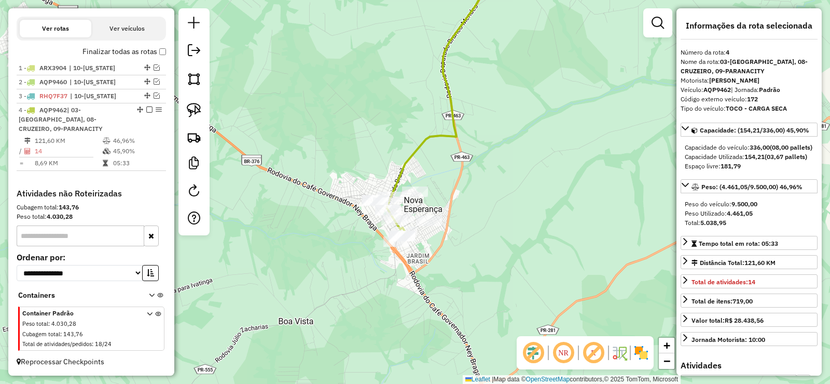
scroll to position [308, 0]
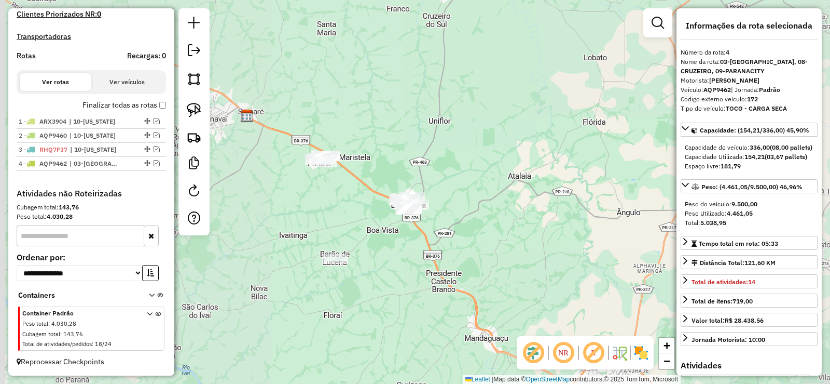
drag, startPoint x: 320, startPoint y: 266, endPoint x: 396, endPoint y: 273, distance: 76.1
click at [396, 273] on div "Janela de atendimento Grade de atendimento Capacidade Transportadoras Veículos …" at bounding box center [415, 192] width 830 height 384
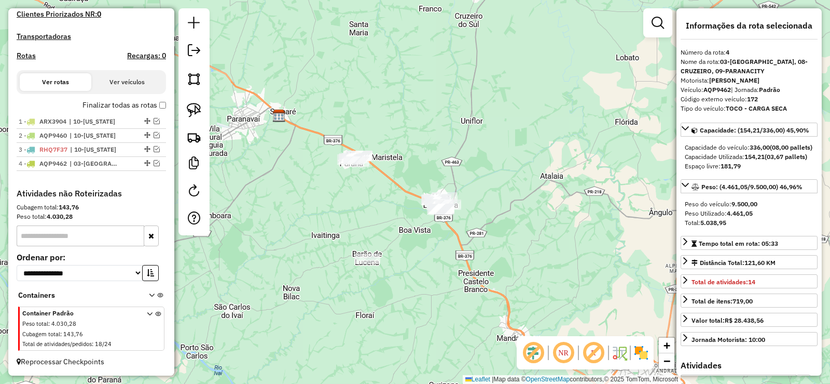
click at [375, 227] on div "Janela de atendimento Grade de atendimento Capacidade Transportadoras Veículos …" at bounding box center [415, 192] width 830 height 384
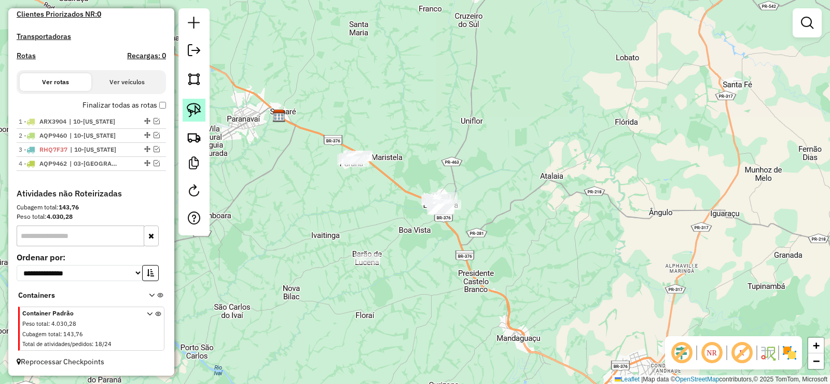
click at [196, 118] on link at bounding box center [194, 110] width 23 height 23
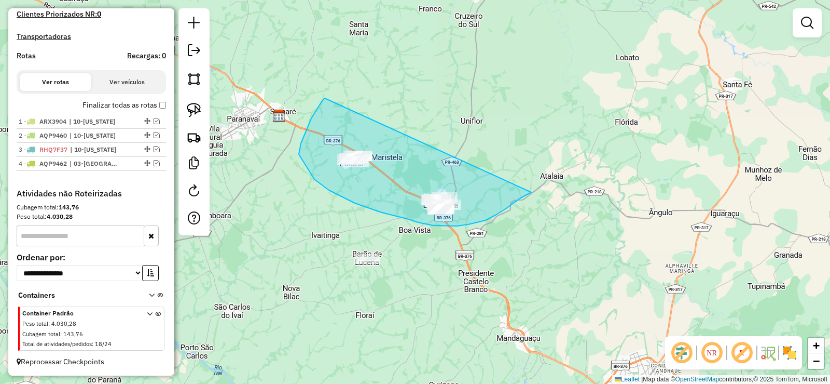
drag, startPoint x: 306, startPoint y: 131, endPoint x: 527, endPoint y: 189, distance: 228.8
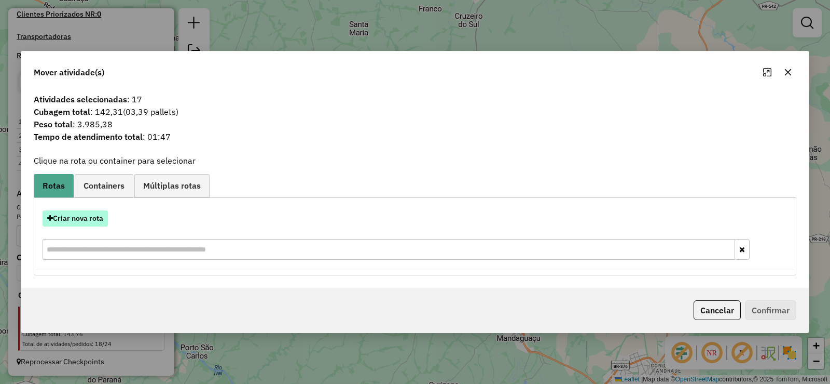
click at [98, 220] on button "Criar nova rota" at bounding box center [75, 218] width 65 height 16
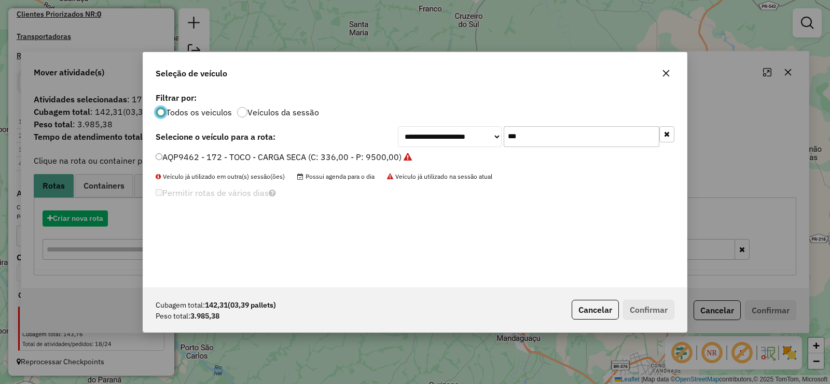
scroll to position [6, 3]
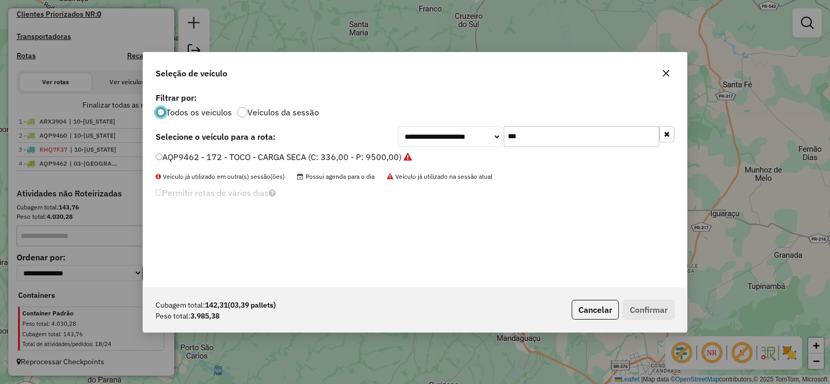
click at [544, 131] on input "***" at bounding box center [582, 136] width 156 height 21
type input "***"
click at [322, 161] on label "SEQ3B09 - 210 - TOCO - CARGA SECA (C: 336,00 - P: 9500,00)" at bounding box center [278, 157] width 245 height 12
click at [643, 311] on button "Confirmar" at bounding box center [648, 309] width 51 height 20
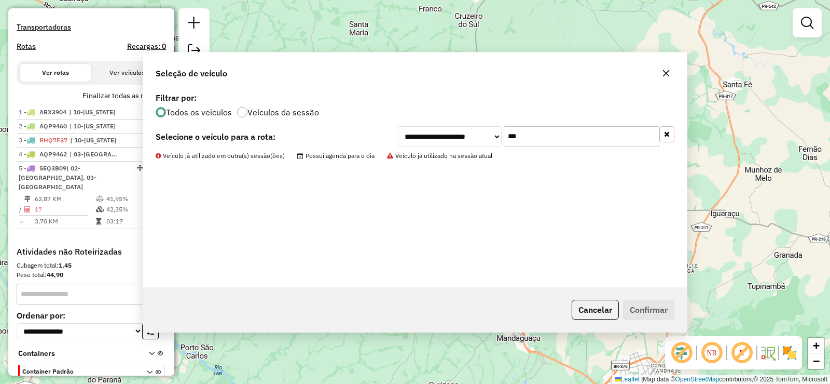
scroll to position [362, 0]
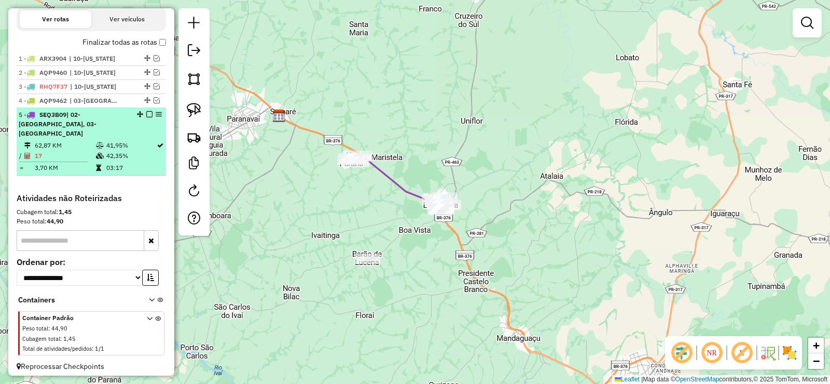
click at [149, 117] on em at bounding box center [149, 114] width 6 height 6
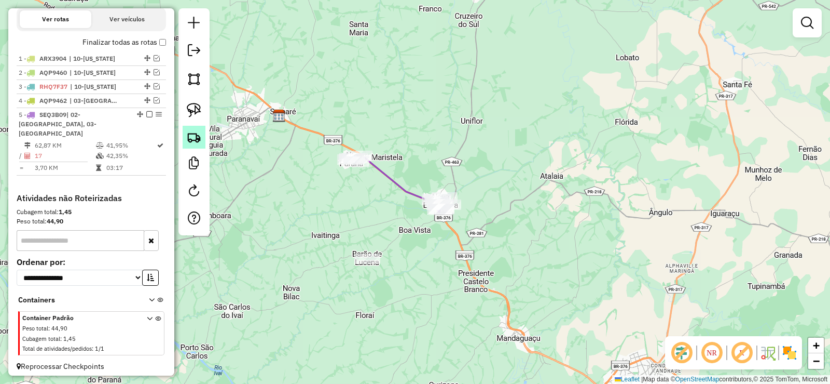
scroll to position [322, 0]
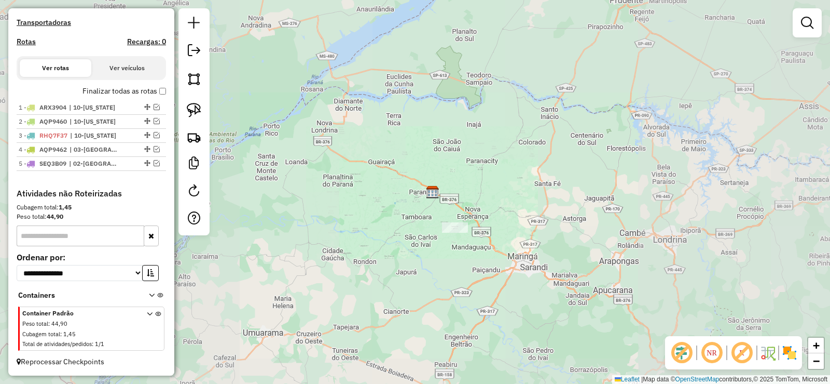
click at [554, 233] on div "Janela de atendimento Grade de atendimento Capacidade Transportadoras Veículos …" at bounding box center [415, 192] width 830 height 384
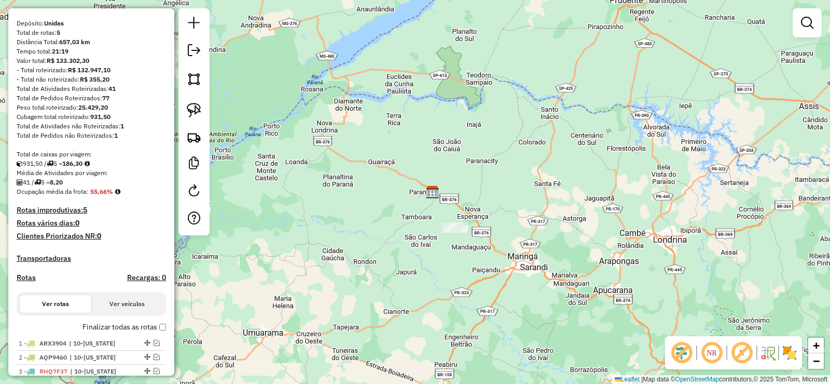
scroll to position [11, 0]
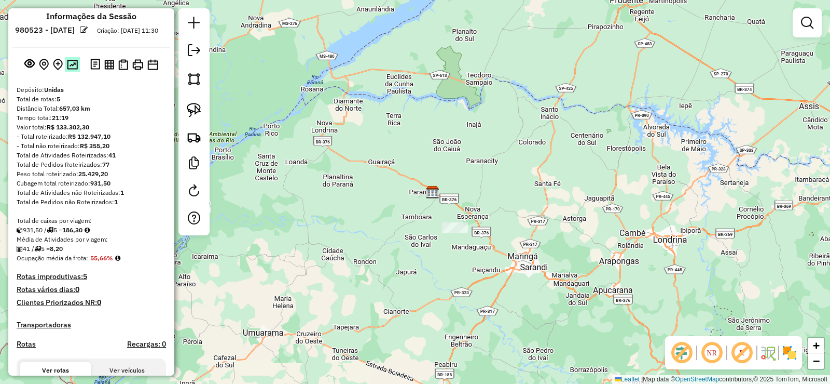
click at [77, 71] on button at bounding box center [72, 64] width 15 height 14
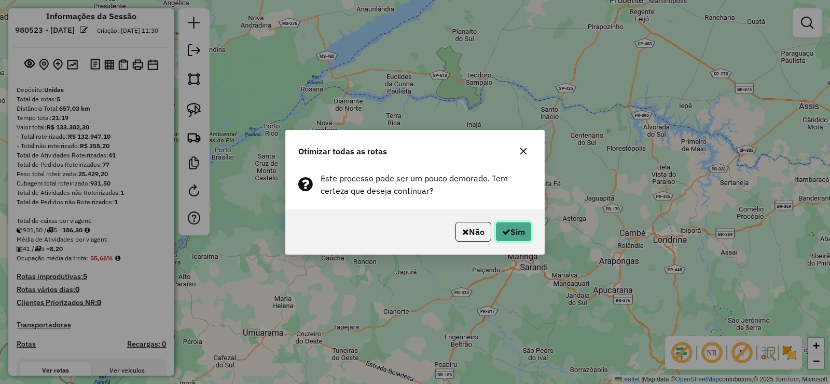
click at [529, 235] on button "Sim" at bounding box center [514, 232] width 36 height 20
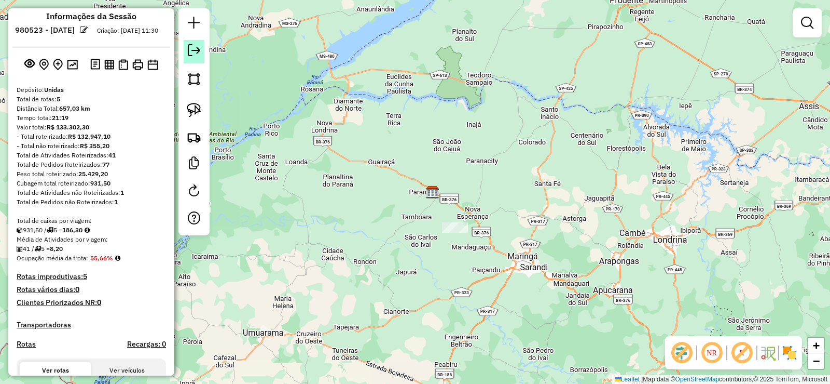
click at [204, 50] on link at bounding box center [194, 51] width 21 height 23
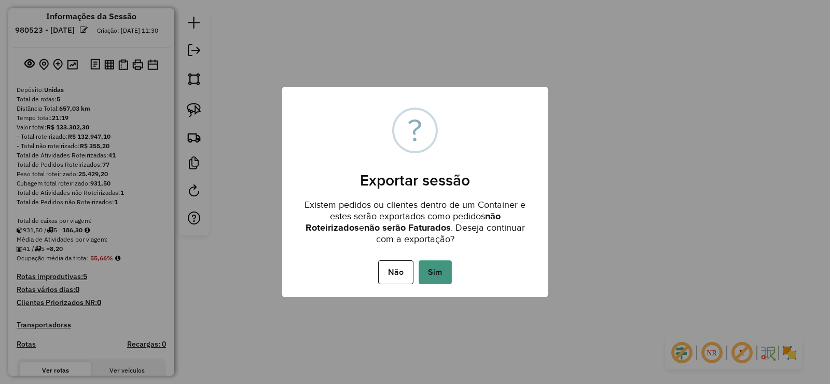
click at [448, 265] on button "Sim" at bounding box center [435, 272] width 33 height 24
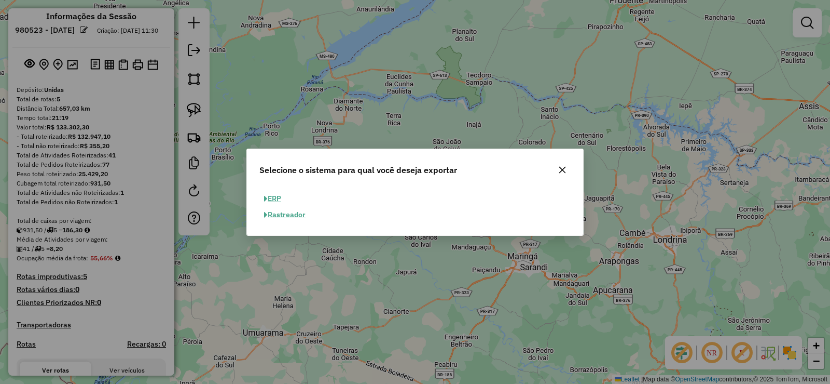
click at [282, 199] on button "ERP" at bounding box center [273, 198] width 26 height 16
select select "**"
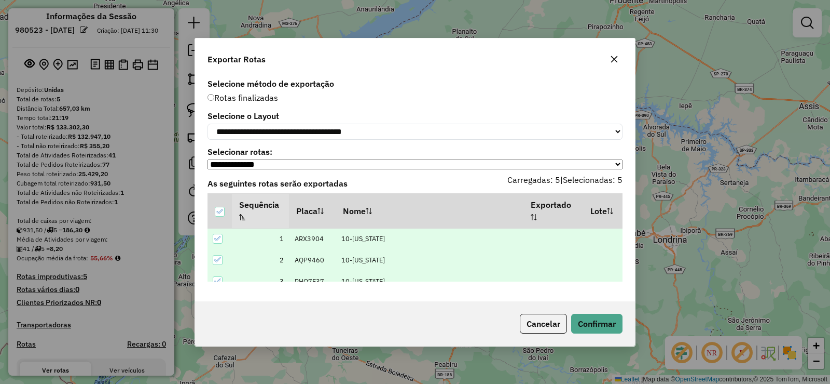
scroll to position [53, 0]
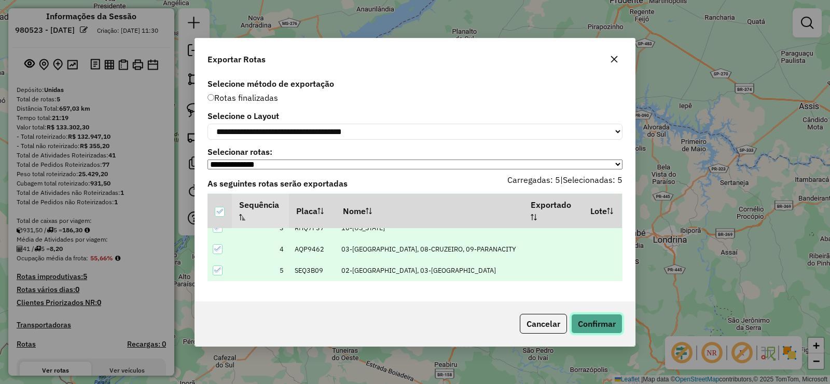
click at [603, 321] on button "Confirmar" at bounding box center [596, 323] width 51 height 20
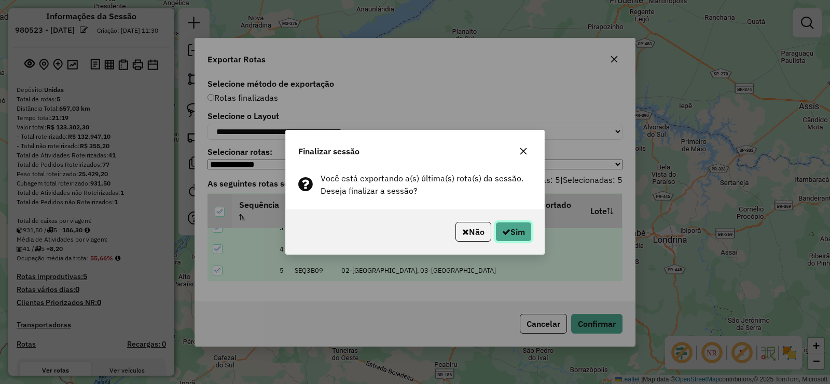
click at [516, 228] on button "Sim" at bounding box center [514, 232] width 36 height 20
